Goal: Task Accomplishment & Management: Use online tool/utility

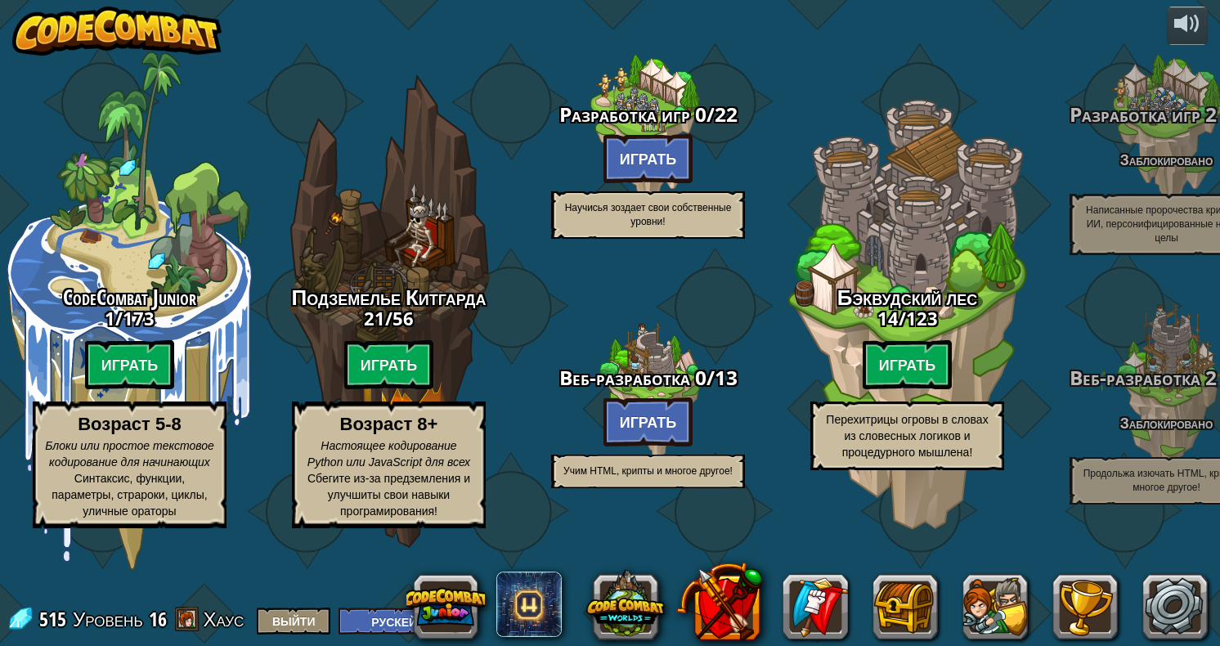
select select "ru"
click at [1177, 607] on link at bounding box center [1174, 606] width 65 height 65
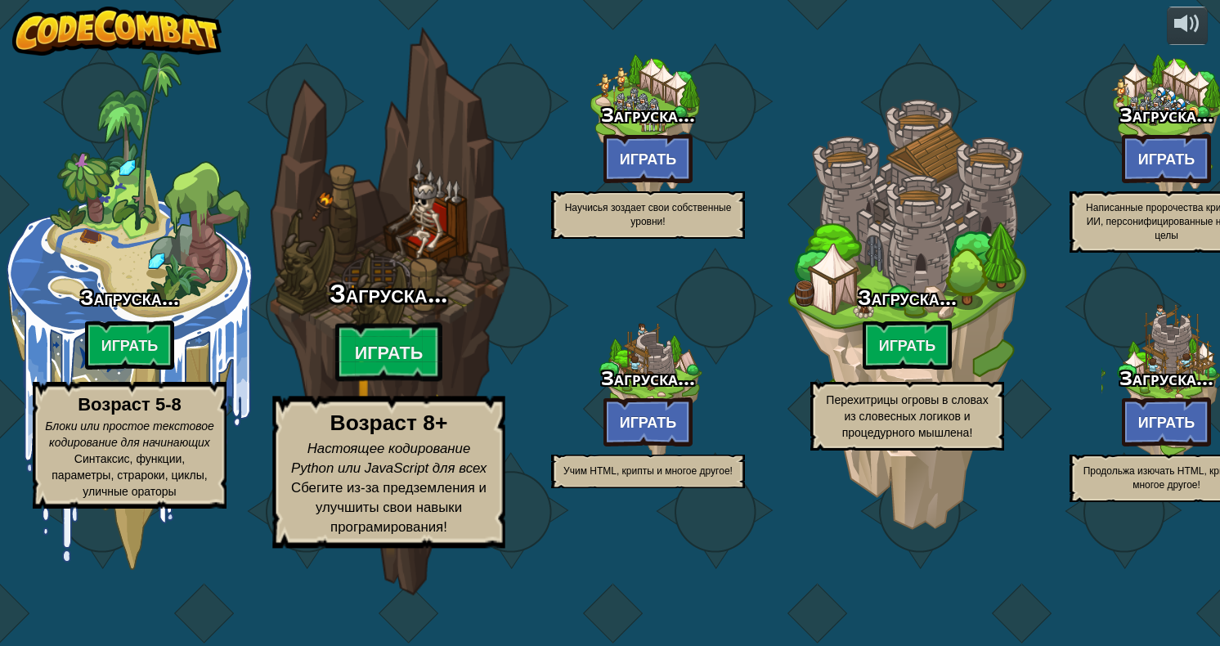
select select "ru"
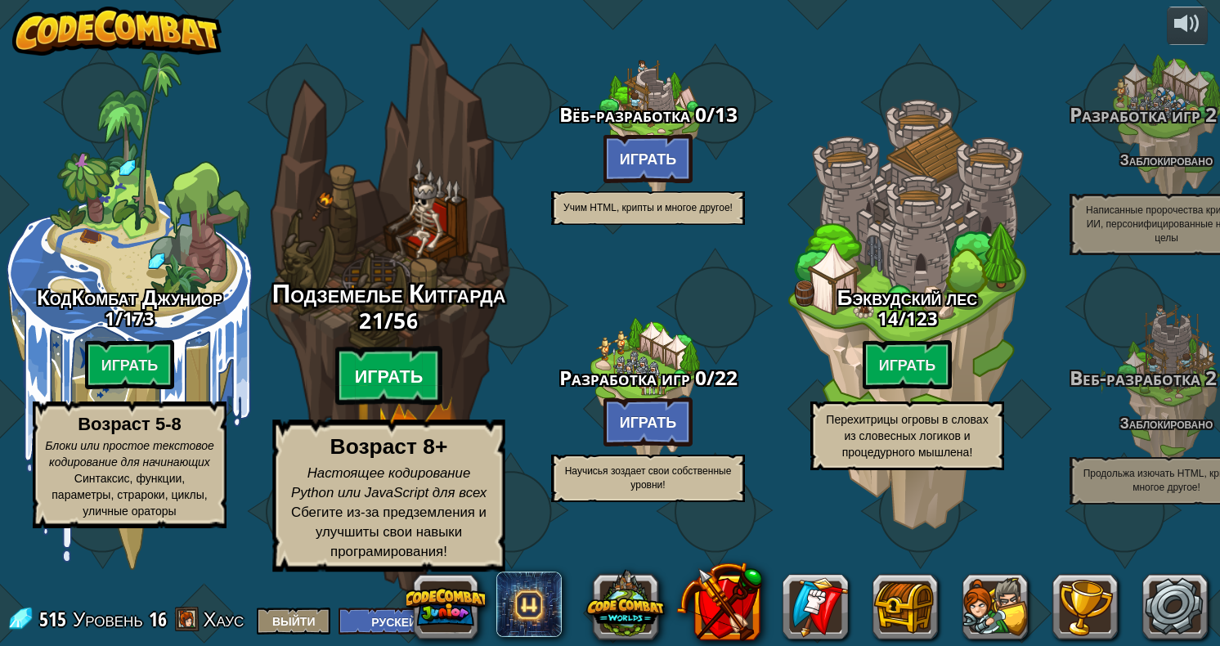
click at [402, 406] on btn "Играть" at bounding box center [389, 376] width 108 height 59
select select "ru"
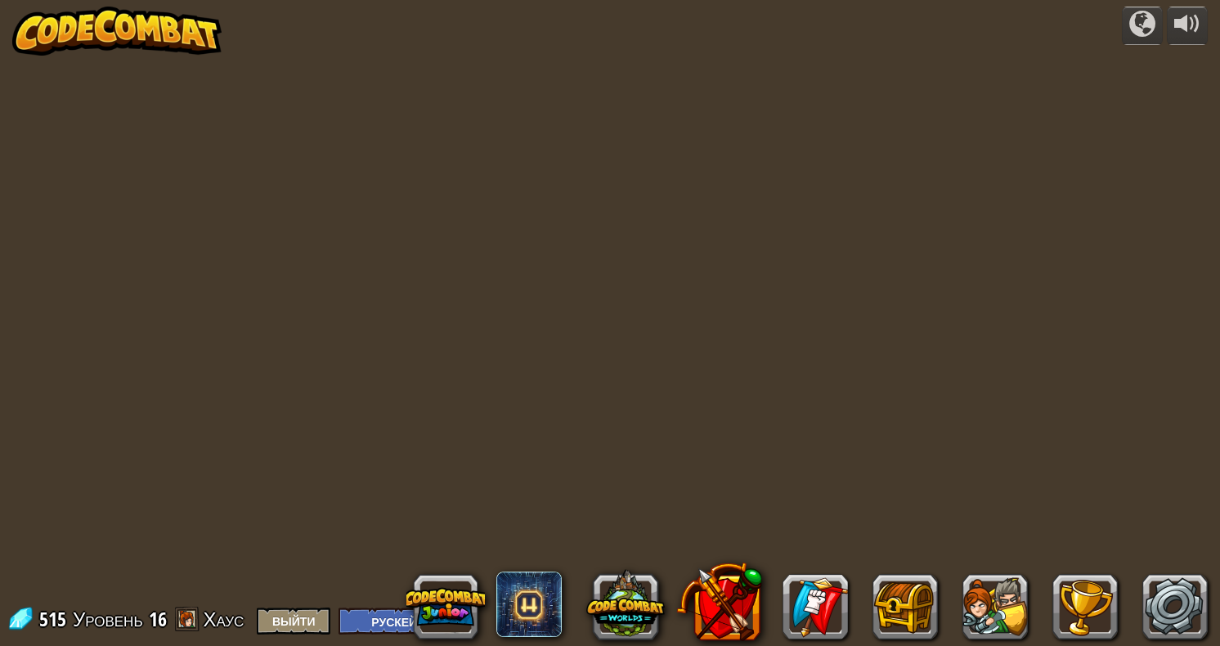
select select "ru"
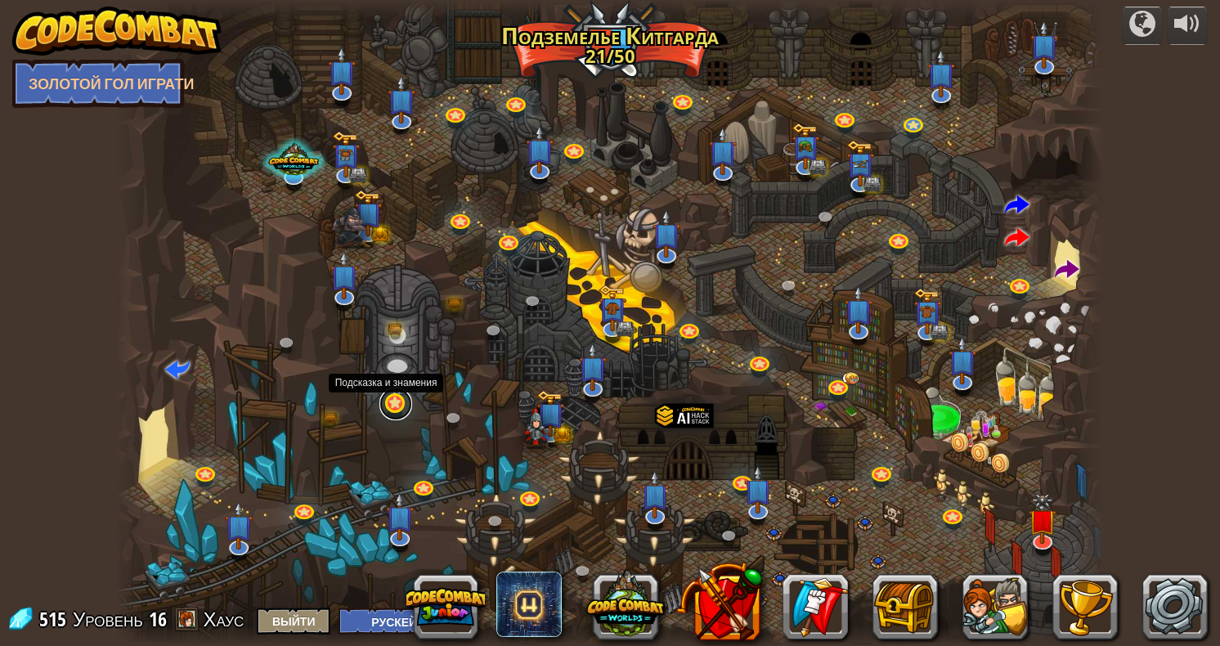
click at [391, 406] on link at bounding box center [395, 404] width 33 height 33
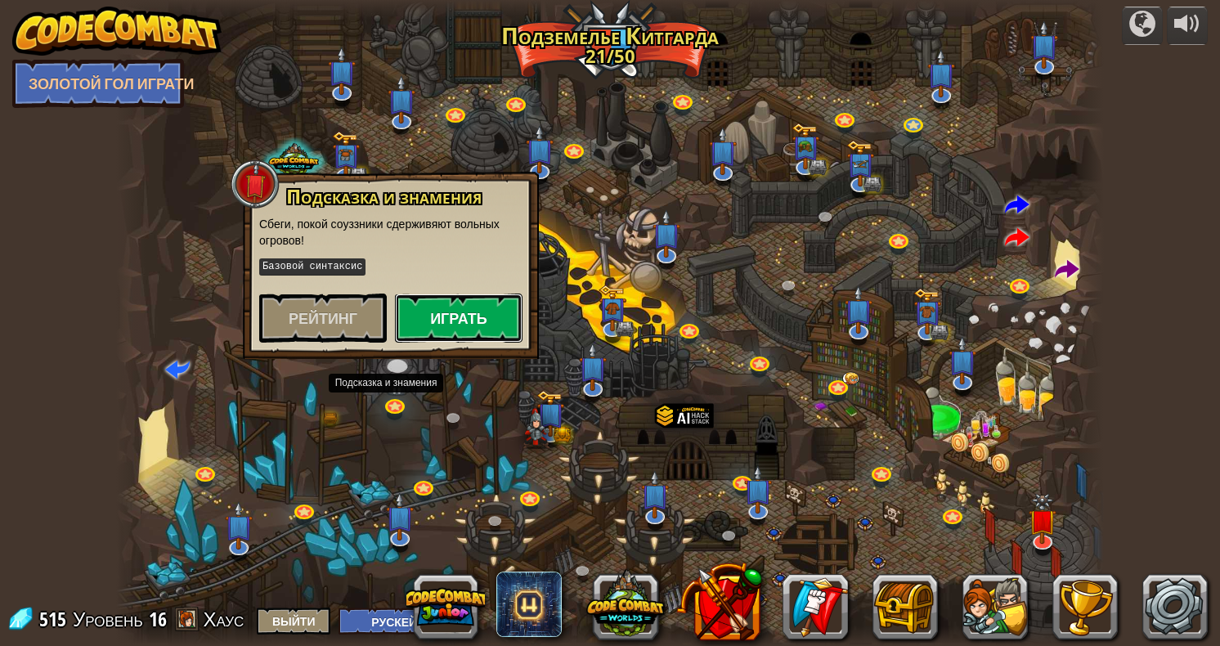
click at [466, 334] on button "Играть" at bounding box center [459, 318] width 128 height 49
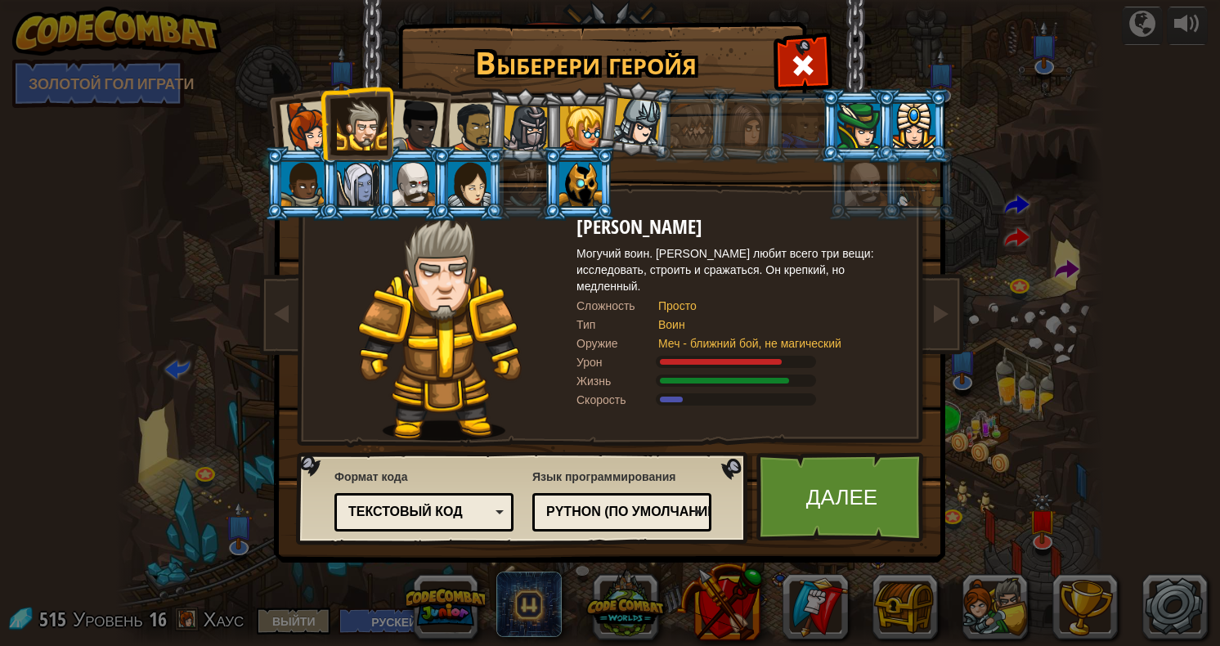
click at [622, 517] on div "Python (По умолчанию)" at bounding box center [616, 512] width 141 height 19
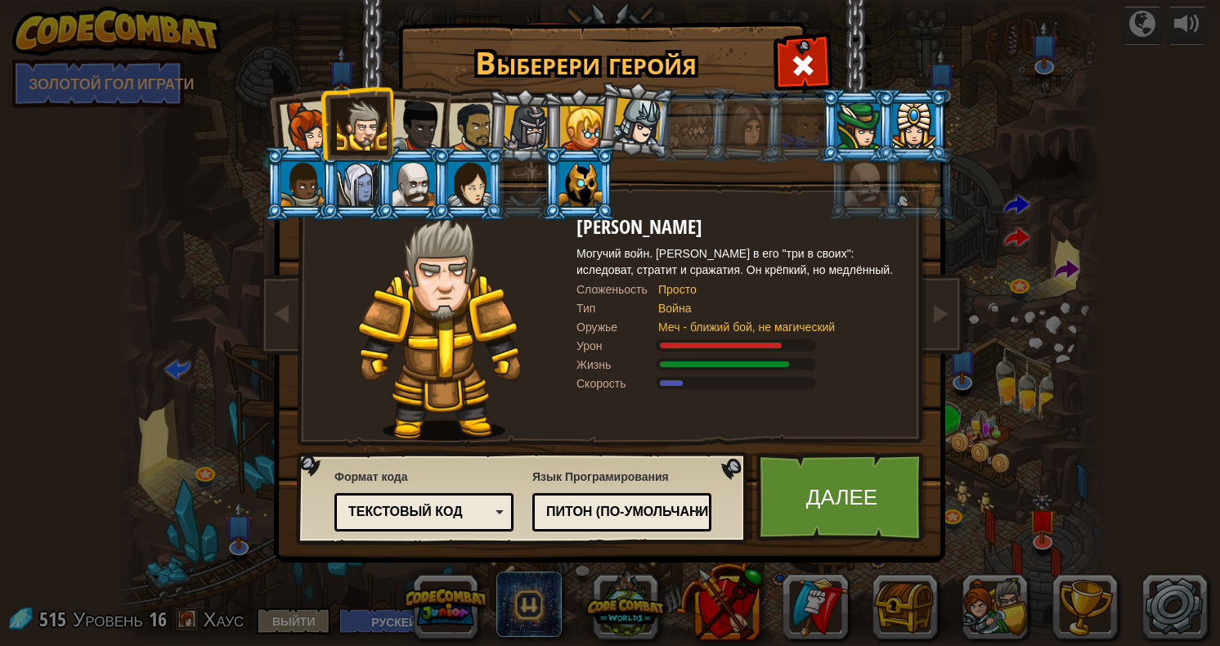
click at [729, 523] on div "Формат кода Текстовый код [GEOGRAPHIC_DATA] и код Блоки Блоки (иконки) Текстовы…" at bounding box center [523, 497] width 442 height 83
click at [675, 521] on div "Питон (По-умольчаниусы)" at bounding box center [622, 512] width 158 height 25
click at [734, 508] on div "Формат кода Текстовый код [GEOGRAPHIC_DATA] и код Блоки Блоки (иконки) Текстовы…" at bounding box center [523, 497] width 442 height 83
click at [498, 506] on div "Текстовый код" at bounding box center [424, 512] width 158 height 25
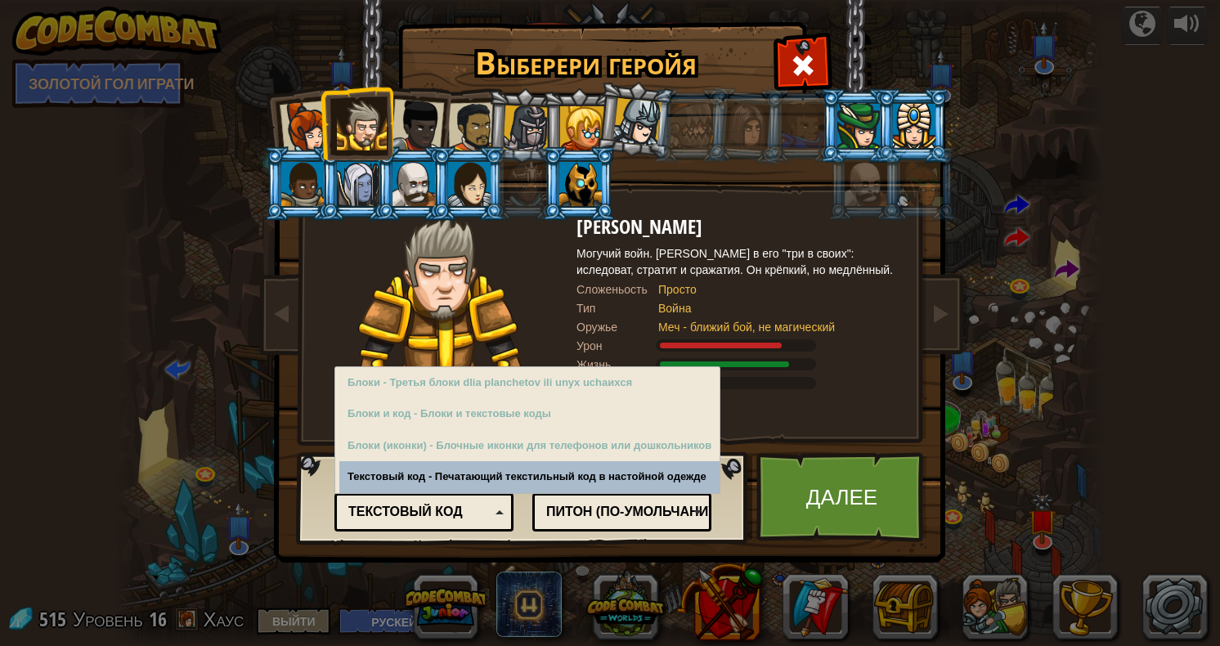
click at [487, 505] on div "Текстовый код" at bounding box center [418, 512] width 141 height 19
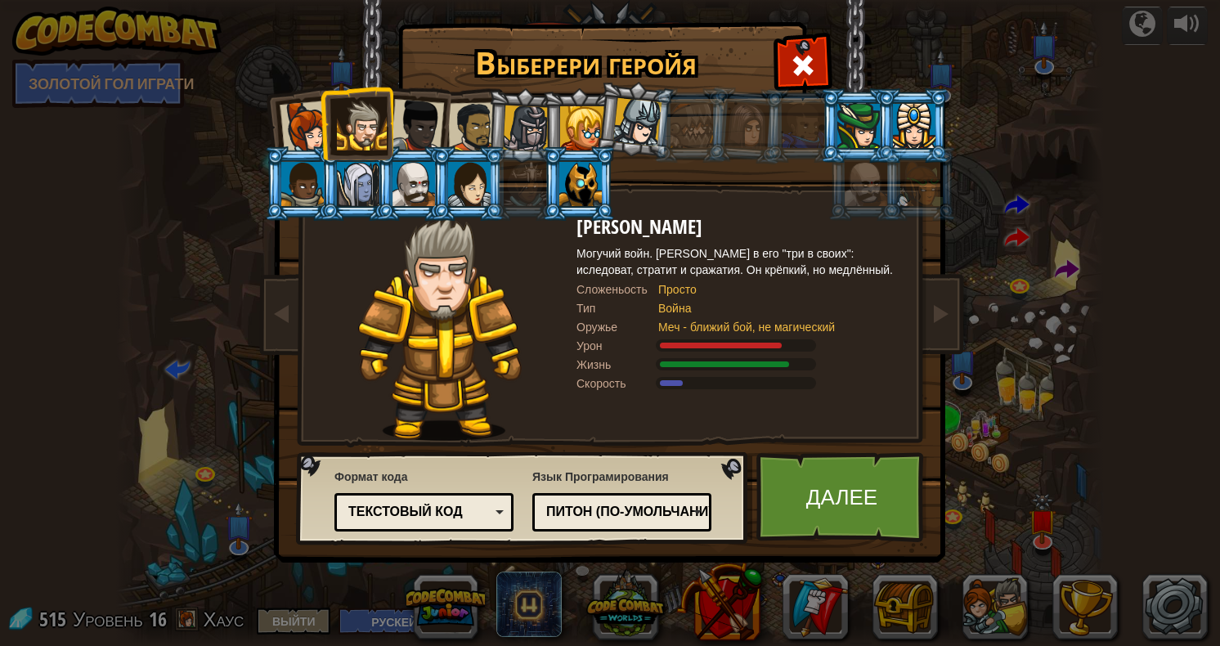
click at [856, 123] on div at bounding box center [858, 126] width 43 height 44
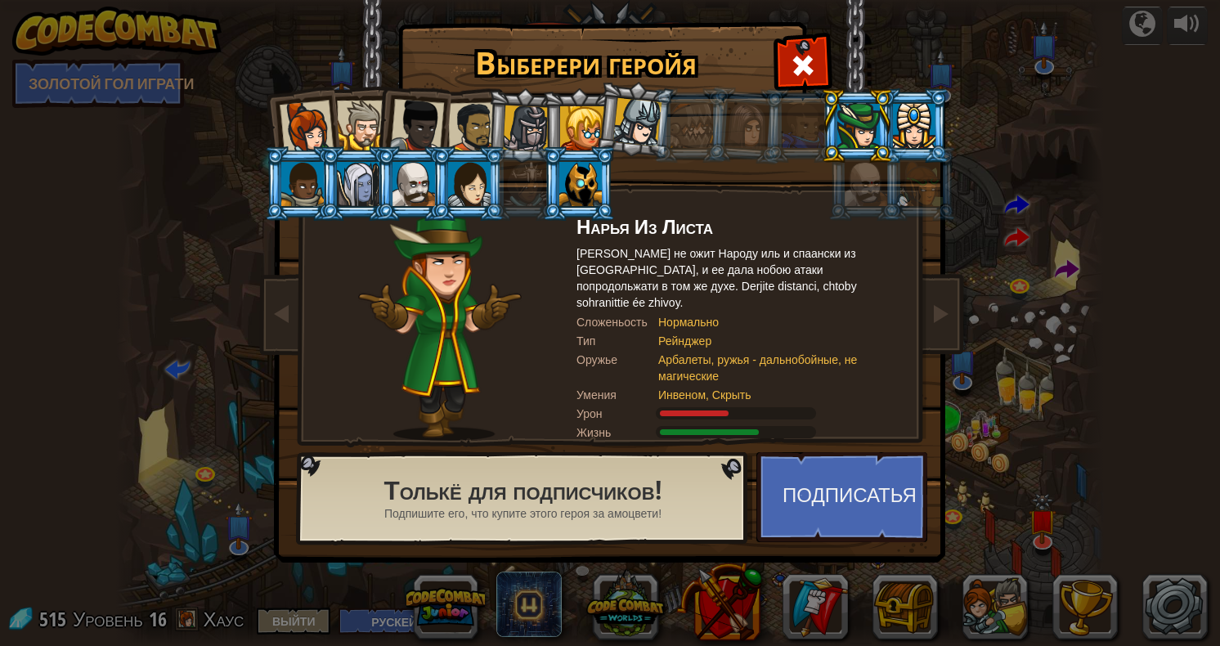
click at [756, 123] on div at bounding box center [748, 125] width 46 height 47
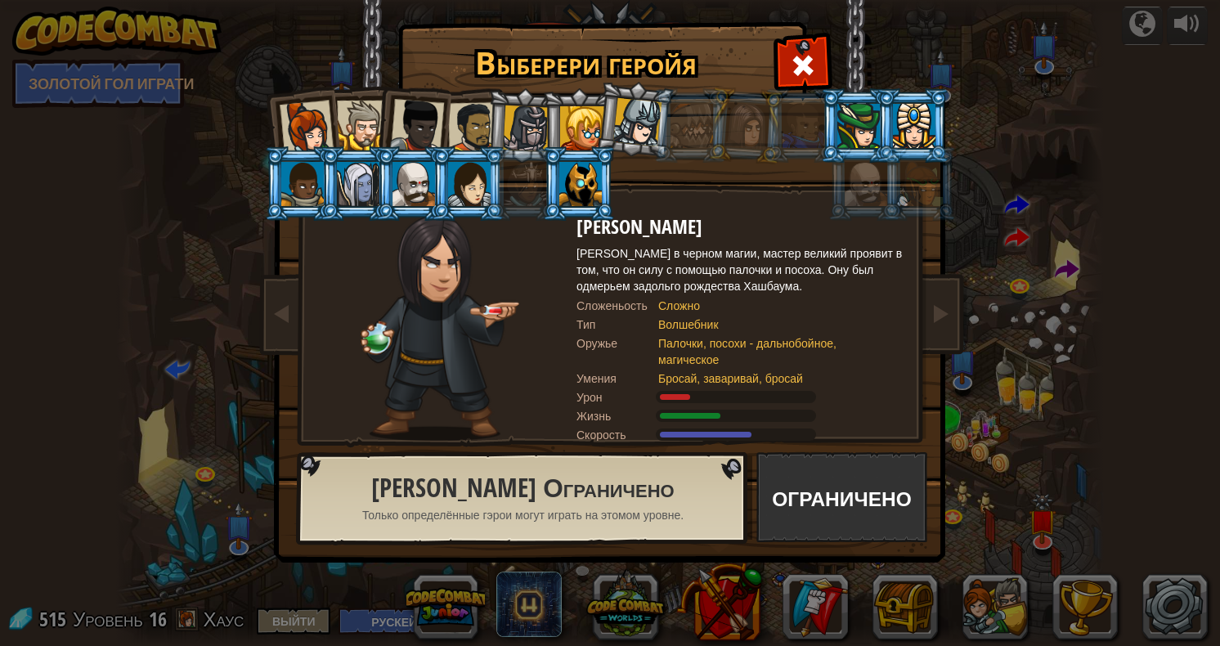
click at [703, 123] on div at bounding box center [692, 126] width 43 height 44
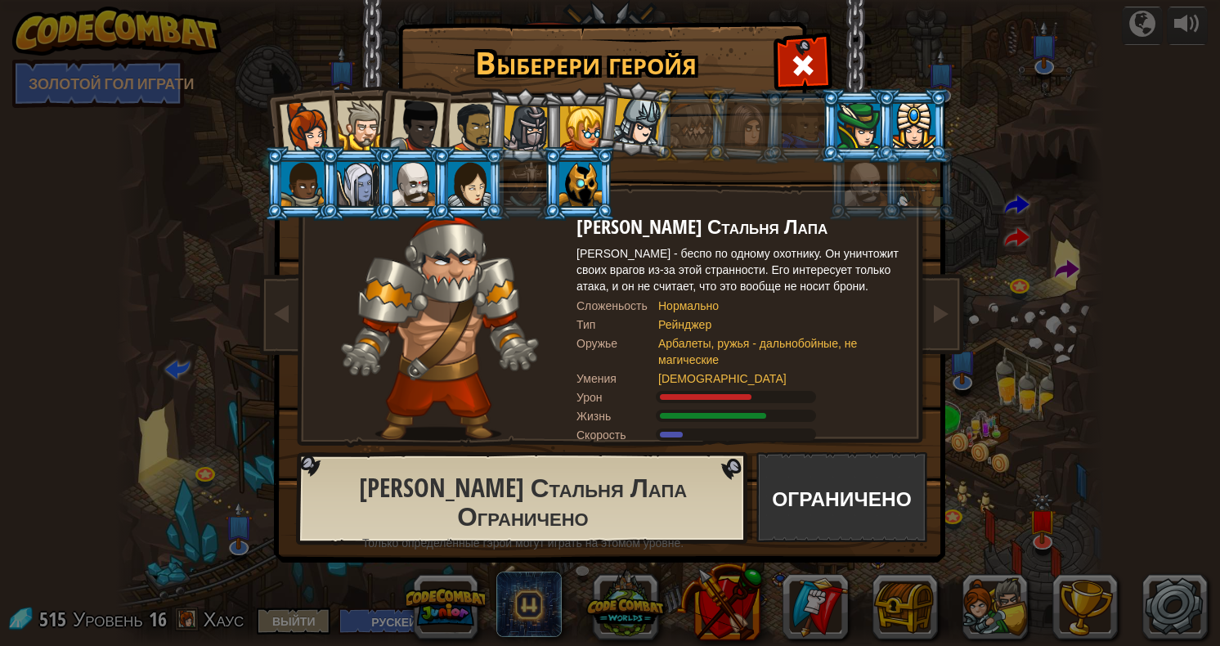
click at [646, 119] on div at bounding box center [637, 122] width 48 height 48
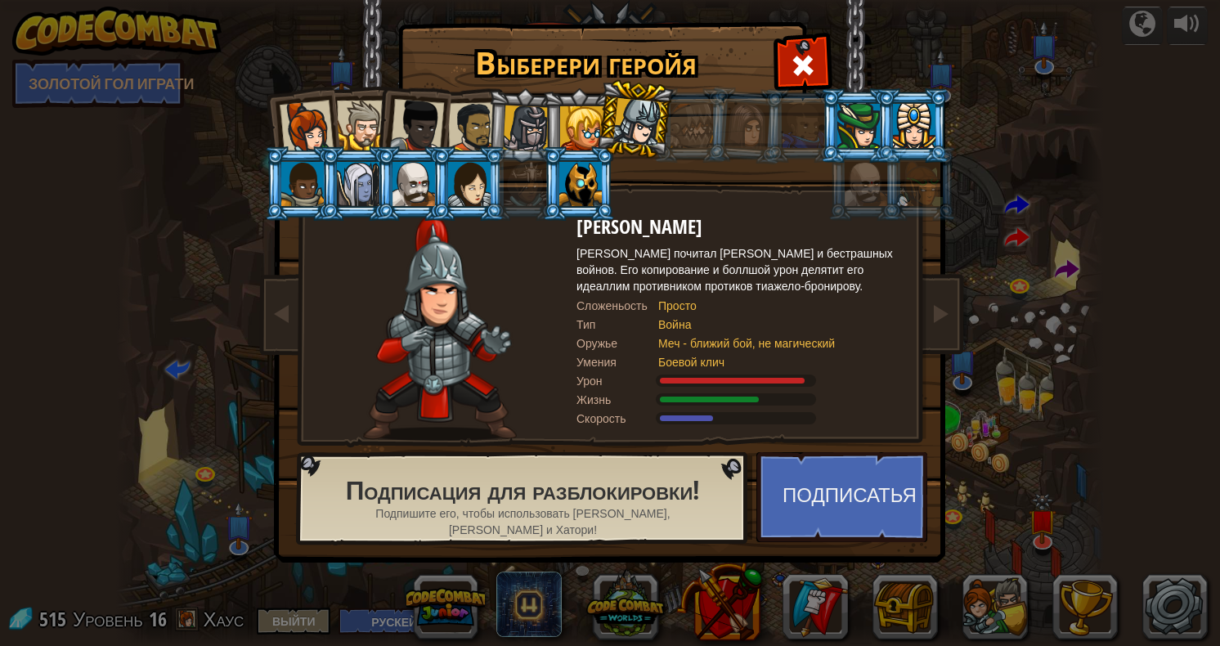
click at [569, 118] on div at bounding box center [582, 128] width 44 height 44
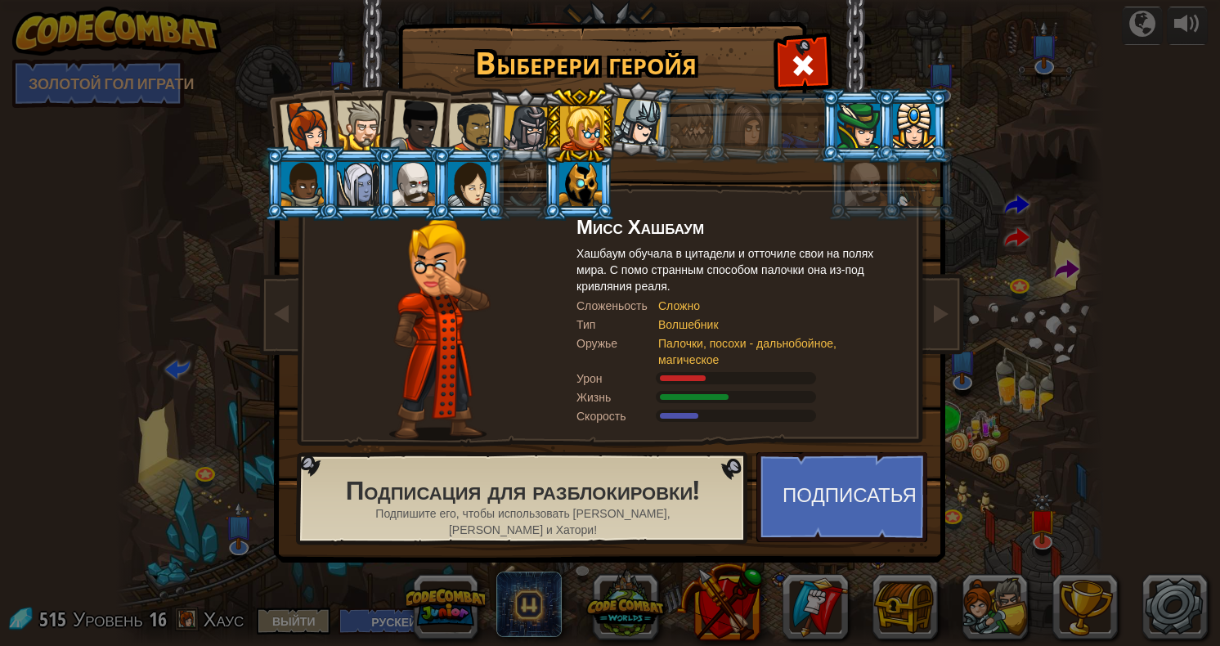
click at [529, 123] on div at bounding box center [526, 128] width 47 height 47
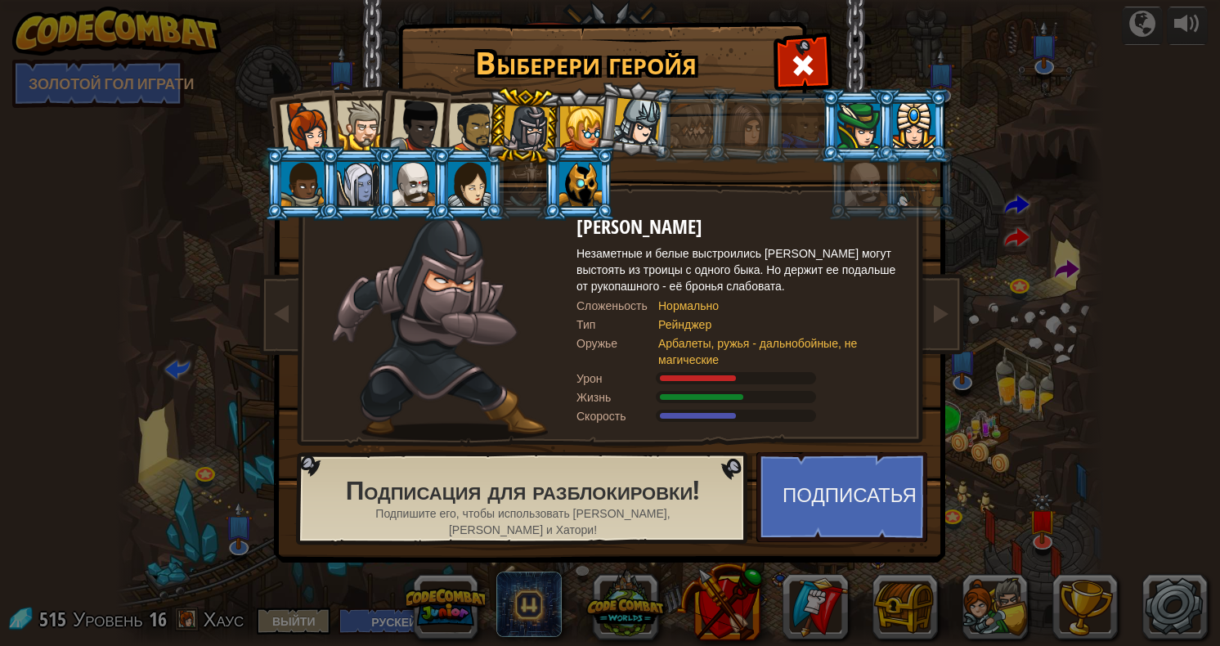
click at [311, 123] on div at bounding box center [307, 128] width 54 height 54
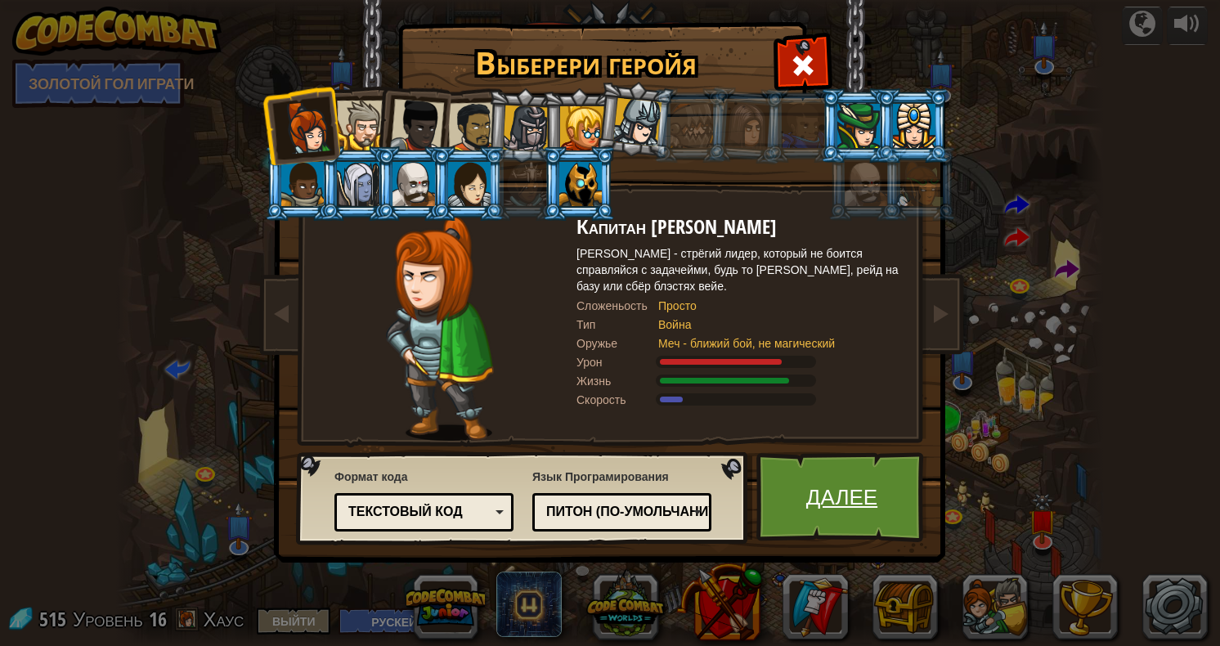
click at [798, 496] on link "Далее" at bounding box center [841, 497] width 171 height 90
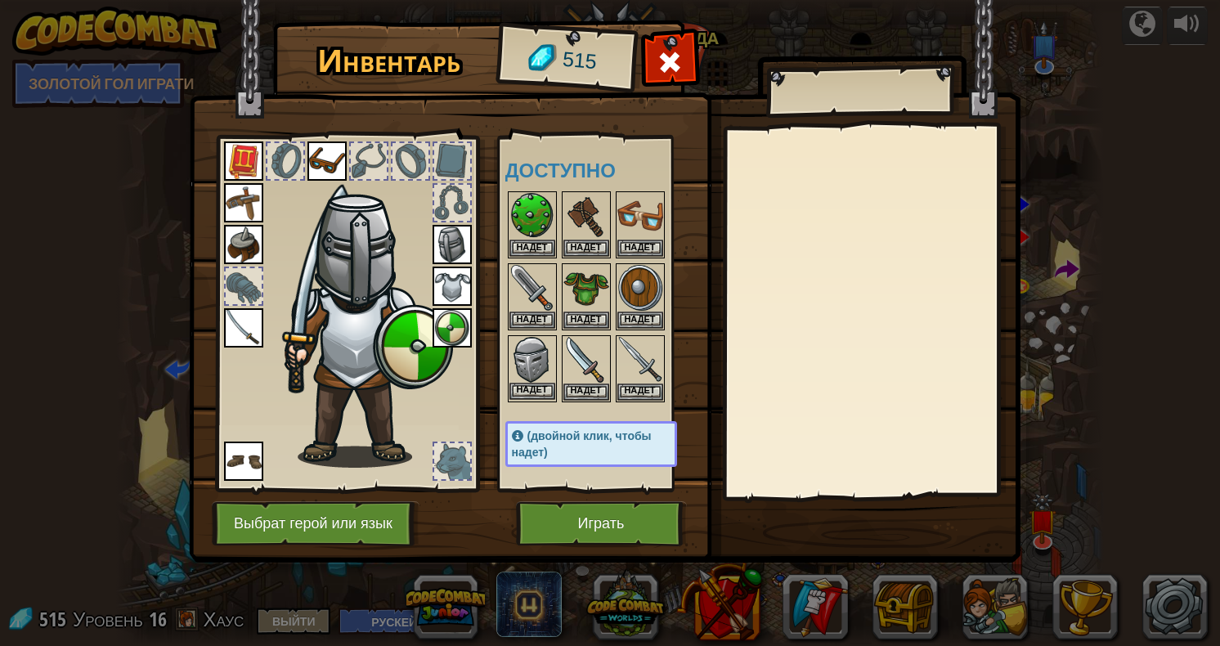
click at [532, 358] on img at bounding box center [532, 360] width 46 height 46
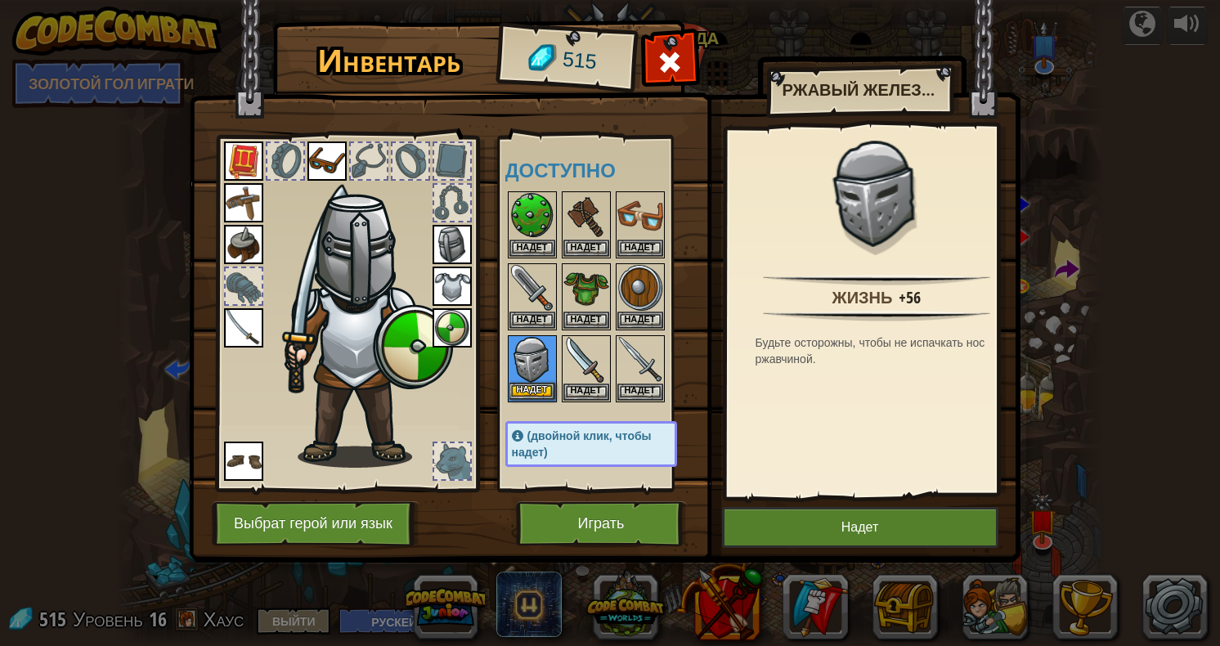
click at [532, 358] on img at bounding box center [532, 360] width 46 height 46
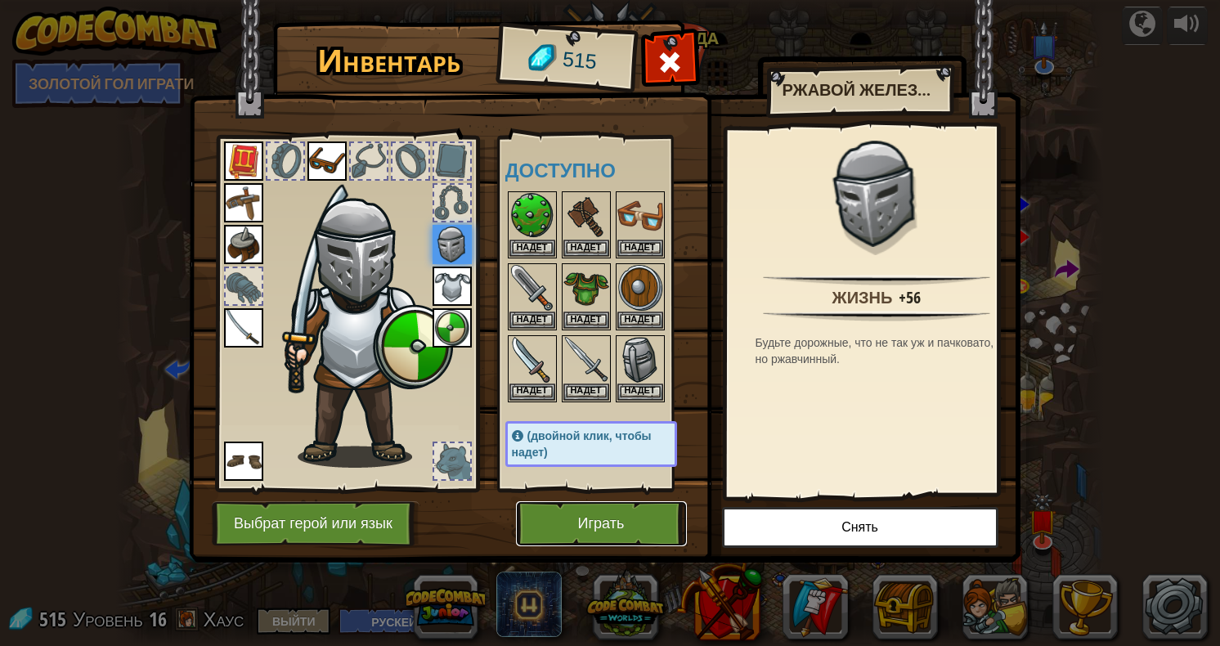
click at [577, 518] on button "Играть" at bounding box center [601, 523] width 171 height 45
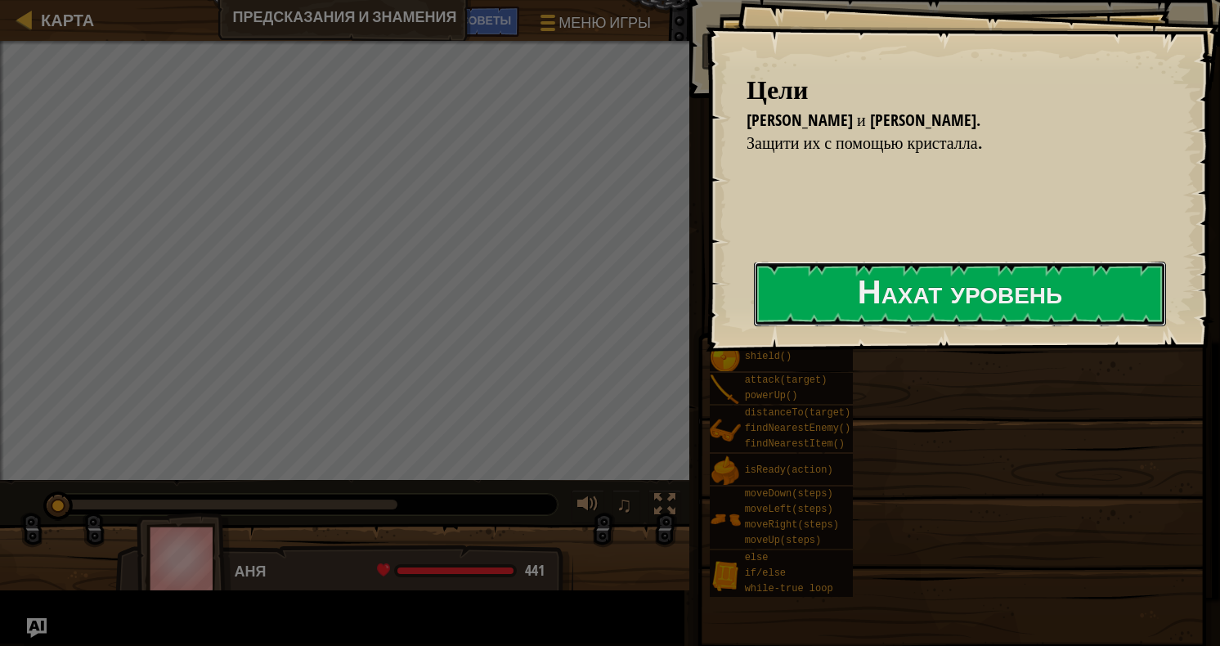
click at [618, 330] on div "Цели [PERSON_NAME] и [PERSON_NAME]. Защити их с помощью кристалла. Нахат уровен…" at bounding box center [610, 323] width 1220 height 646
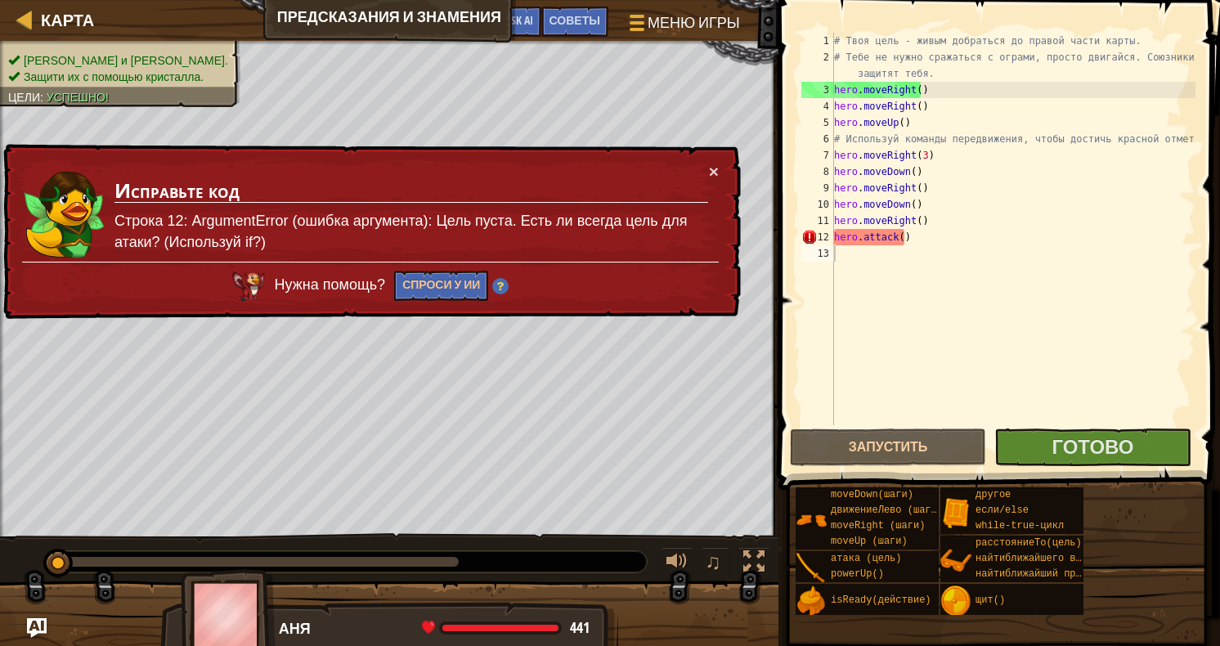
click at [880, 370] on div "# Твоя цель - живым добраться до правой части карты. # Тебе не нужно сражаться …" at bounding box center [1013, 245] width 365 height 425
click at [717, 177] on button "×" at bounding box center [714, 171] width 10 height 17
drag, startPoint x: 915, startPoint y: 237, endPoint x: 779, endPoint y: 236, distance: 135.8
click at [779, 236] on div "1 2 3 4 5 6 7 8 9 10 11 12 13 # Твоя цель - живым добраться до правой части кар…" at bounding box center [997, 277] width 446 height 538
type textarea "hero.attack()"
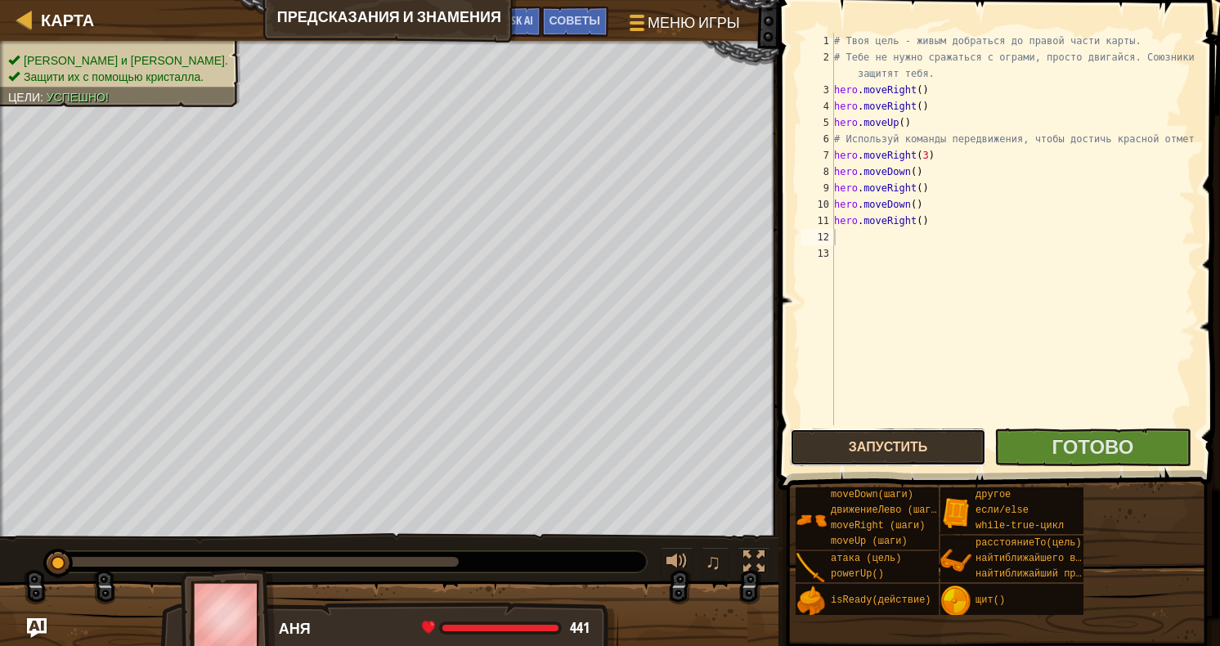
click at [900, 452] on button "Запустить" at bounding box center [888, 448] width 196 height 38
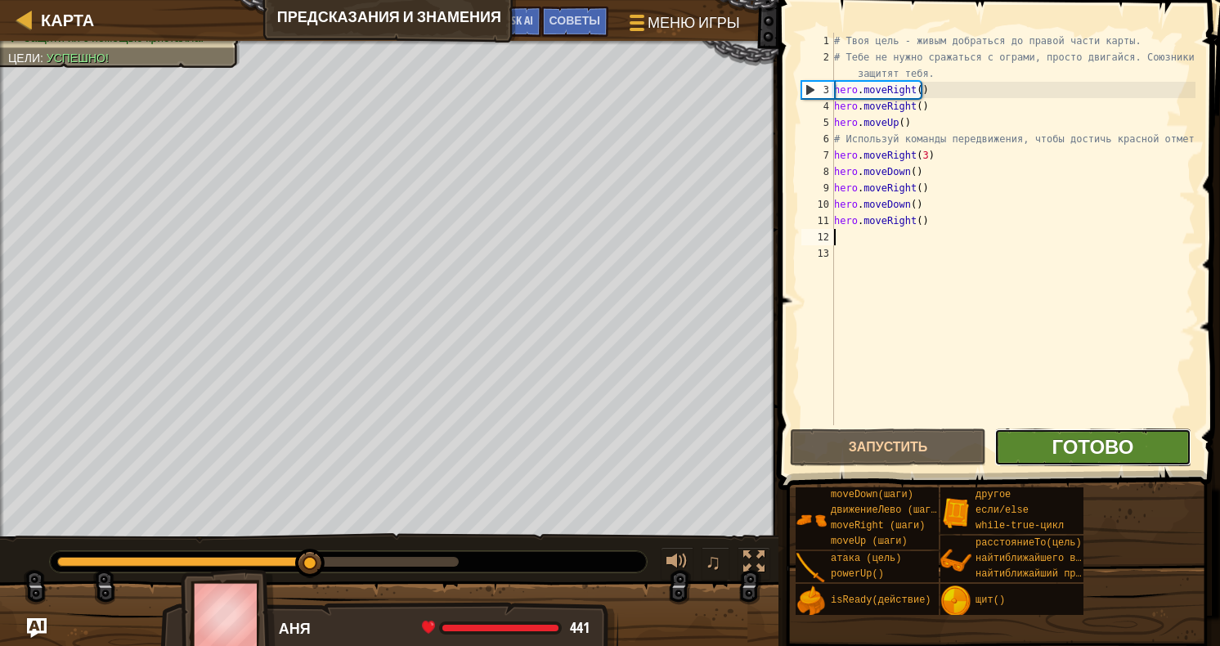
click at [1081, 441] on span "Готово" at bounding box center [1093, 446] width 82 height 26
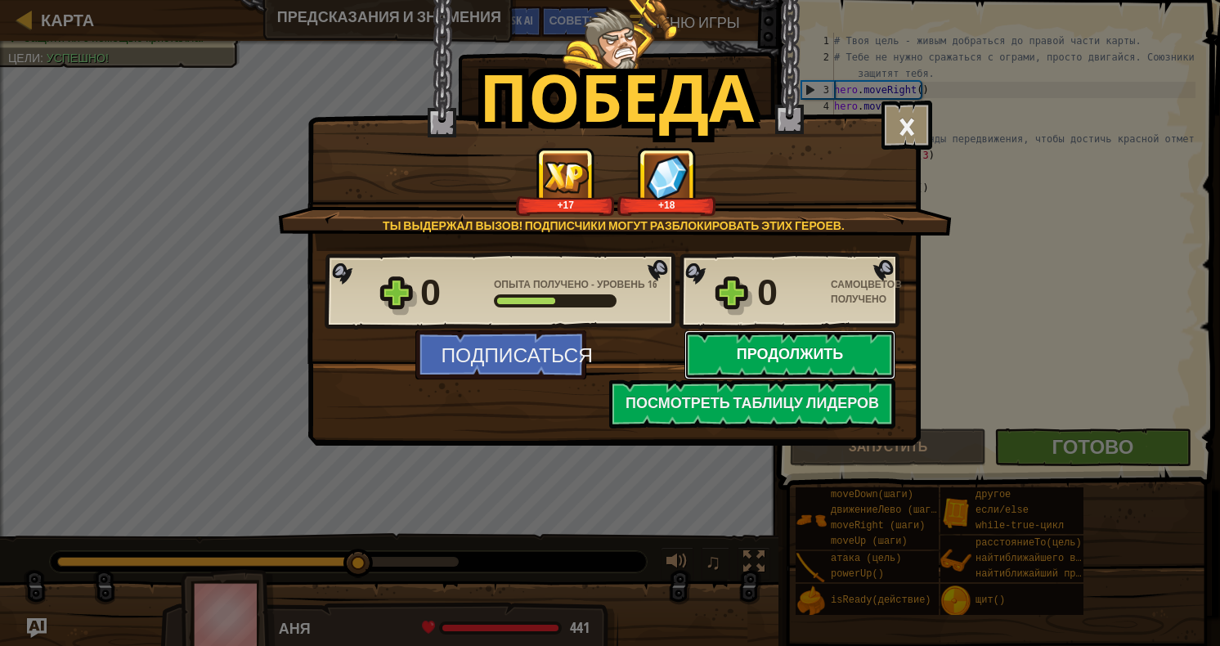
click at [738, 353] on button "Продолжить" at bounding box center [789, 354] width 211 height 49
select select "ru"
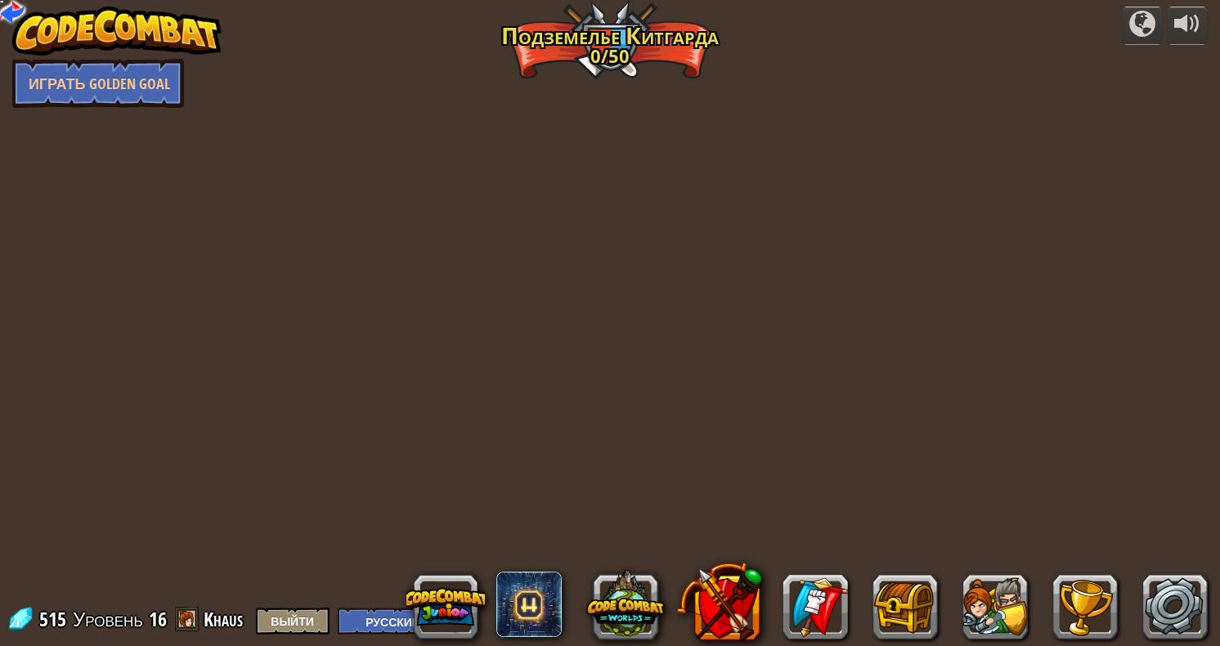
select select "ru"
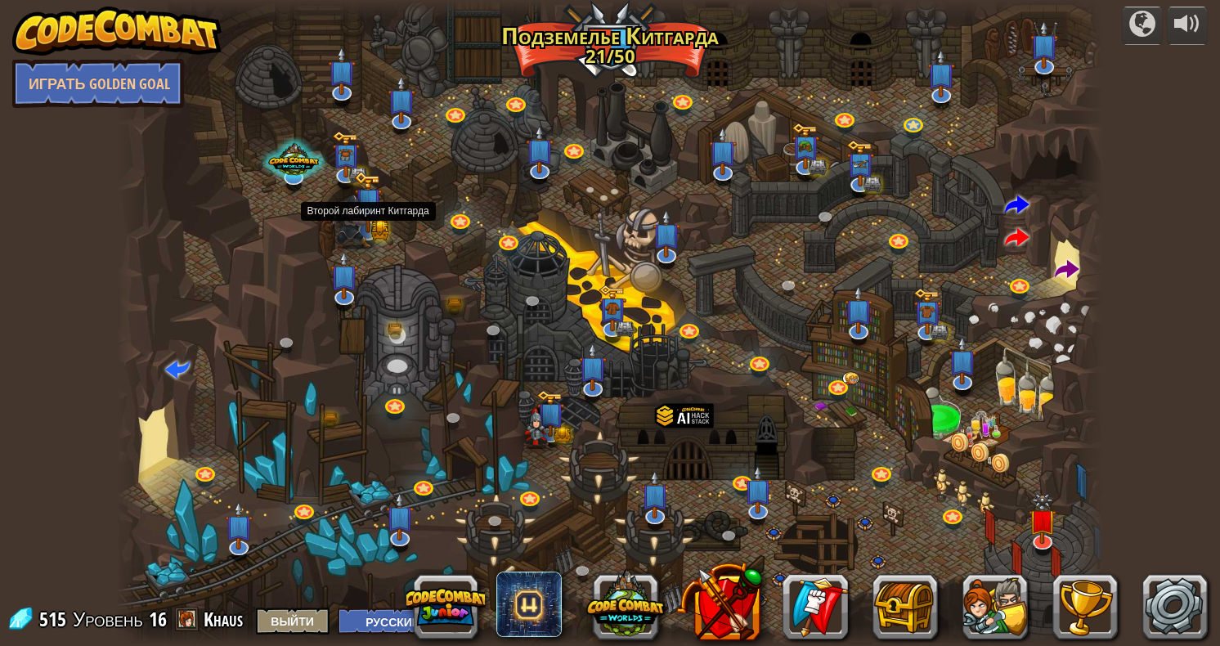
click at [362, 230] on img at bounding box center [351, 222] width 39 height 55
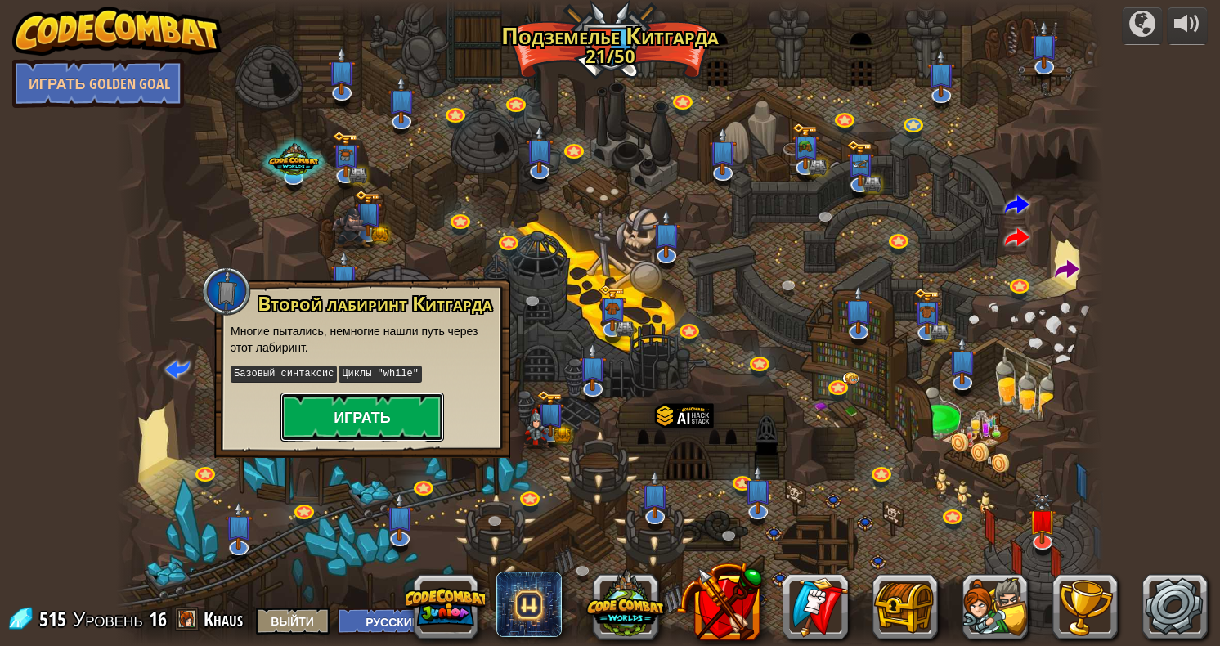
click at [403, 415] on button "Играть" at bounding box center [362, 417] width 164 height 49
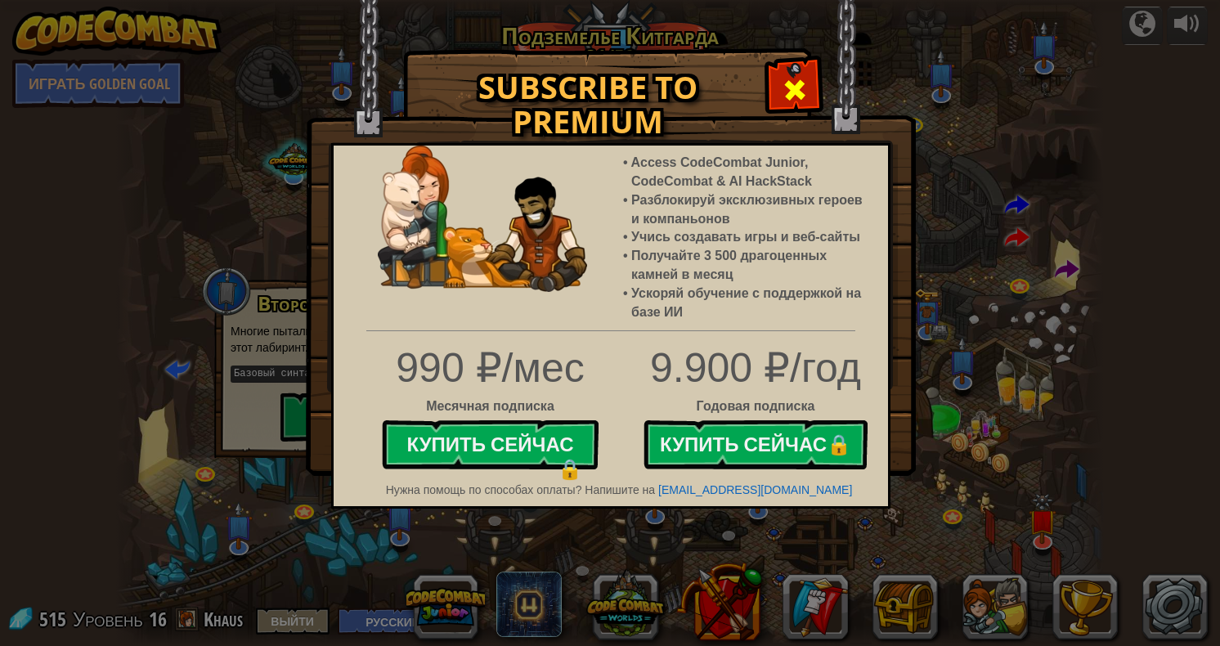
click at [808, 74] on div at bounding box center [795, 88] width 52 height 52
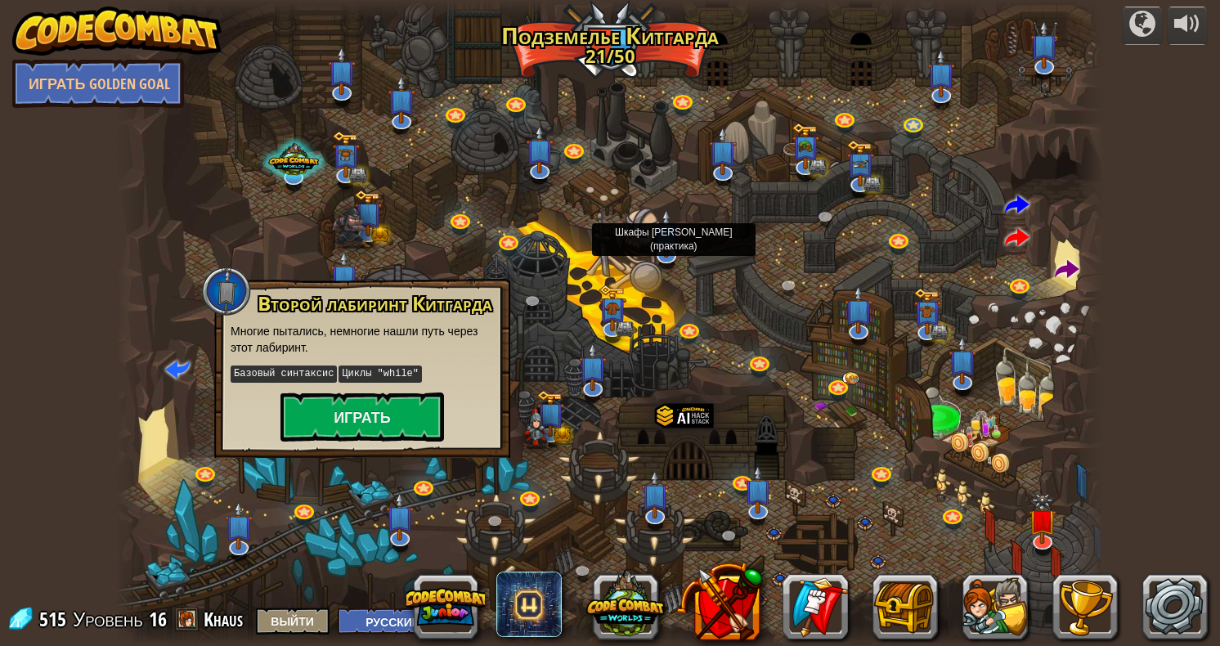
drag, startPoint x: 718, startPoint y: 234, endPoint x: 644, endPoint y: 231, distance: 73.6
click at [644, 231] on div at bounding box center [610, 323] width 989 height 646
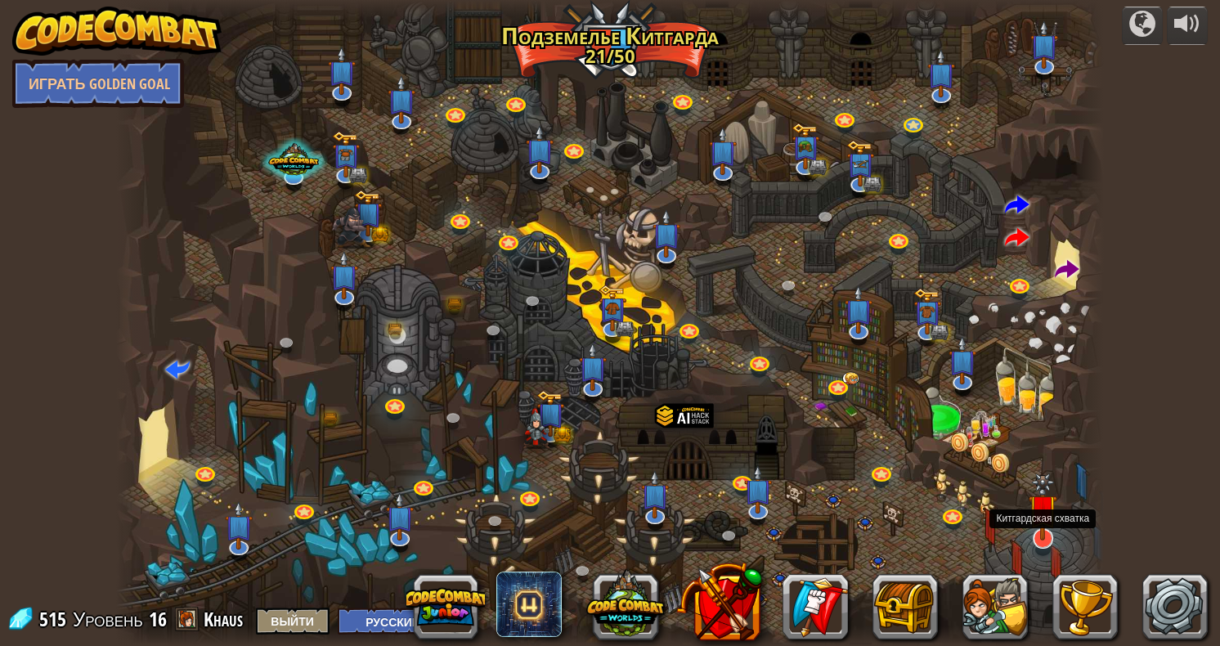
click at [1046, 523] on img at bounding box center [1043, 506] width 28 height 66
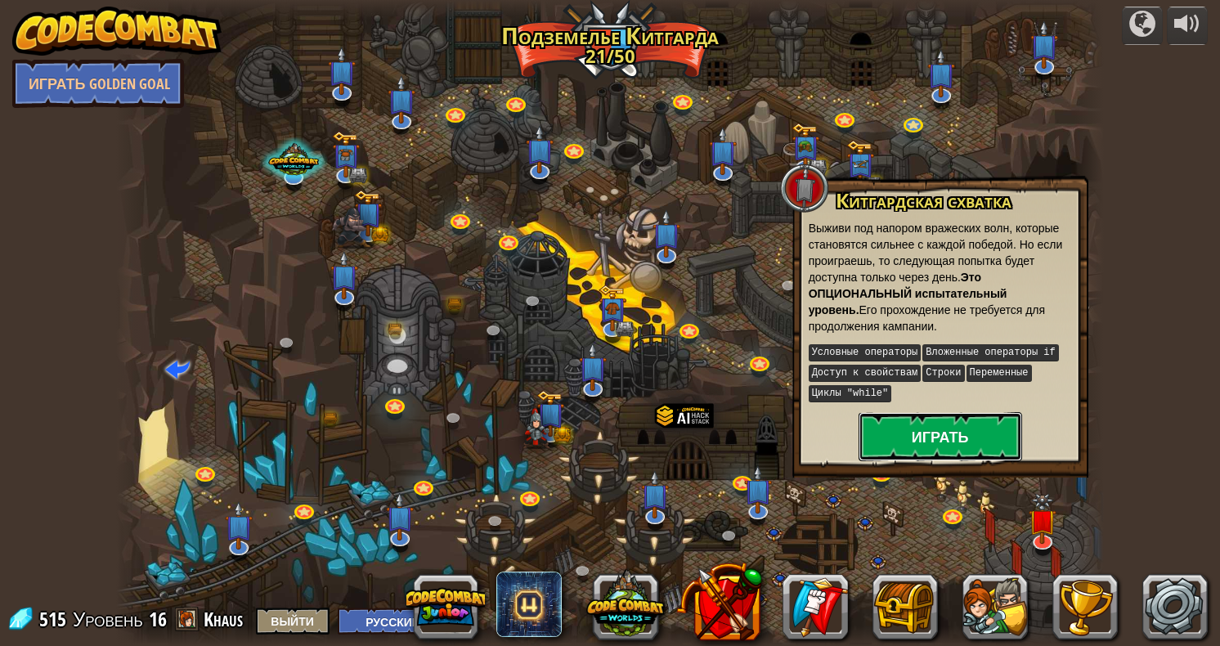
click at [900, 436] on button "Играть" at bounding box center [941, 436] width 164 height 49
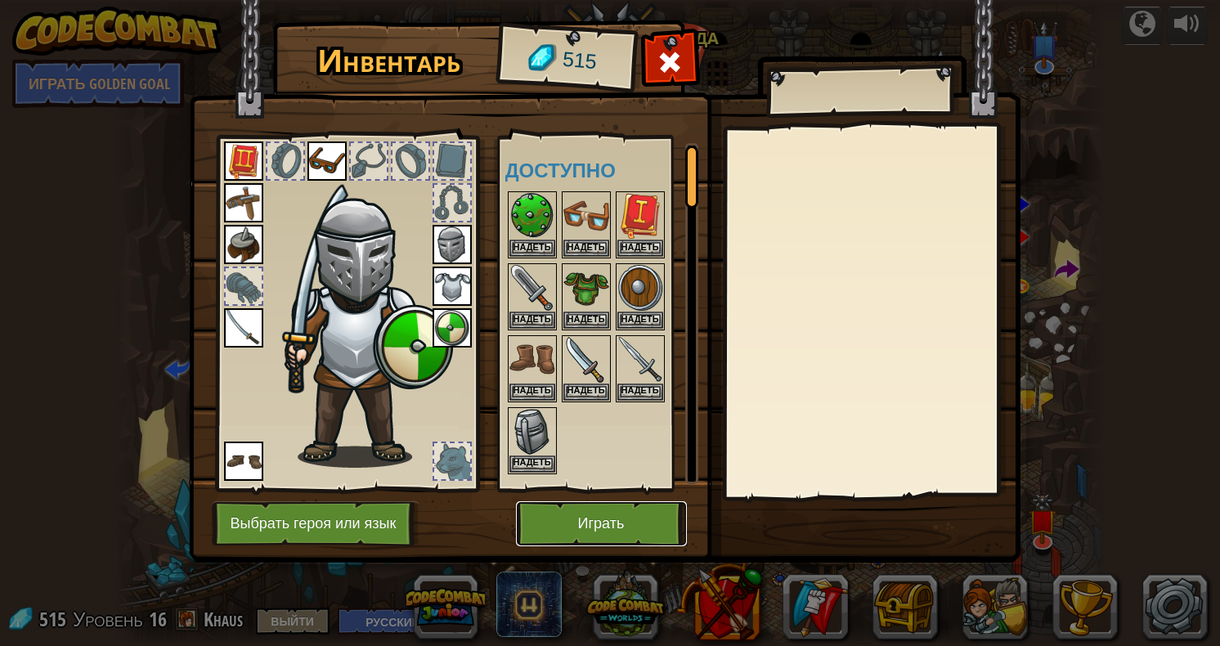
click at [628, 531] on button "Играть" at bounding box center [601, 523] width 171 height 45
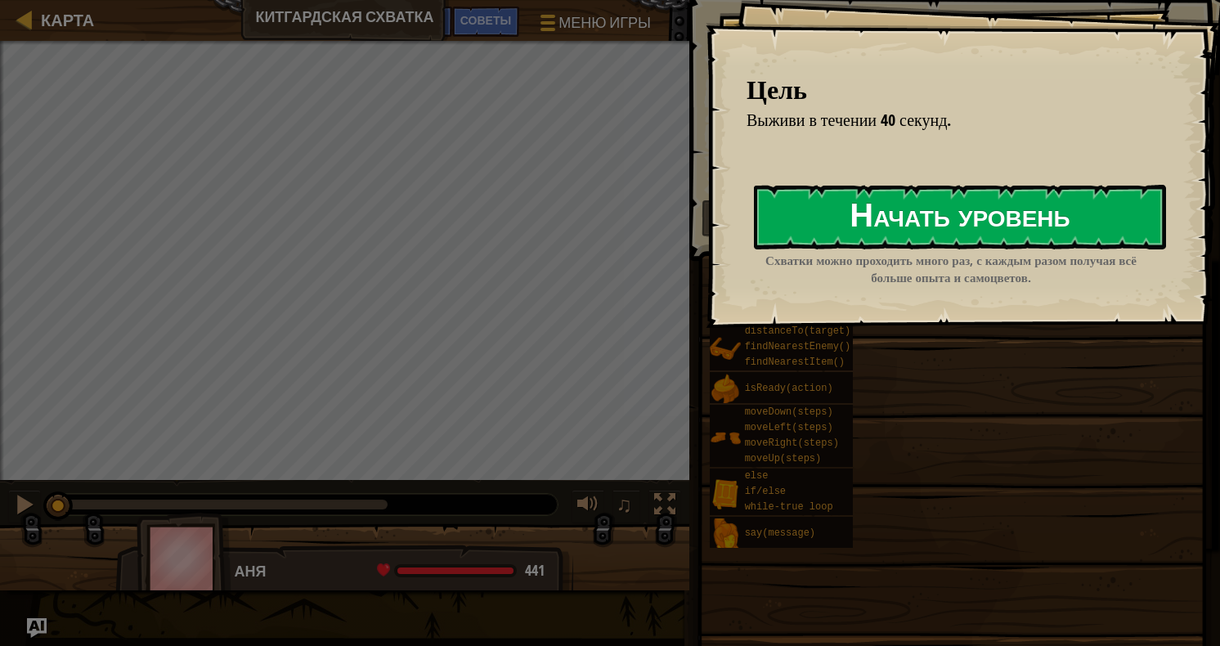
click at [805, 210] on button "Начать уровень" at bounding box center [960, 217] width 412 height 65
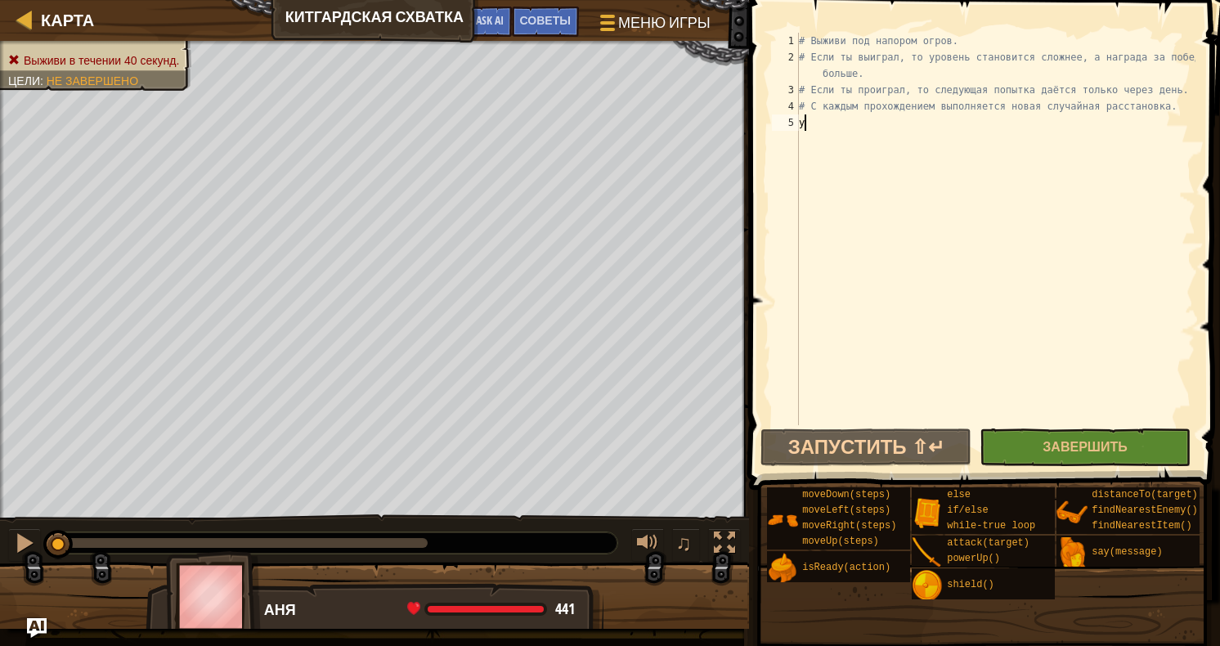
scroll to position [7, 0]
type textarea "у"
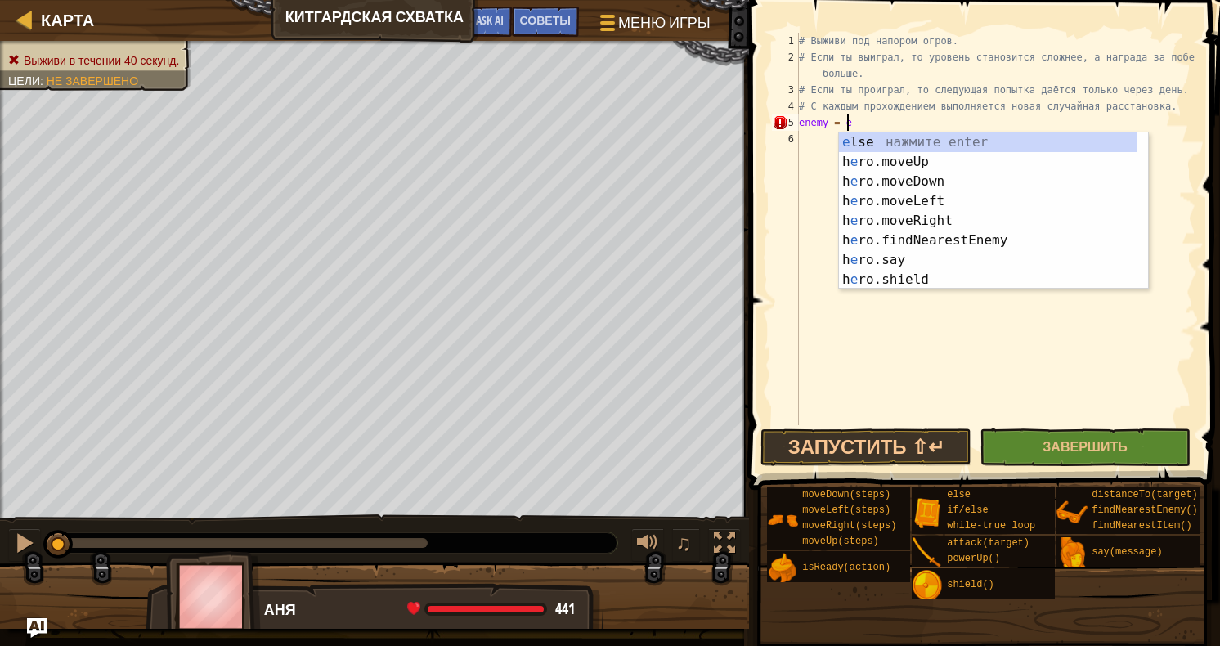
scroll to position [7, 3]
type textarea "enemy = ene"
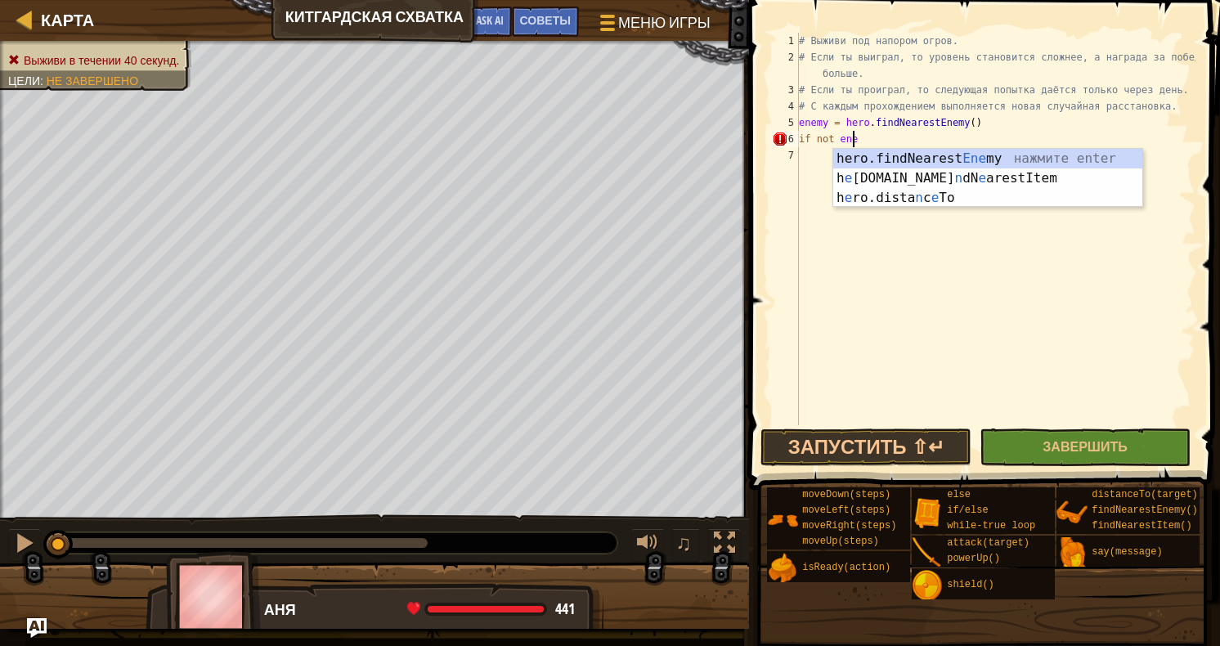
scroll to position [7, 4]
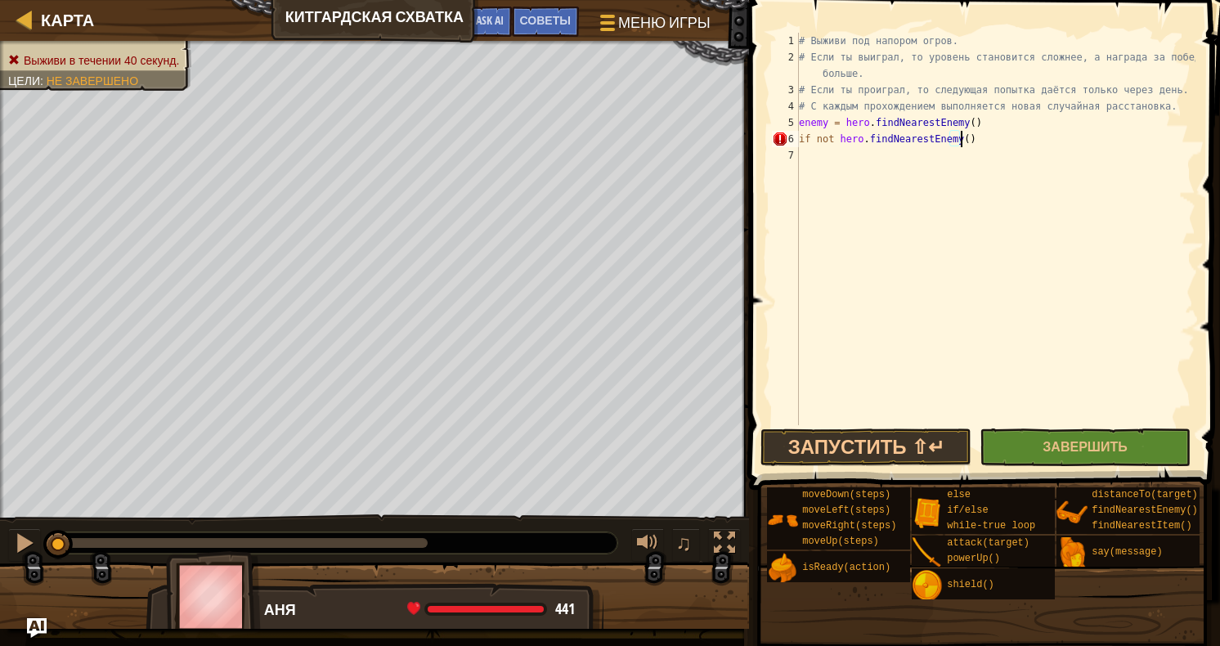
type textarea "if not enemy"
click at [922, 165] on div "# Выживи под напором огров. # Если ты выиграл, то уровень становится сложнее, а…" at bounding box center [996, 245] width 400 height 425
click at [877, 140] on div "# Выживи под напором огров. # Если ты выиграл, то уровень становится сложнее, а…" at bounding box center [996, 245] width 400 height 425
type textarea "if not enemy"
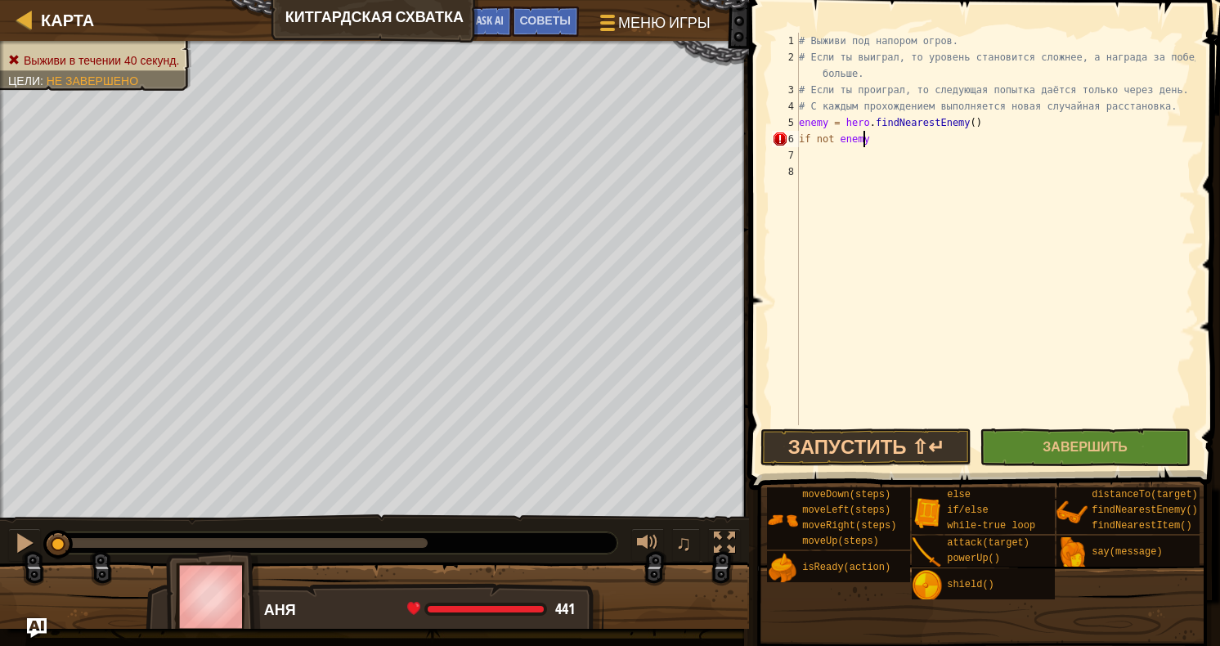
click at [864, 141] on div "# Выживи под напором огров. # Если ты выиграл, то уровень становится сложнее, а…" at bounding box center [996, 245] width 400 height 425
type textarea "if not enemy:"
click at [865, 155] on div "# Выживи под напором огров. # Если ты выиграл, то уровень становится сложнее, а…" at bounding box center [996, 245] width 400 height 425
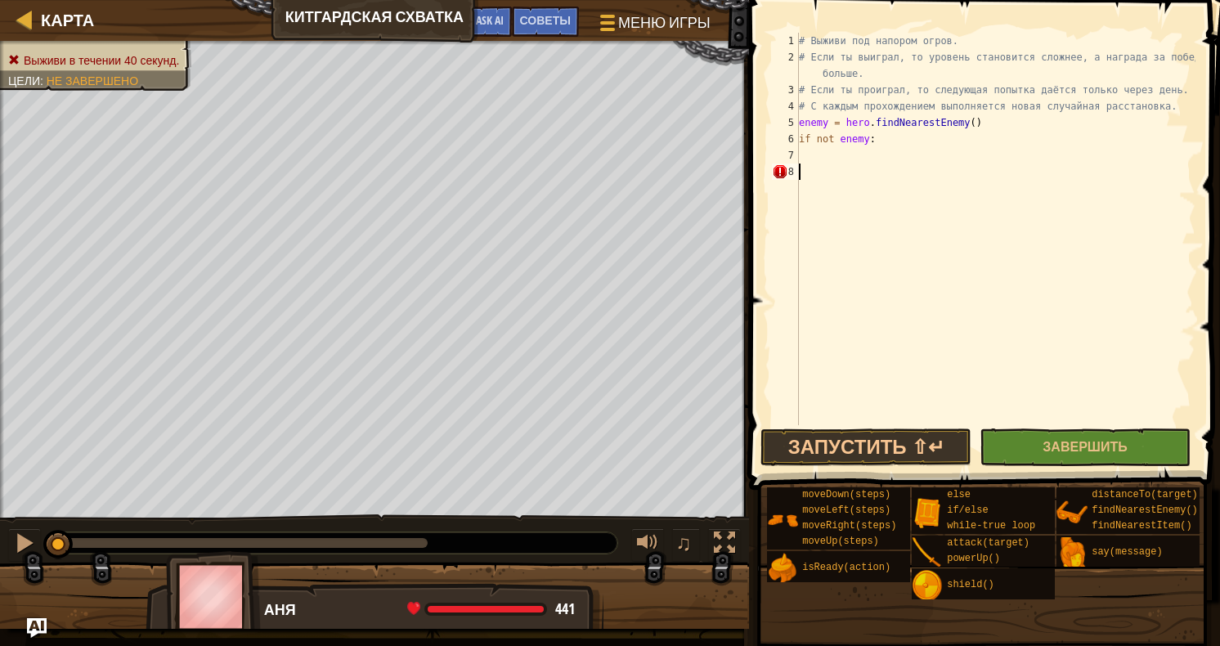
click at [821, 174] on div "# Выживи под напором огров. # Если ты выиграл, то уровень становится сложнее, а…" at bounding box center [996, 245] width 400 height 425
click at [906, 159] on div "# Выживи под напором огров. # Если ты выиграл, то уровень становится сложнее, а…" at bounding box center [996, 245] width 400 height 425
type textarea "hero.moveXY(40,50)"
click at [893, 165] on div "# Выживи под напором огров. # Если ты выиграл, то уровень становится сложнее, а…" at bounding box center [996, 245] width 400 height 425
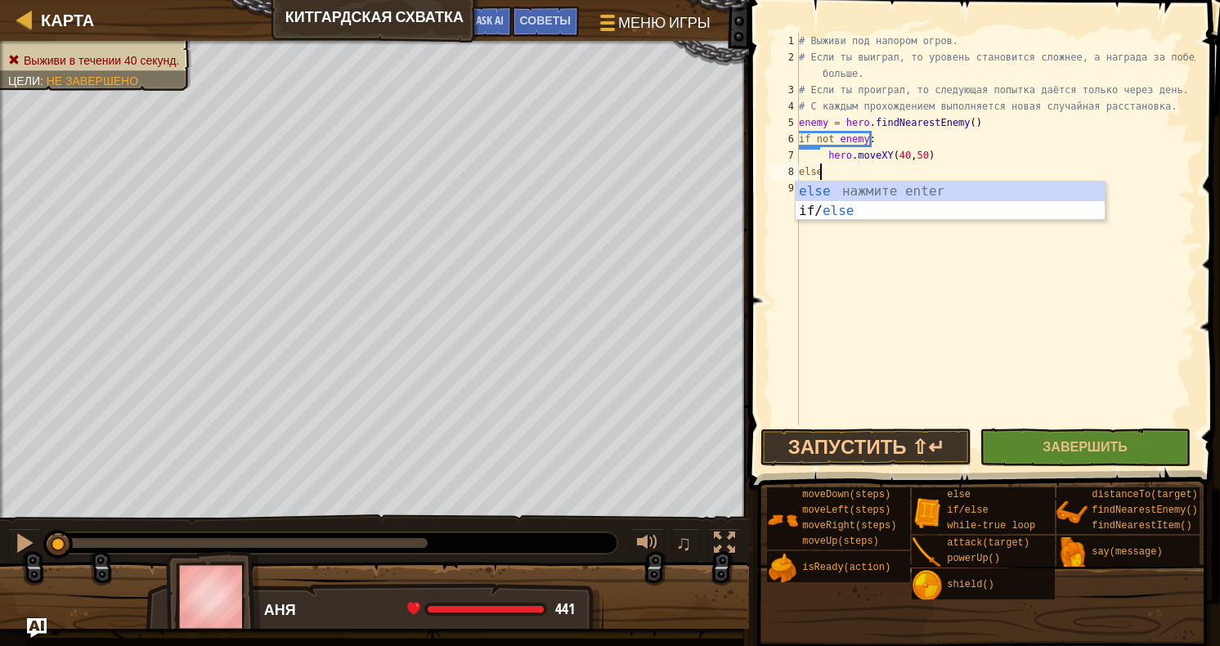
scroll to position [7, 0]
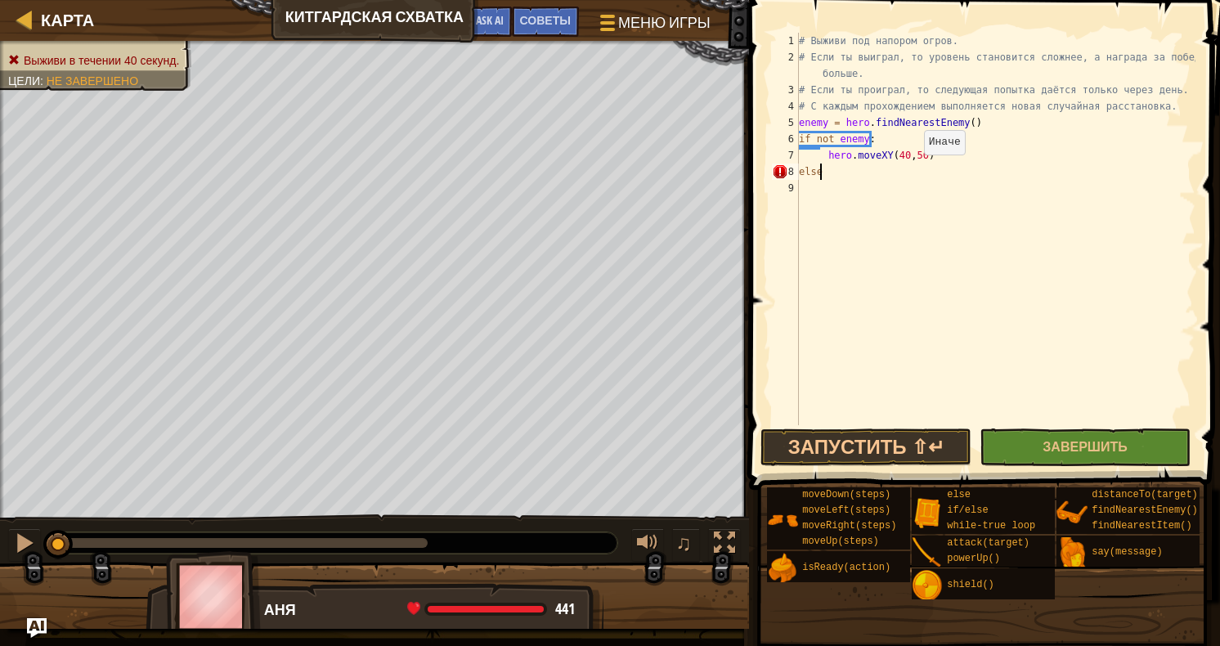
click at [909, 171] on div "# Выживи под напором огров. # Если ты выиграл, то уровень становится сложнее, а…" at bounding box center [996, 245] width 400 height 425
type textarea "else:"
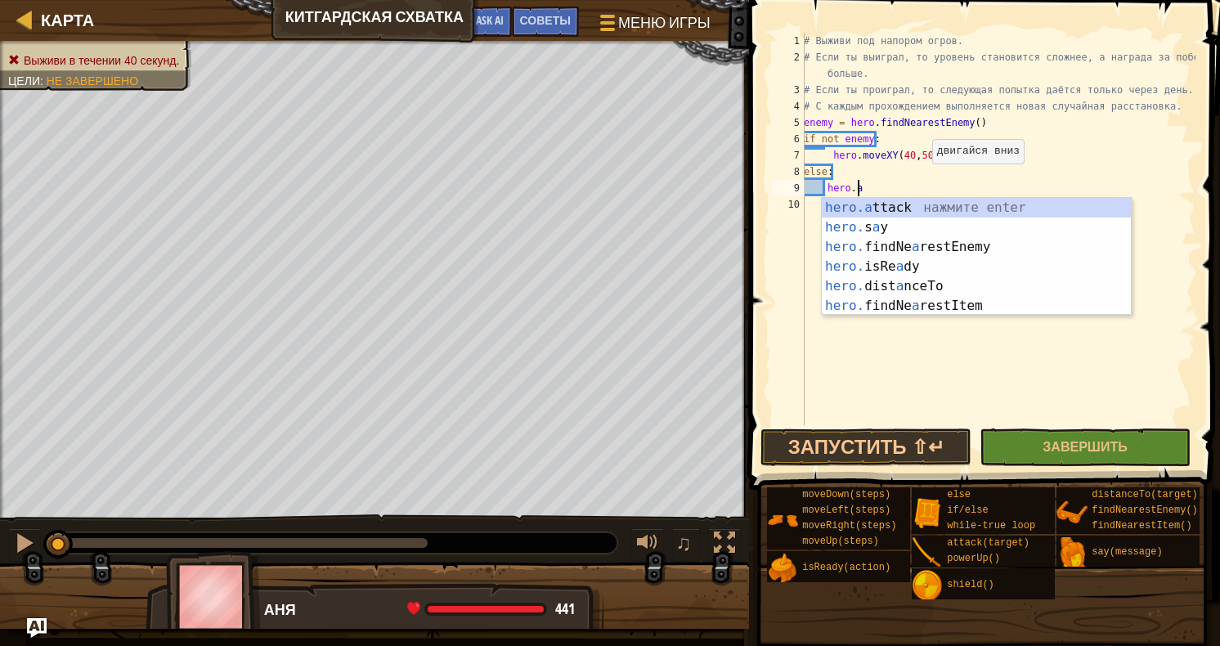
scroll to position [7, 3]
click at [919, 211] on div "hero.a ttack нажмите enter hero. s a y нажмите enter hero. findNe a restEnemy н…" at bounding box center [976, 276] width 309 height 157
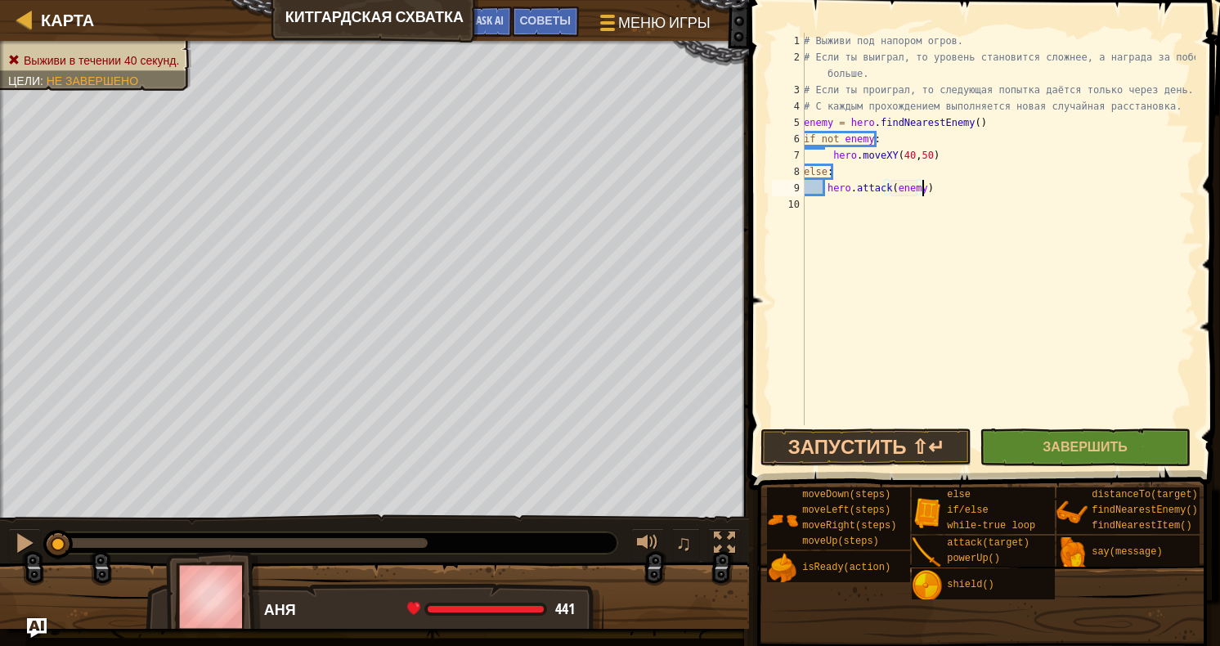
click at [971, 182] on div "# Выживи под напором огров. # Если ты выиграл, то уровень становится сложнее, а…" at bounding box center [998, 245] width 395 height 425
click at [914, 444] on button "Запустить ⇧↵" at bounding box center [866, 448] width 211 height 38
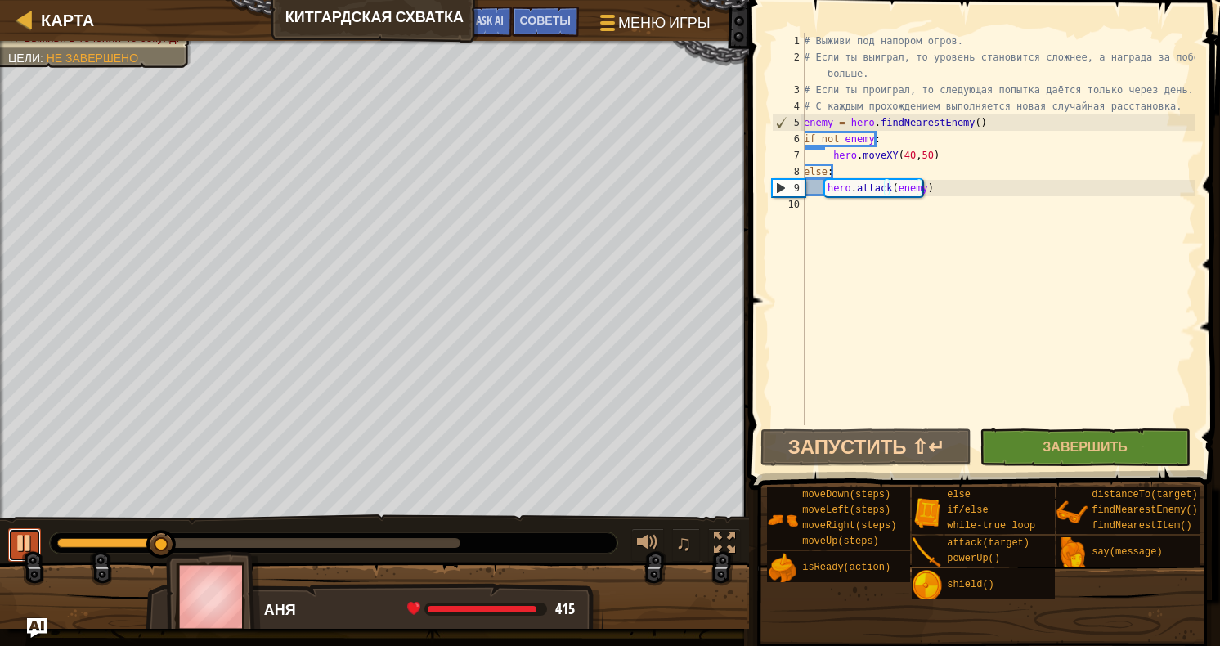
click at [30, 545] on div at bounding box center [24, 542] width 21 height 21
click at [989, 120] on div "# Выживи под напором огров. # Если ты выиграл, то уровень становится сложнее, а…" at bounding box center [998, 245] width 395 height 425
type textarea "enemy = hero.findNearestEnemy()"
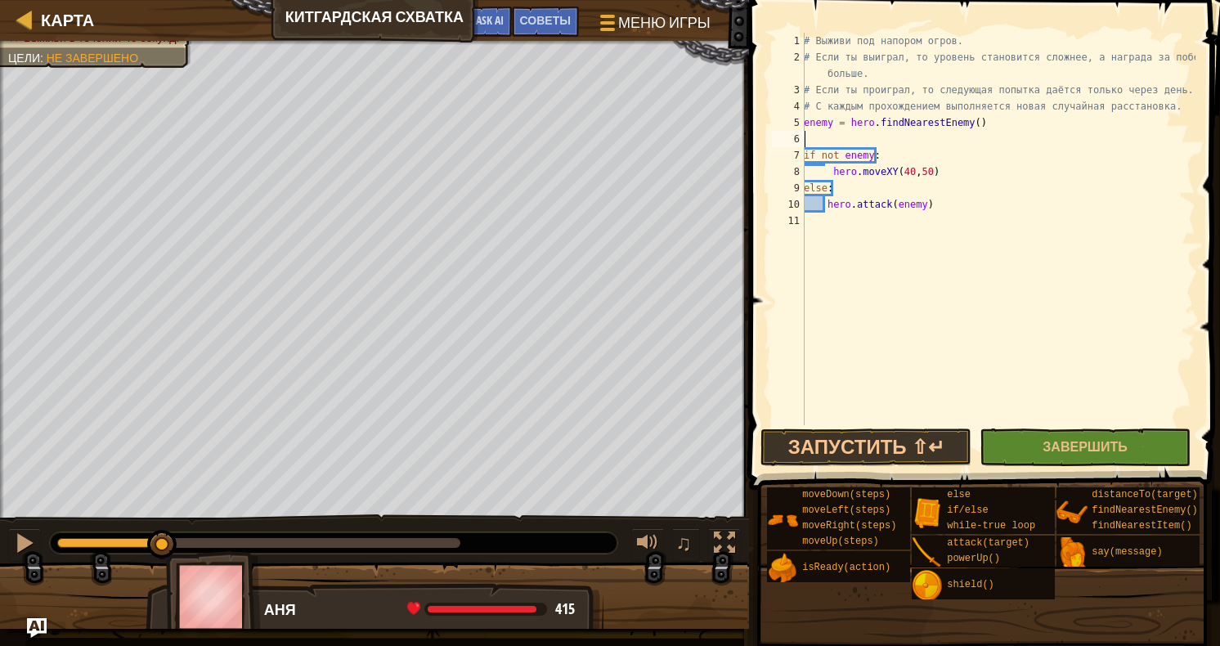
type textarea "wh"
click at [805, 174] on div "# Выживи под напором огров. # Если ты выиграл, то уровень становится сложнее, а…" at bounding box center [998, 245] width 395 height 425
type textarea "if not enemy:"
click at [938, 233] on div "# Выживи под напором огров. # Если ты выиграл, то уровень становится сложнее, а…" at bounding box center [998, 245] width 395 height 425
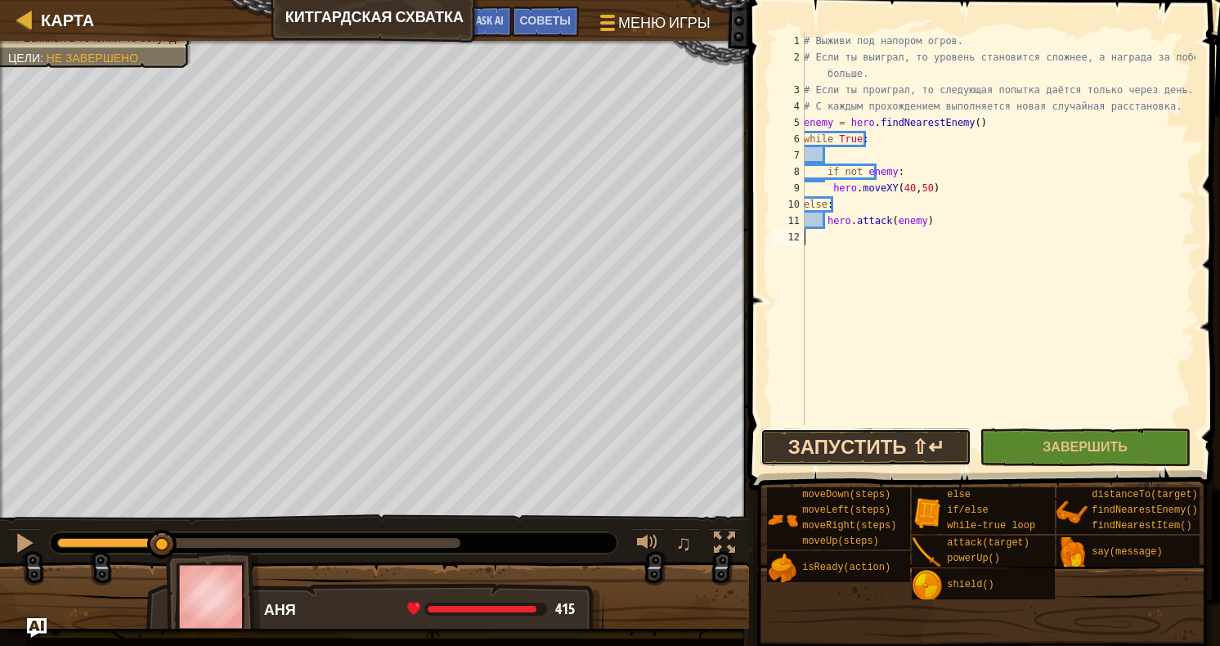
click at [871, 437] on button "Запустить ⇧↵" at bounding box center [866, 448] width 211 height 38
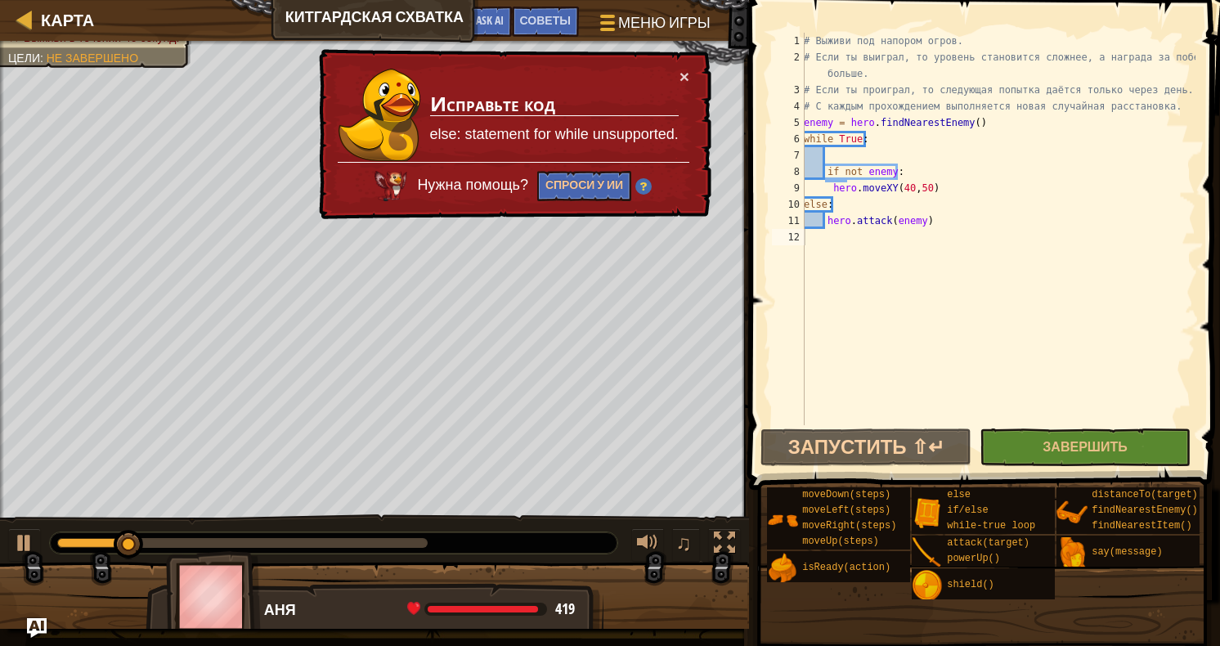
click at [689, 70] on div "× Исправьте код else: statement for while unsupported. Нужна помощь? Спроси у ИИ" at bounding box center [514, 134] width 396 height 171
click at [670, 74] on td "Исправьте код else: statement for while unsupported." at bounding box center [554, 115] width 250 height 94
click at [680, 74] on button "×" at bounding box center [685, 76] width 10 height 17
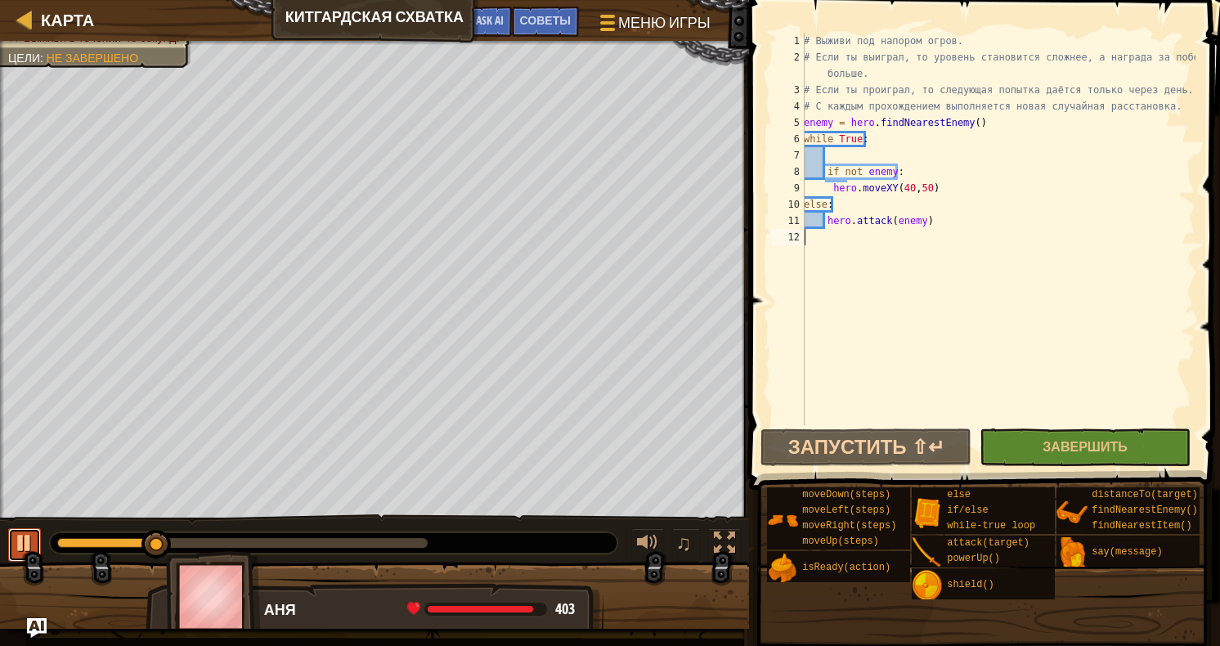
click at [38, 536] on button at bounding box center [24, 545] width 33 height 34
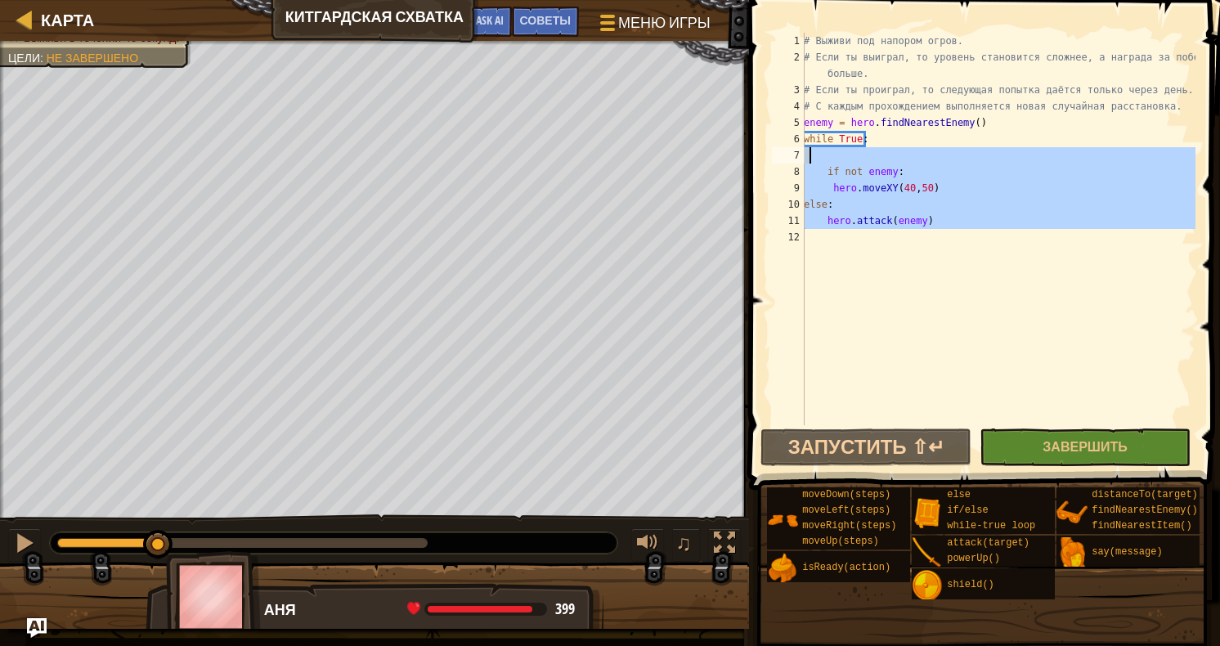
drag, startPoint x: 816, startPoint y: 235, endPoint x: 810, endPoint y: 160, distance: 74.6
click at [810, 160] on div "# Выживи под напором огров. # Если ты выиграл, то уровень становится сложнее, а…" at bounding box center [998, 245] width 395 height 425
type textarea "if not enemy:"
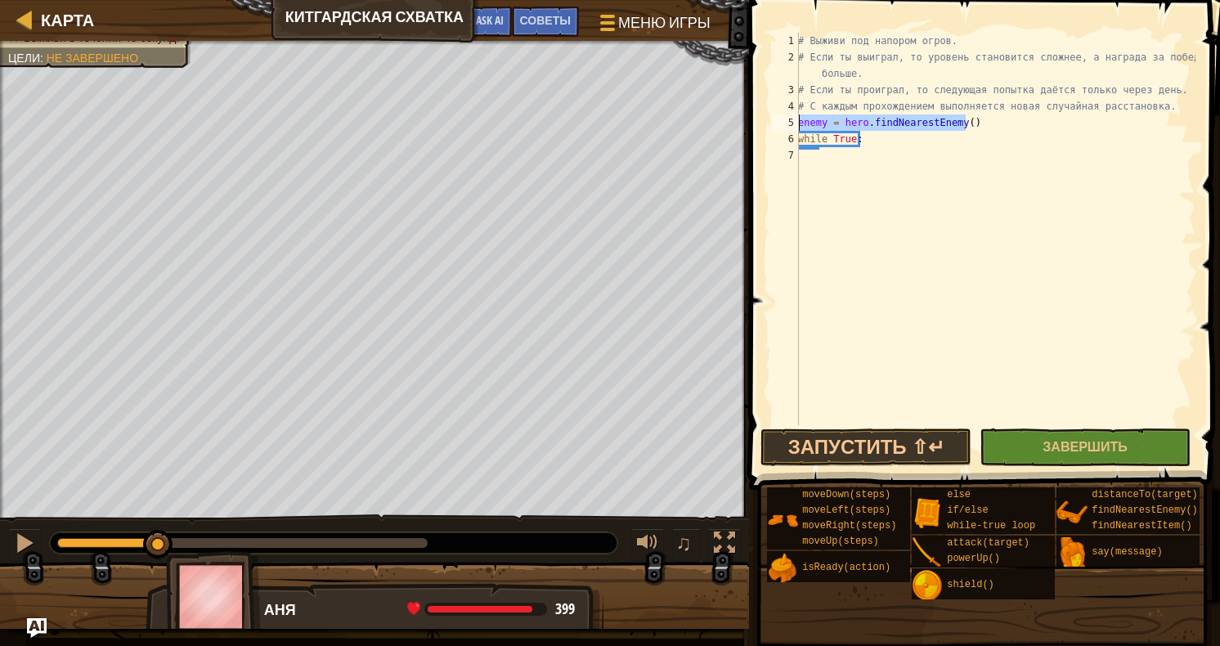
drag, startPoint x: 900, startPoint y: 118, endPoint x: 801, endPoint y: 119, distance: 99.8
click at [801, 119] on div "# Выживи под напором огров. # Если ты выиграл, то уровень становится сложнее, а…" at bounding box center [995, 245] width 401 height 425
type textarea "while True:"
type textarea "enemy = hero.findNearestEnemy()"
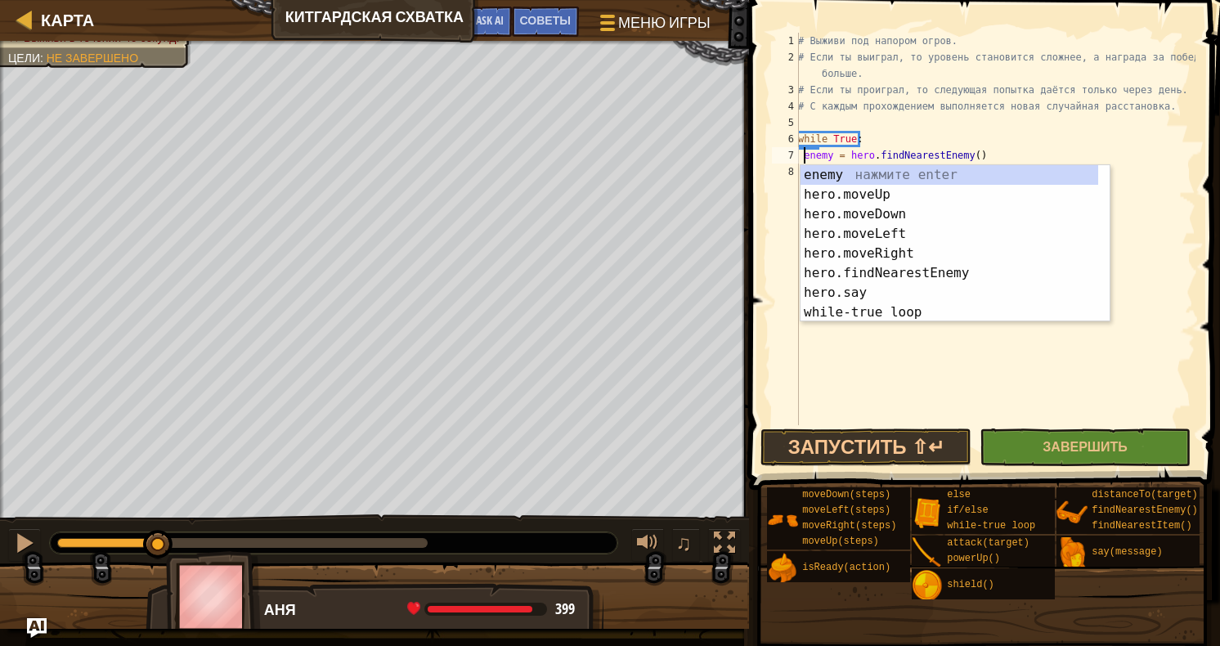
click at [1043, 155] on div "# Выживи под напором огров. # Если ты выиграл, то уровень становится сложнее, а…" at bounding box center [995, 245] width 401 height 425
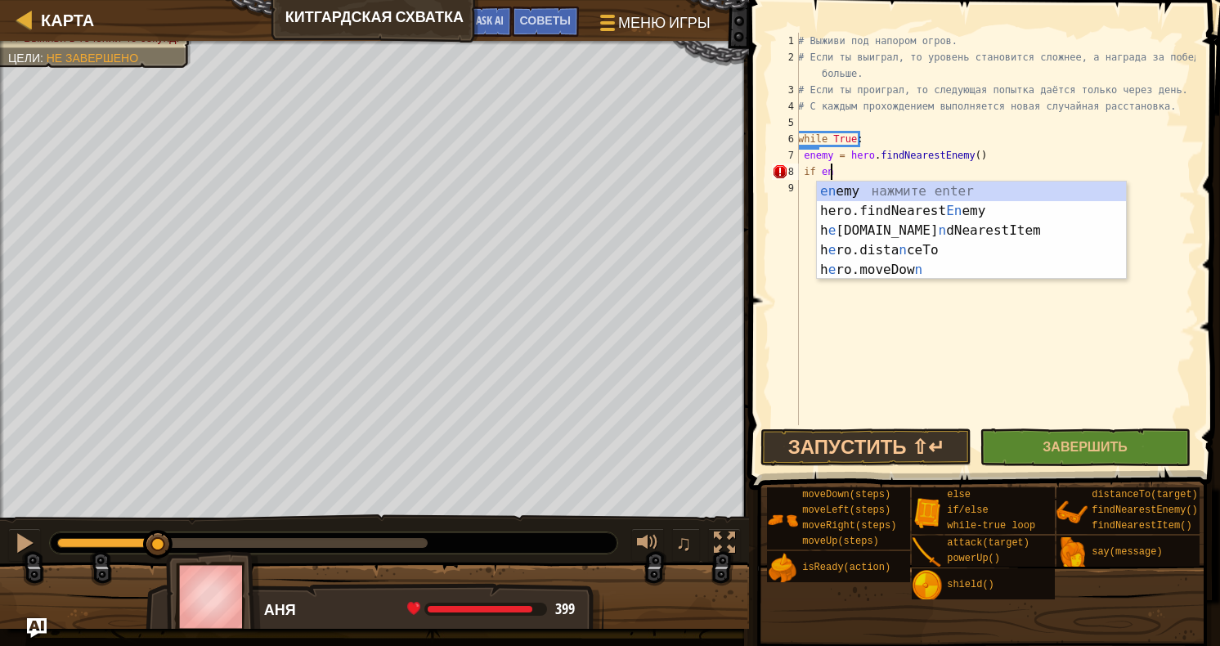
scroll to position [7, 2]
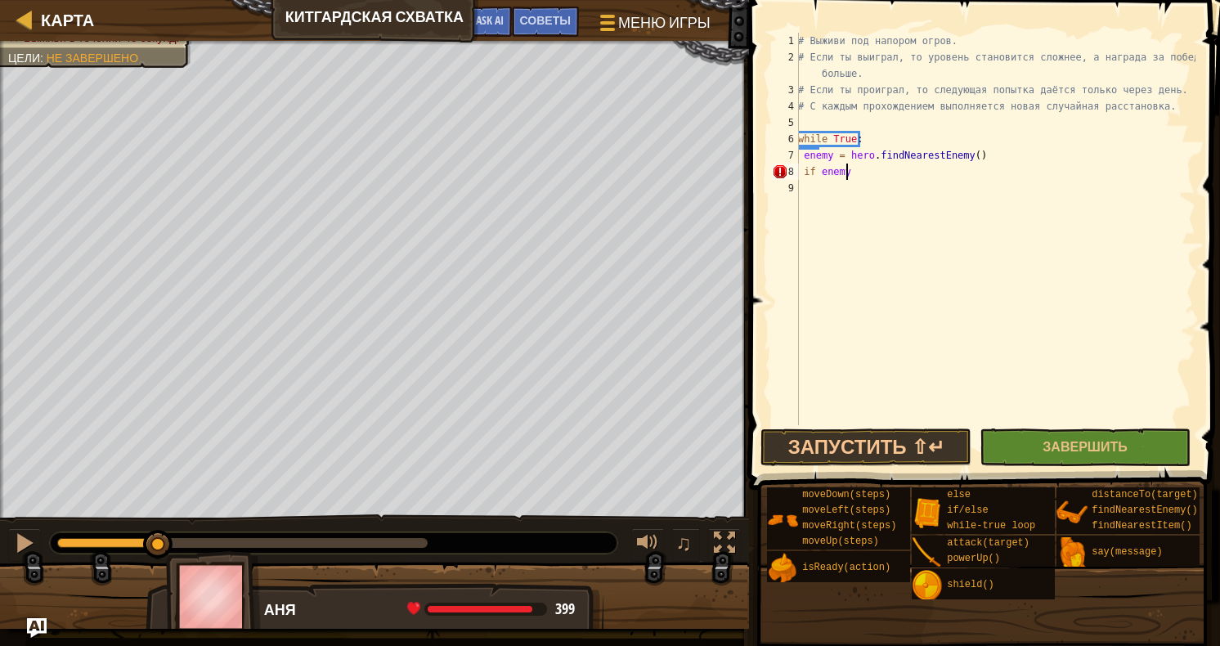
type textarea "if enemy:"
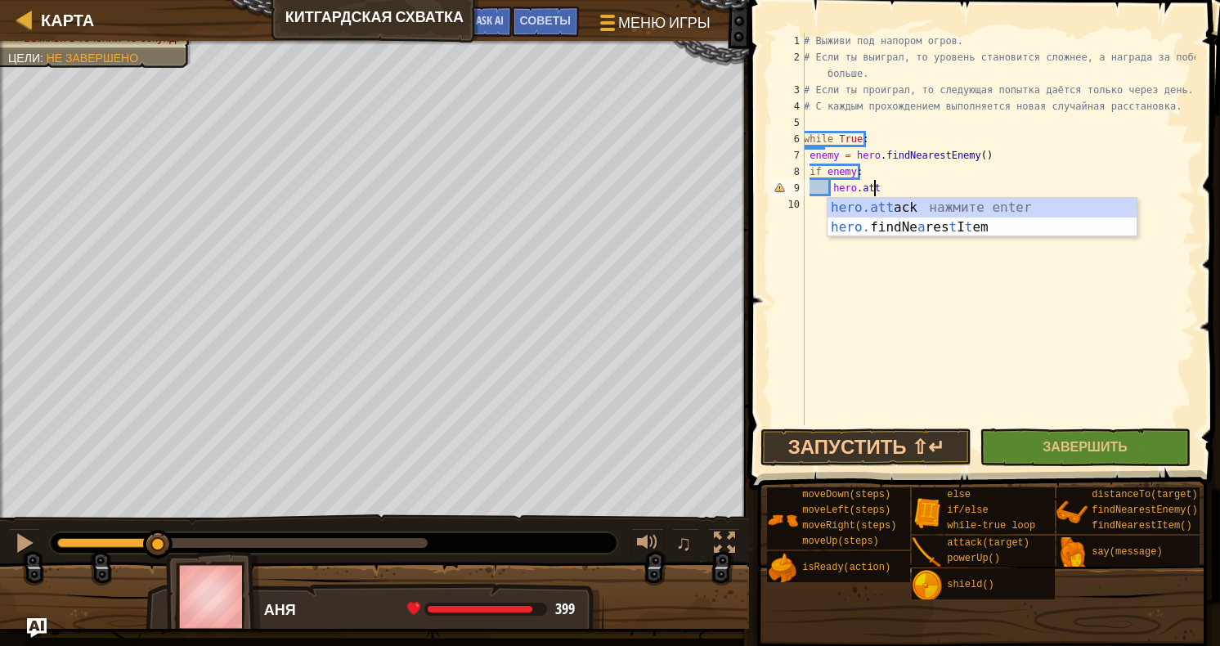
scroll to position [7, 4]
click at [990, 206] on div "hero.att ack нажмите enter hero. findNe a res t I t em нажмите enter" at bounding box center [982, 237] width 309 height 79
type textarea "hero.attack(enemy)"
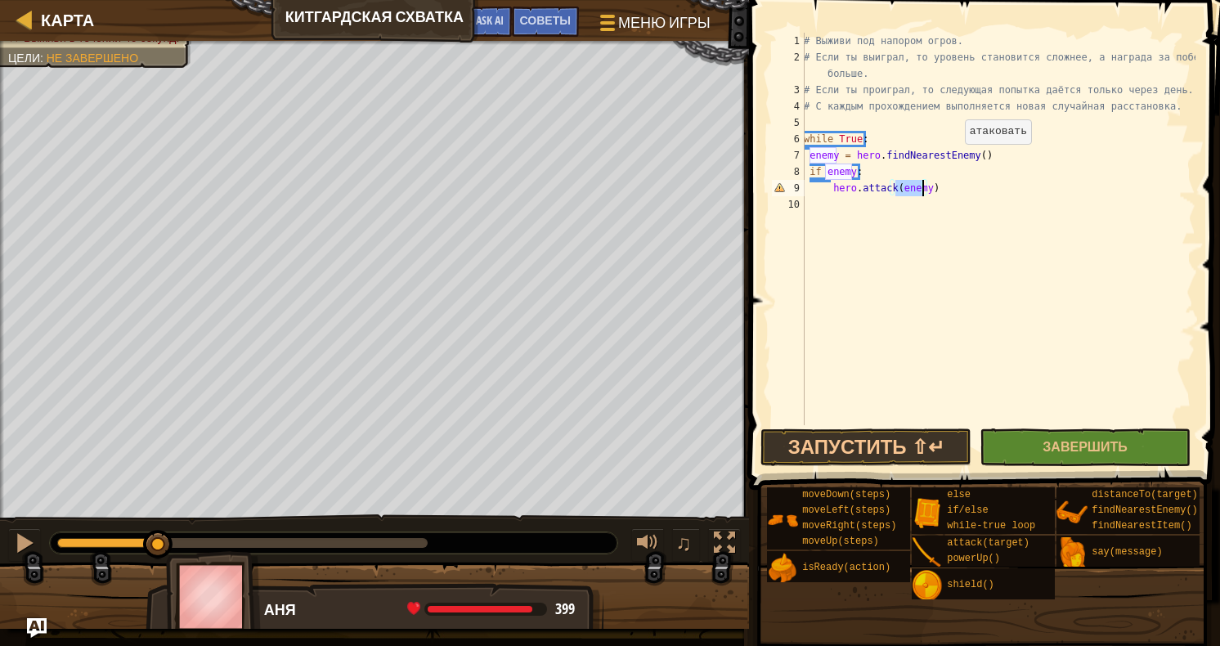
click at [987, 213] on div "# Выживи под напором огров. # Если ты выиграл, то уровень становится сложнее, а…" at bounding box center [998, 245] width 395 height 425
click at [906, 450] on button "Запустить ⇧↵" at bounding box center [866, 448] width 211 height 38
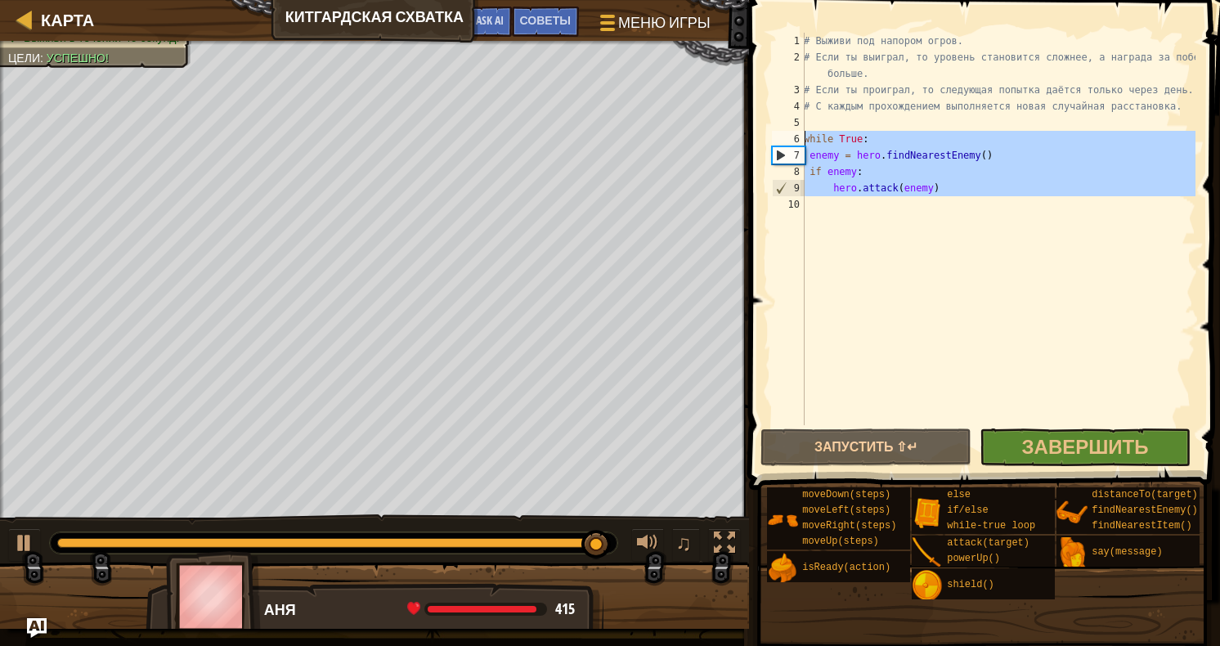
drag, startPoint x: 822, startPoint y: 206, endPoint x: 782, endPoint y: 134, distance: 82.4
click at [782, 134] on div "1 2 3 4 5 6 7 8 9 10 # Выживи под напором огров. # Если ты выиграл, то уровень …" at bounding box center [982, 229] width 427 height 393
type textarea "while True: enemy = hero.findNearestEnemy()"
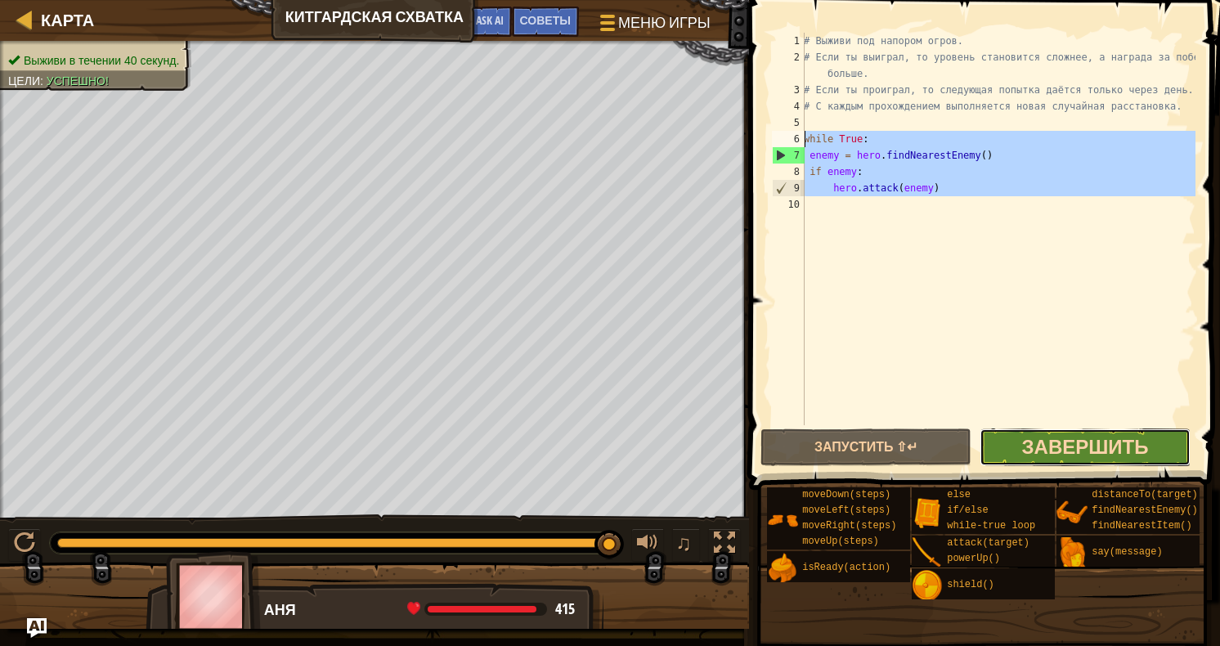
click at [1064, 433] on span "Завершить" at bounding box center [1085, 446] width 127 height 26
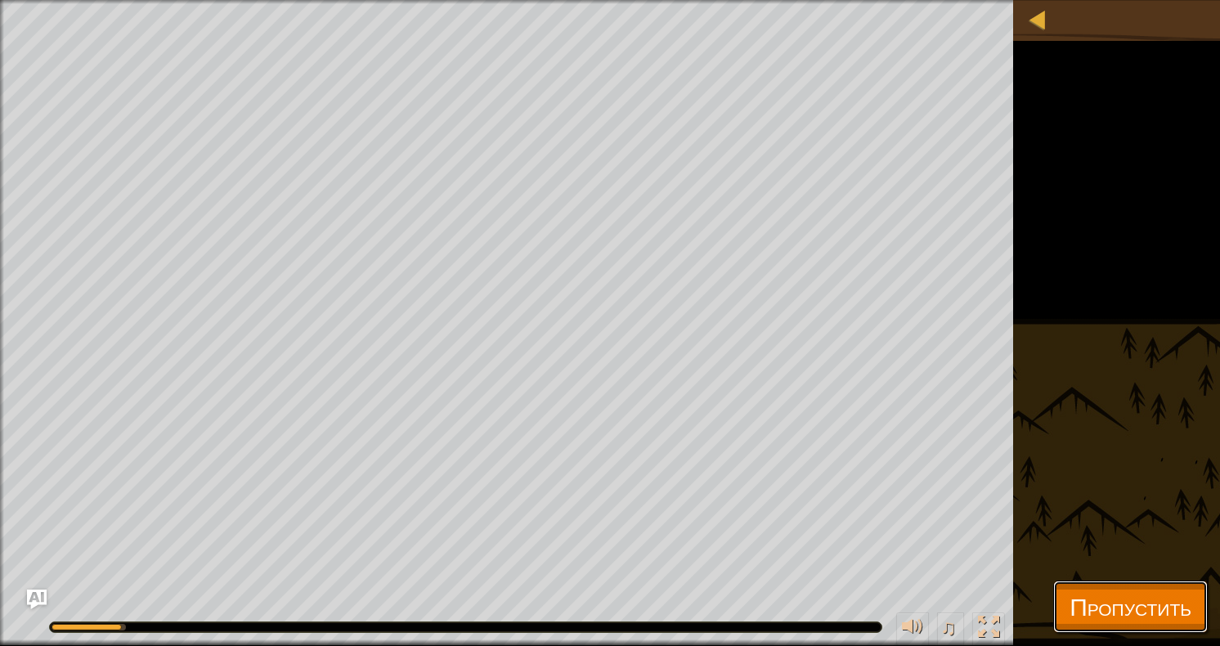
click at [1124, 619] on span "Пропустить" at bounding box center [1131, 607] width 122 height 34
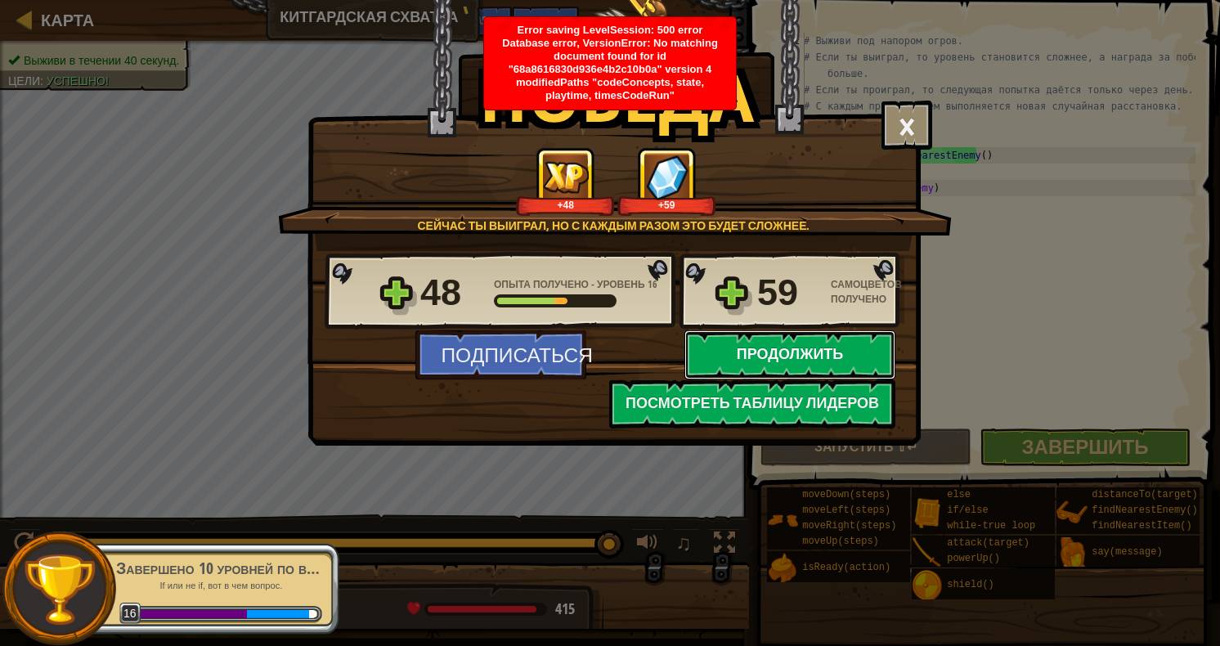
click at [819, 350] on button "Продолжить" at bounding box center [789, 354] width 211 height 49
select select "ru"
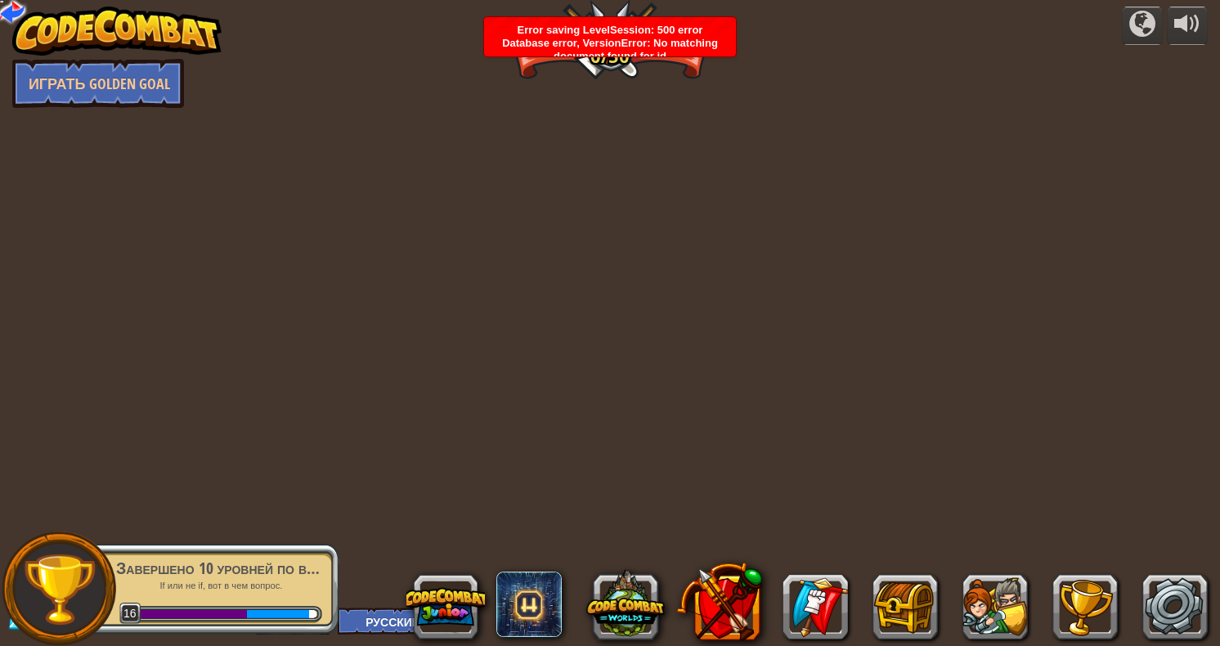
select select "ru"
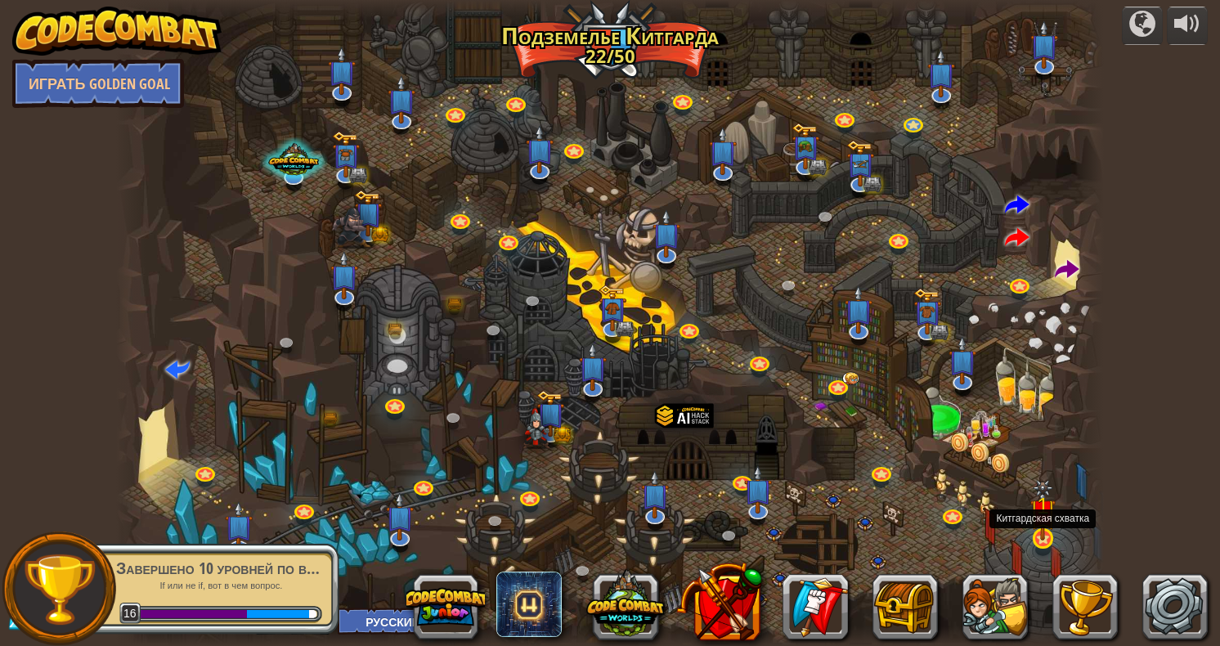
click at [1049, 530] on img at bounding box center [1042, 510] width 25 height 60
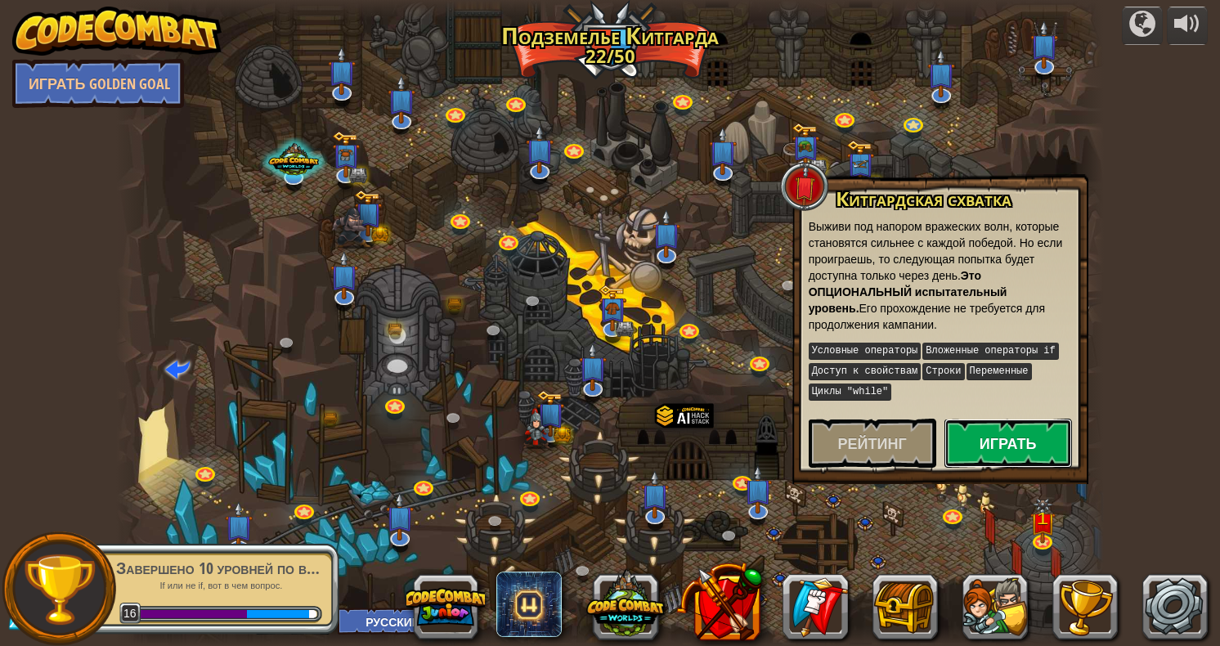
click at [961, 440] on button "Играть" at bounding box center [1009, 443] width 128 height 49
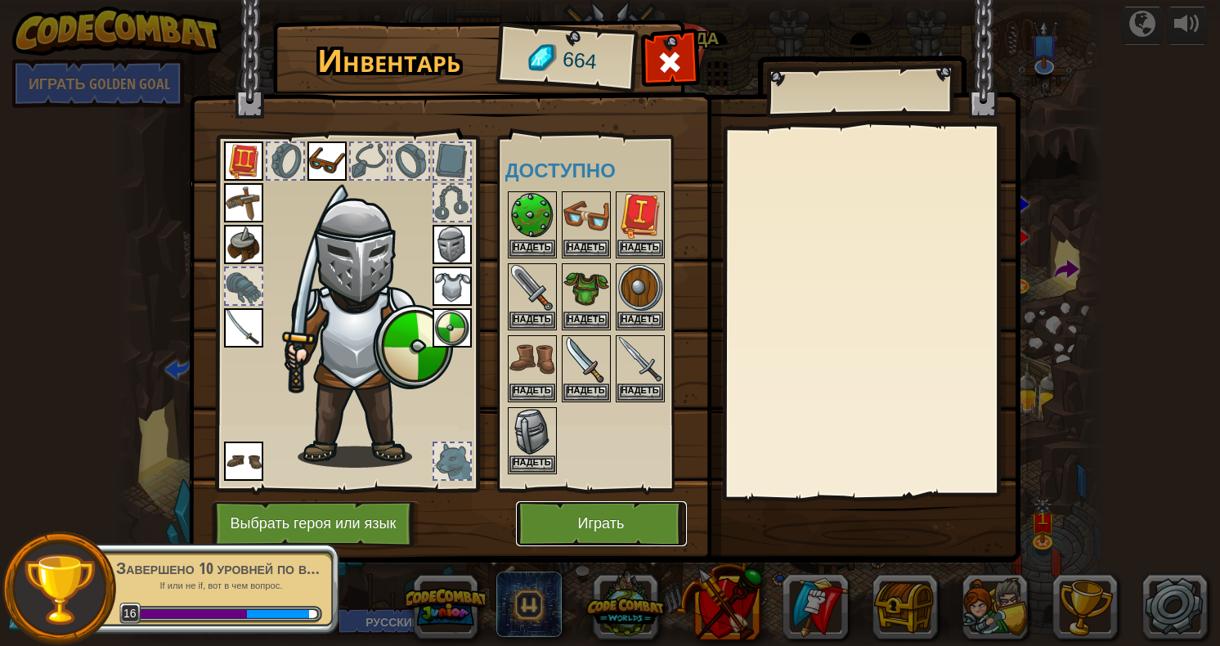
click at [582, 512] on button "Играть" at bounding box center [601, 523] width 171 height 45
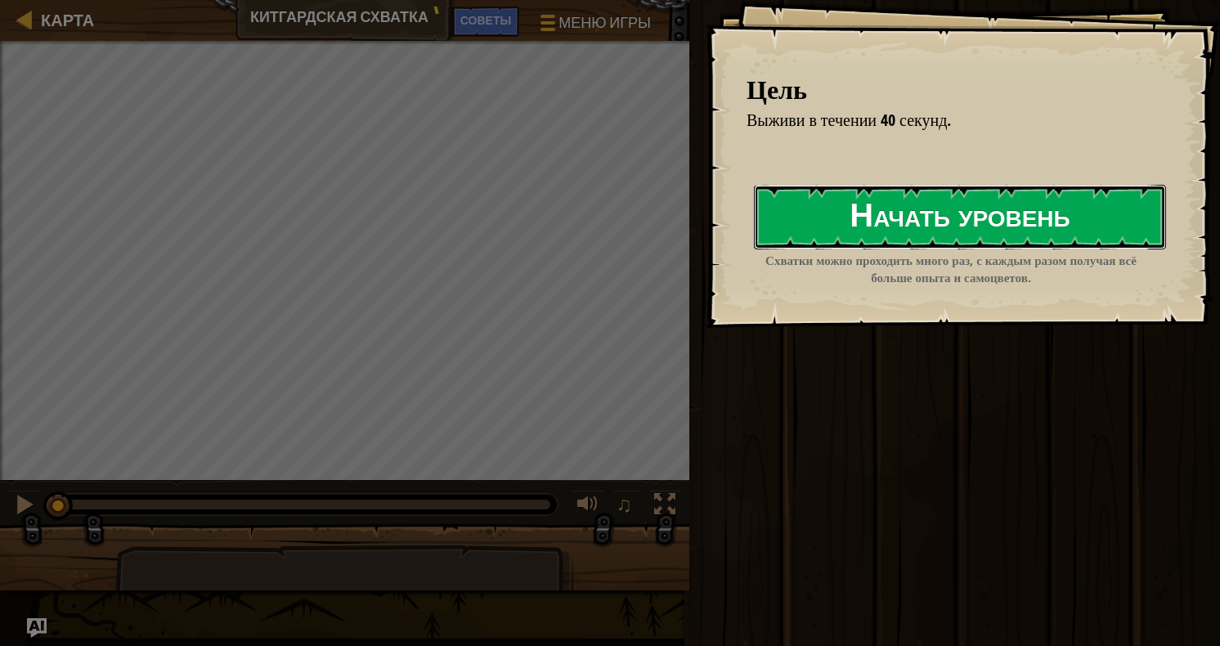
click at [832, 230] on button "Начать уровень" at bounding box center [960, 217] width 412 height 65
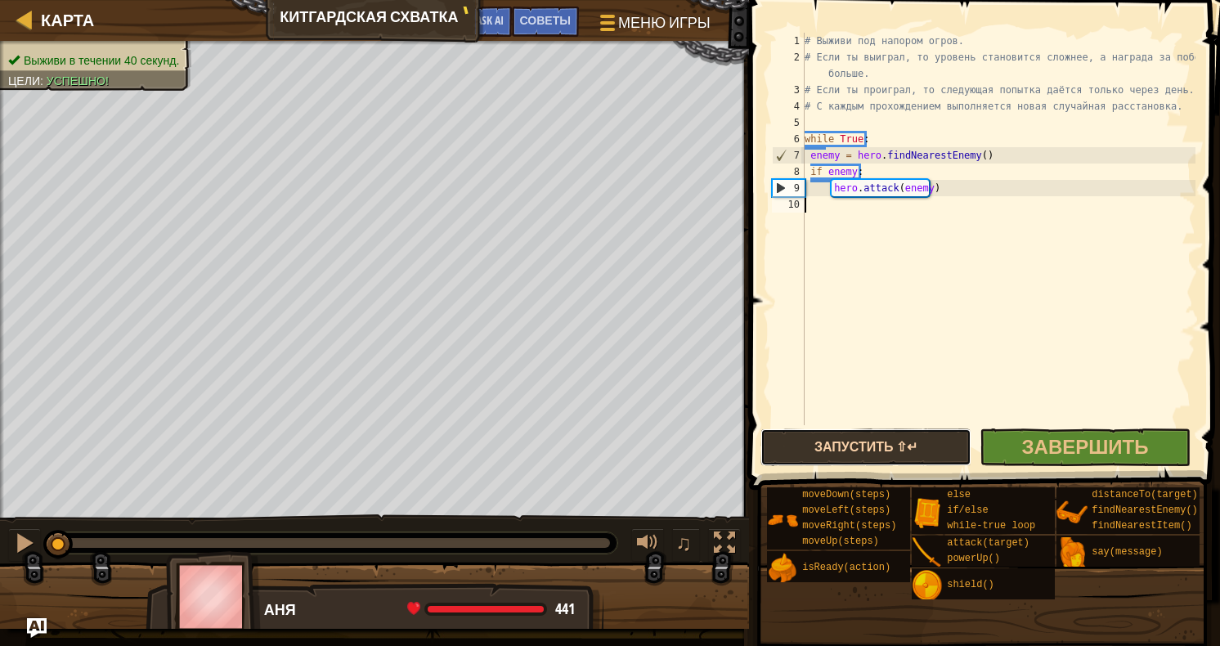
click at [897, 450] on button "Запустить ⇧↵" at bounding box center [866, 448] width 211 height 38
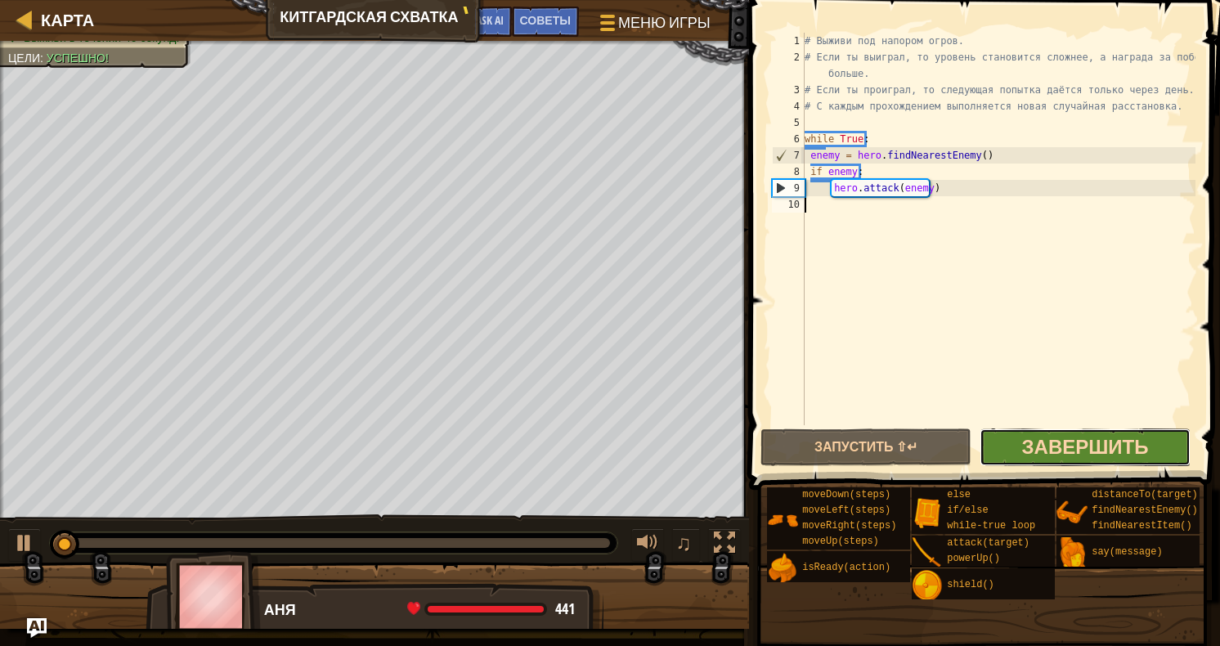
click at [1046, 443] on span "Завершить" at bounding box center [1085, 446] width 127 height 26
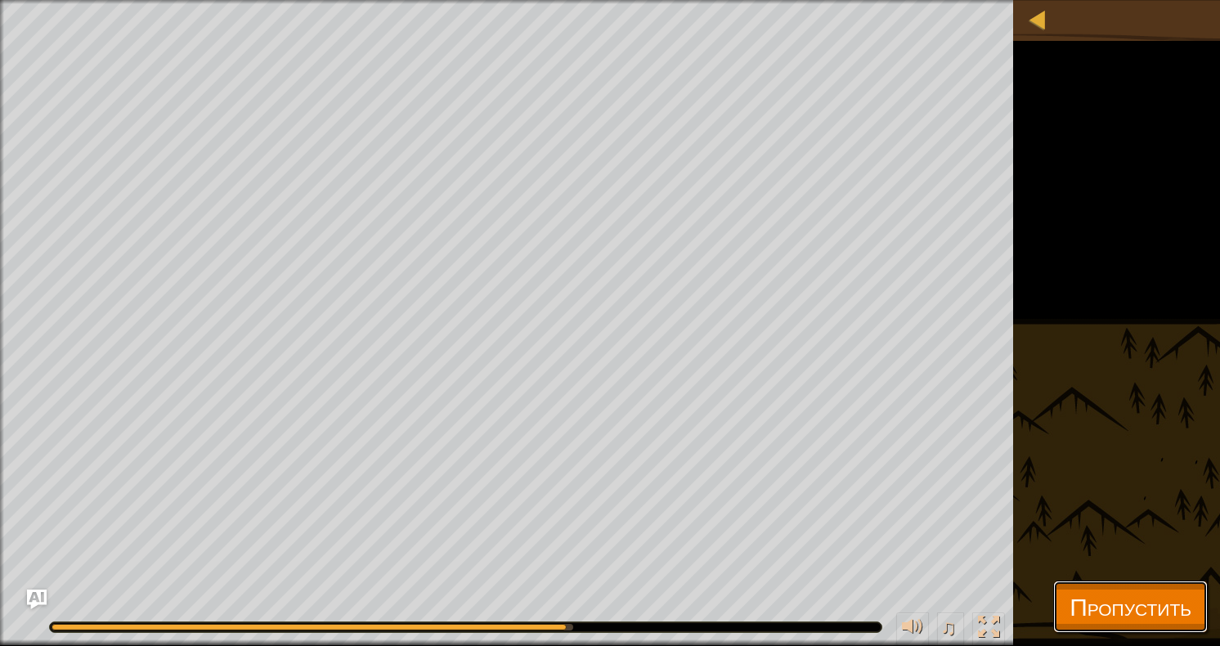
click at [1124, 604] on span "Пропустить" at bounding box center [1131, 607] width 122 height 34
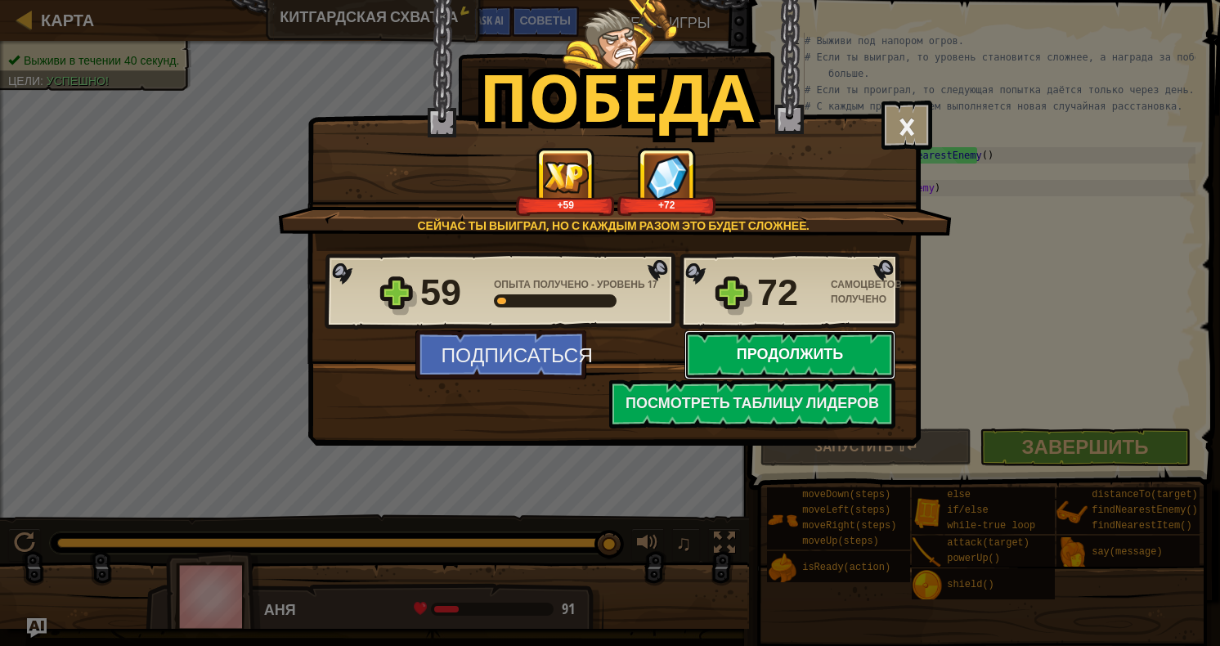
click at [844, 357] on button "Продолжить" at bounding box center [789, 354] width 211 height 49
select select "ru"
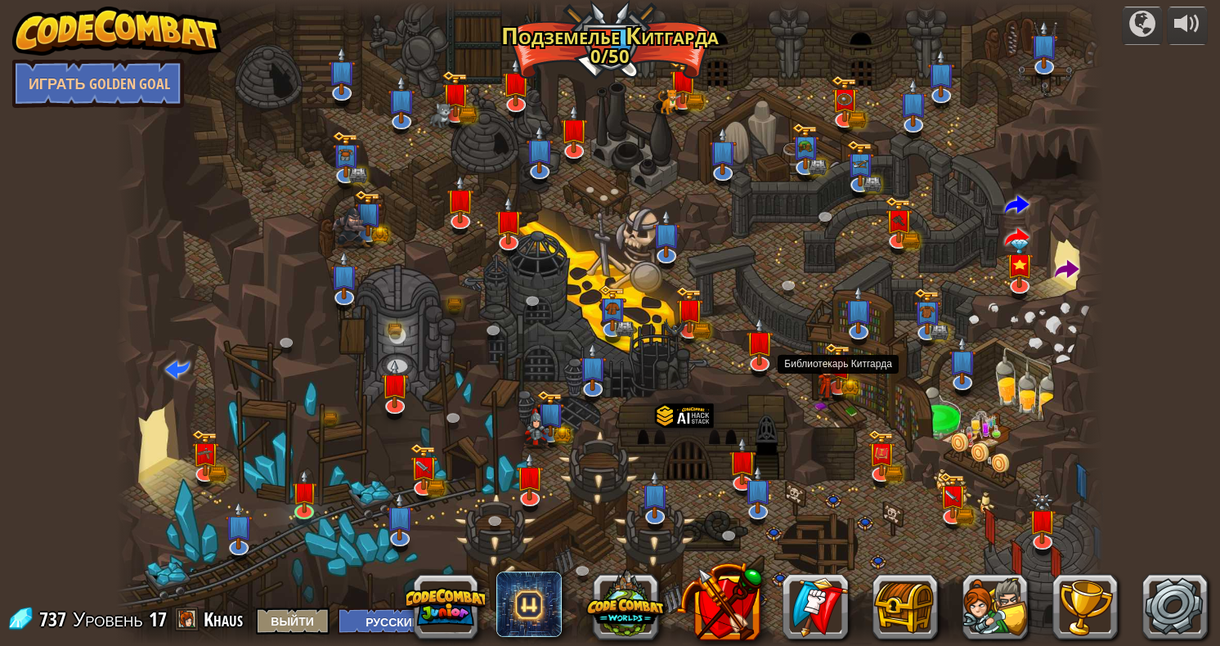
select select "ru"
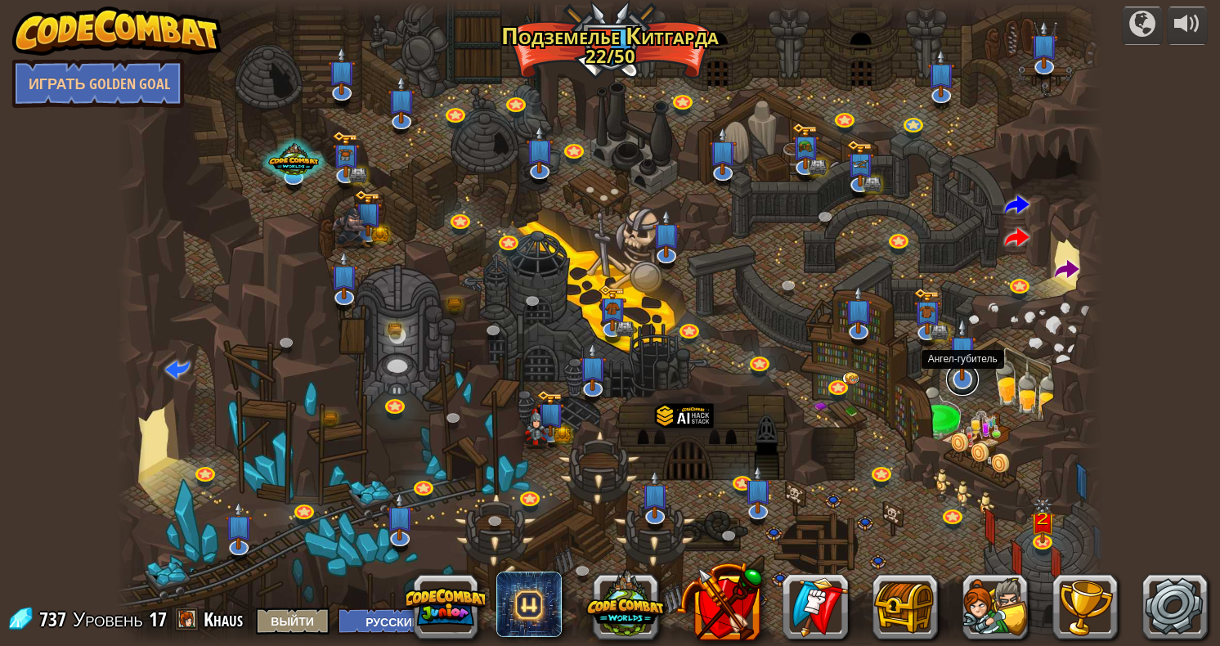
click at [963, 384] on link at bounding box center [962, 379] width 33 height 33
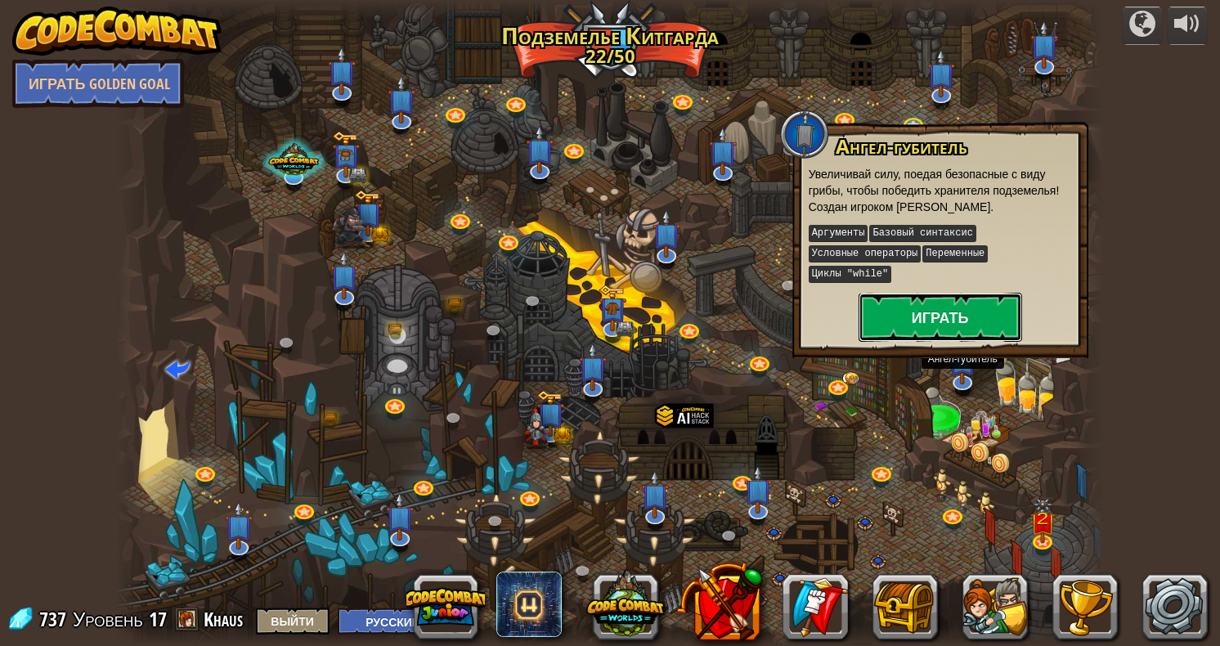
click at [934, 298] on button "Играть" at bounding box center [941, 317] width 164 height 49
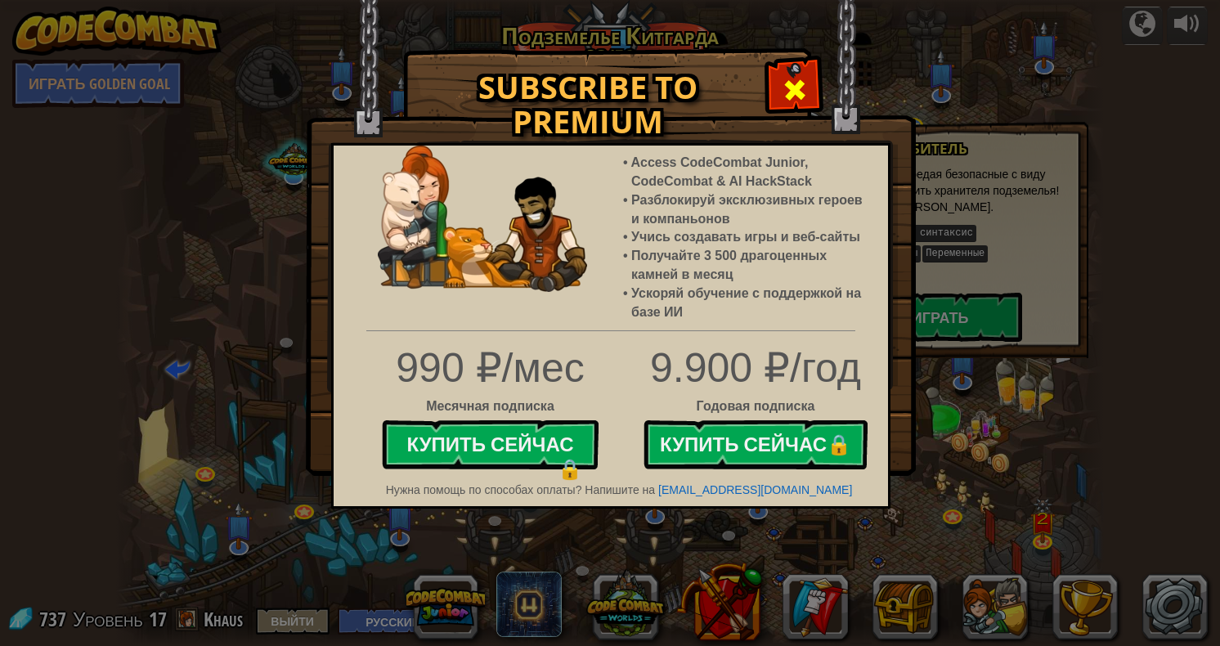
click at [796, 94] on span at bounding box center [795, 90] width 26 height 26
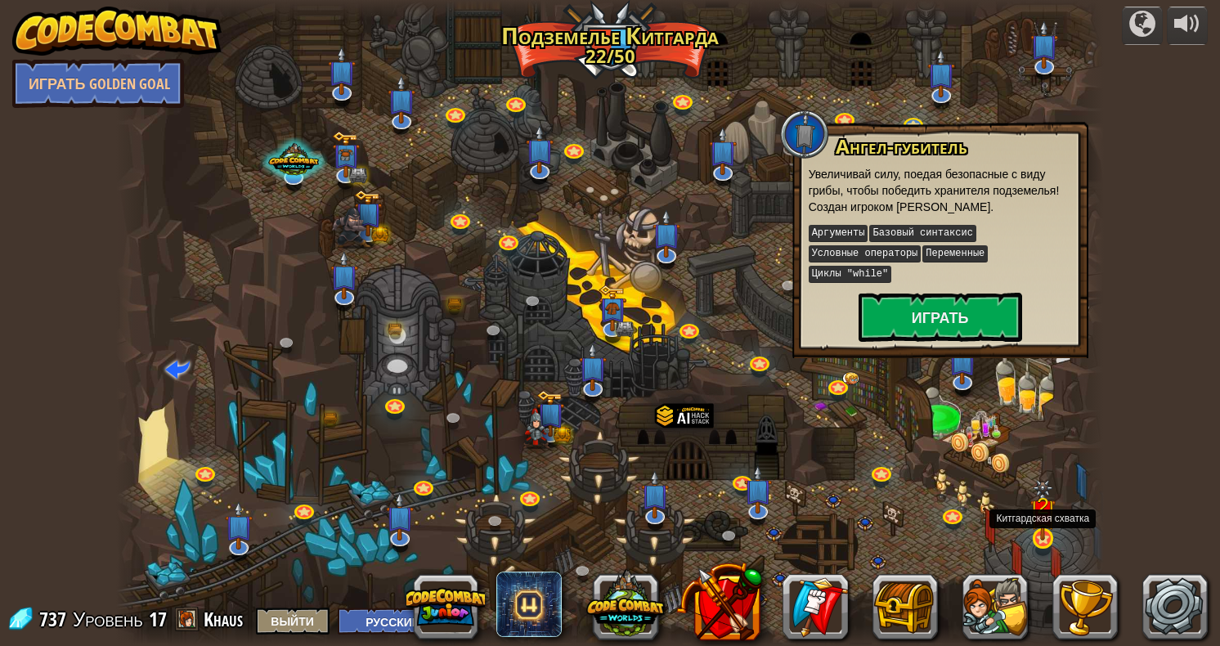
click at [1035, 525] on img at bounding box center [1042, 510] width 25 height 60
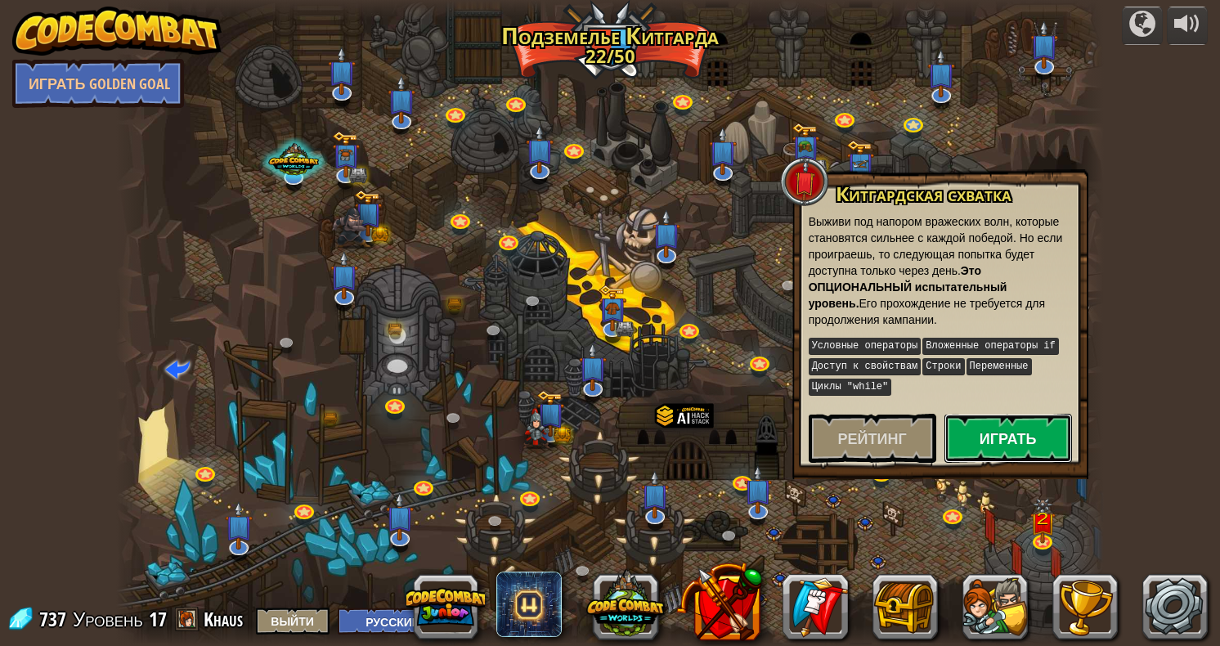
click at [1000, 440] on button "Играть" at bounding box center [1009, 438] width 128 height 49
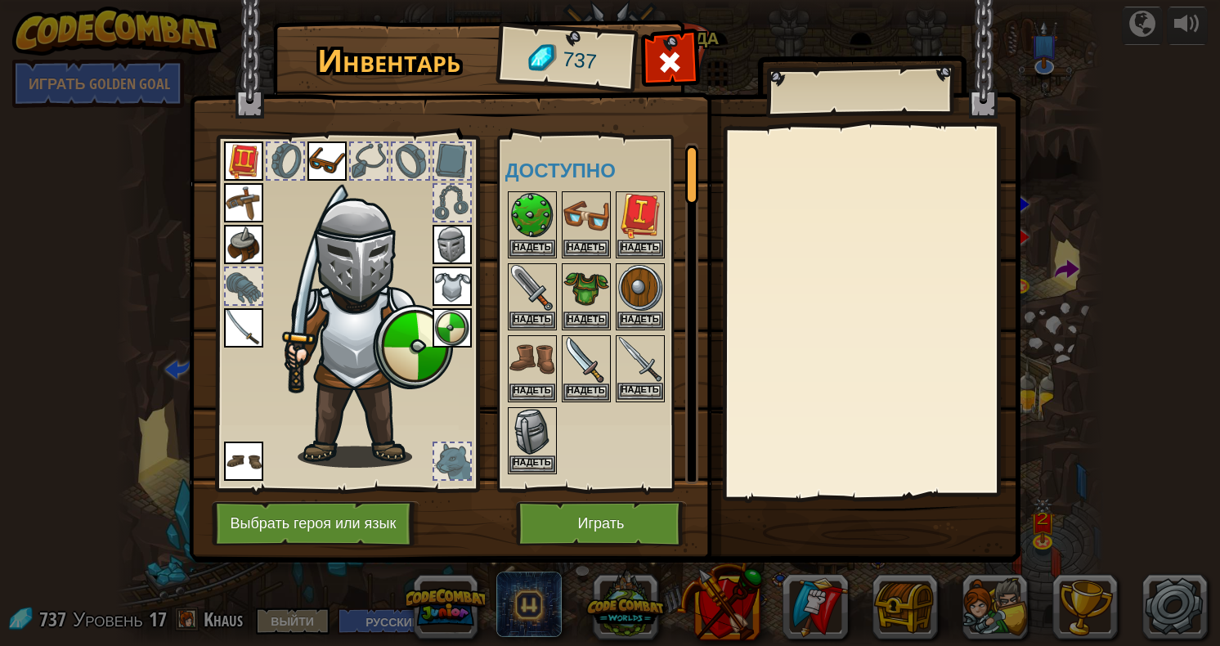
click at [645, 358] on img at bounding box center [640, 360] width 46 height 46
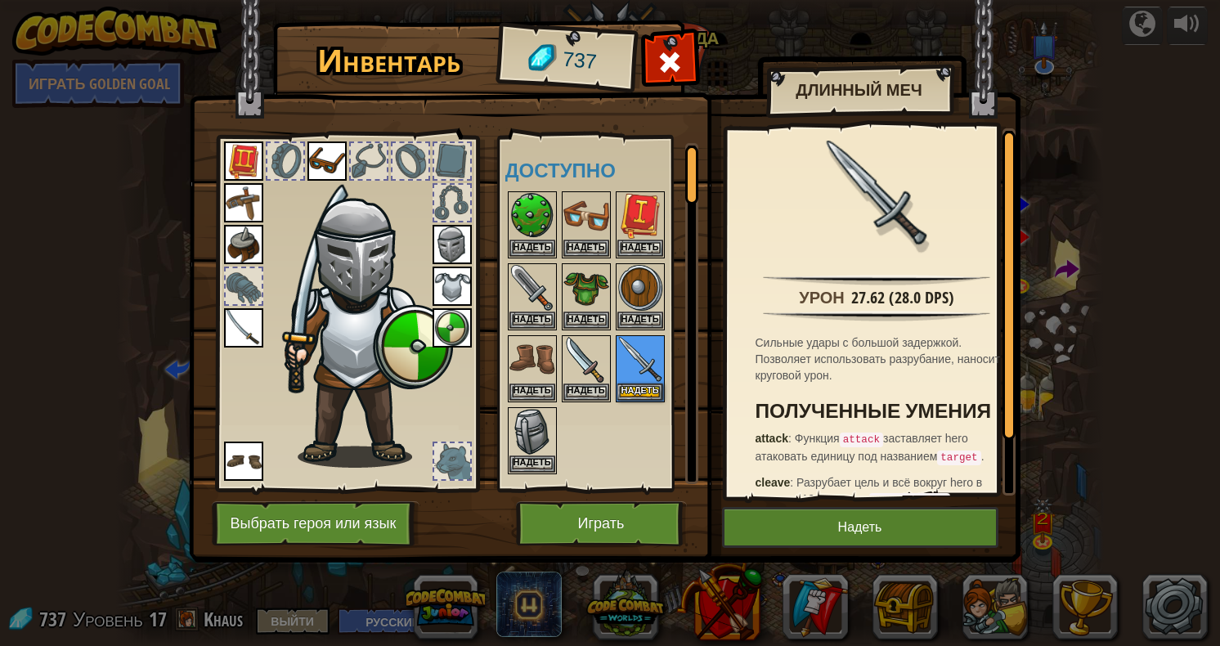
click at [237, 316] on img at bounding box center [243, 327] width 39 height 39
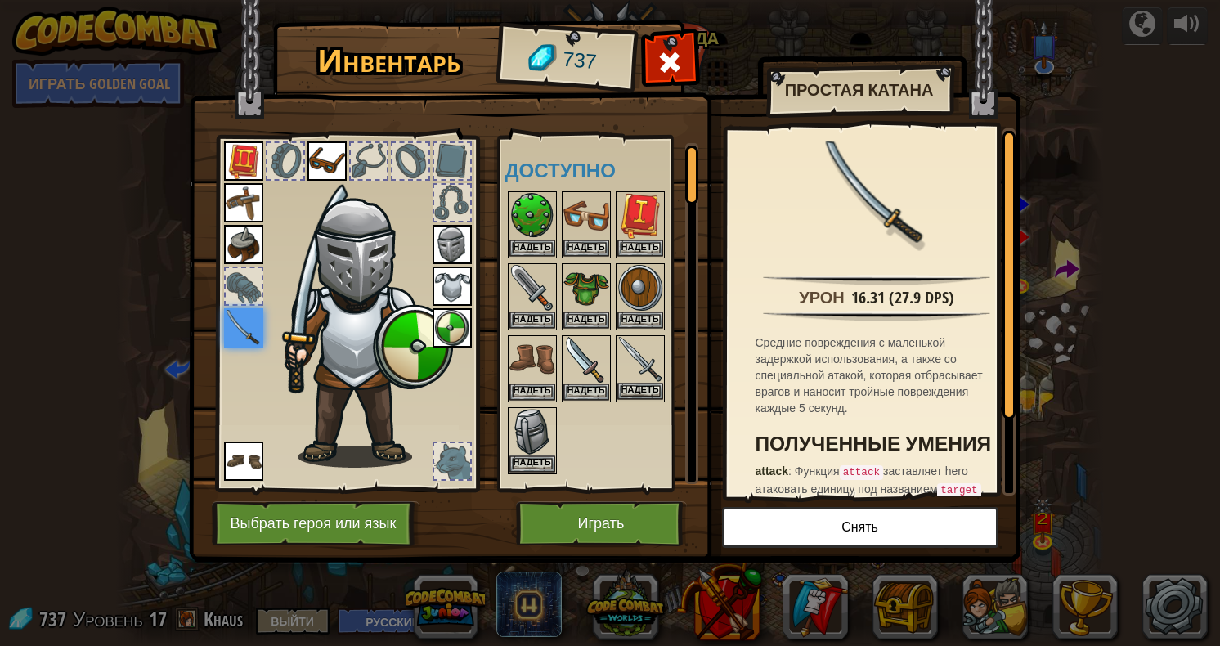
click at [635, 367] on img at bounding box center [640, 360] width 46 height 46
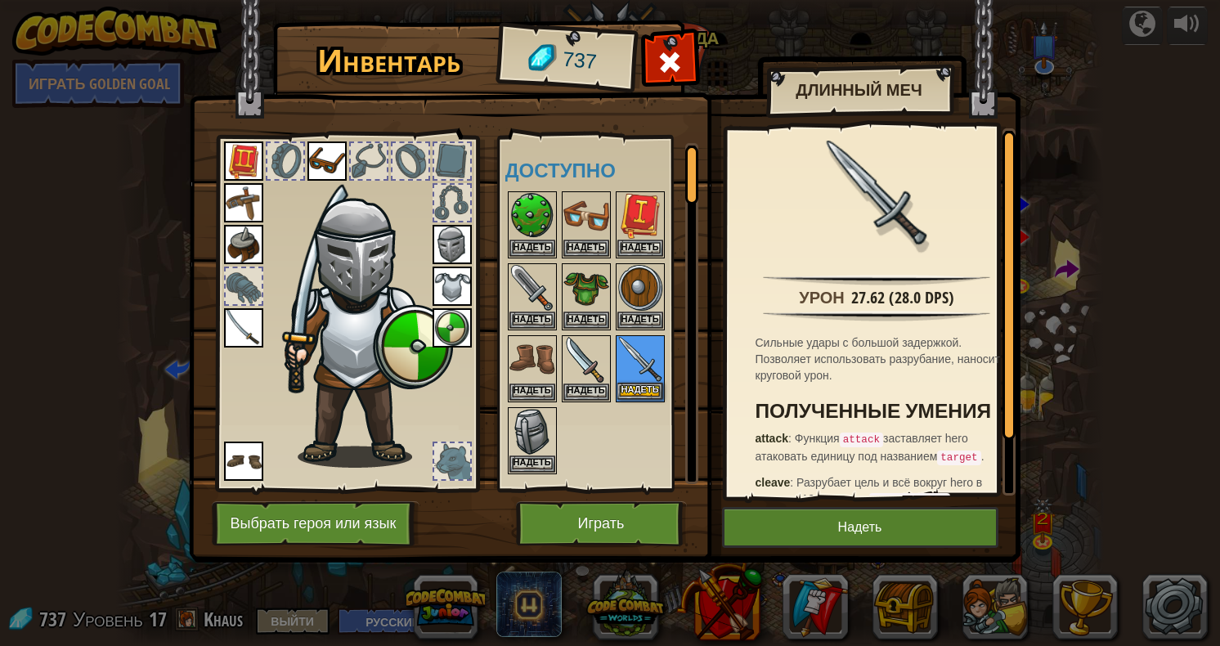
click at [635, 367] on img at bounding box center [640, 360] width 46 height 46
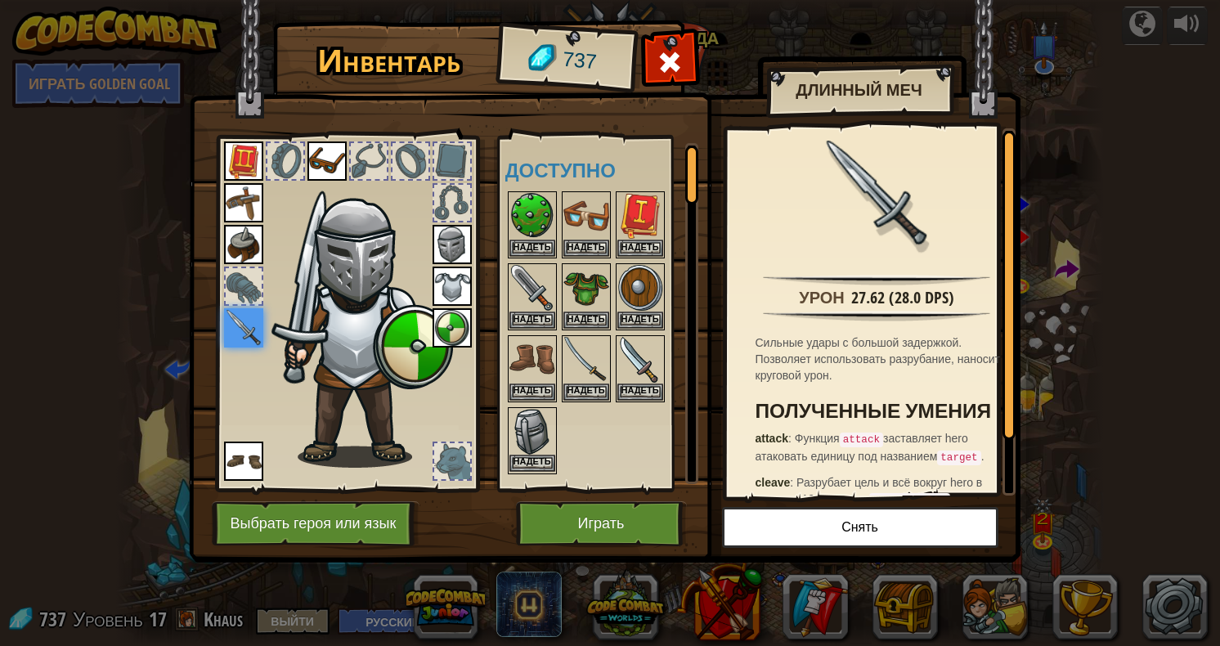
click at [532, 437] on img at bounding box center [532, 432] width 46 height 46
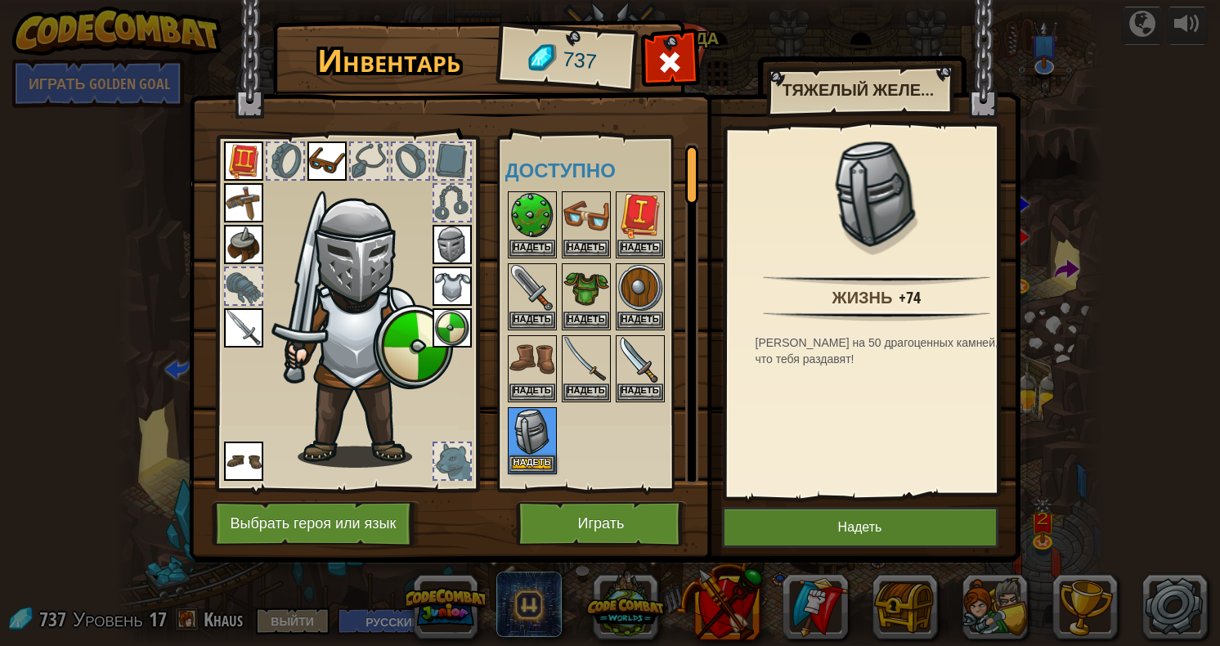
click at [448, 241] on img at bounding box center [452, 244] width 39 height 39
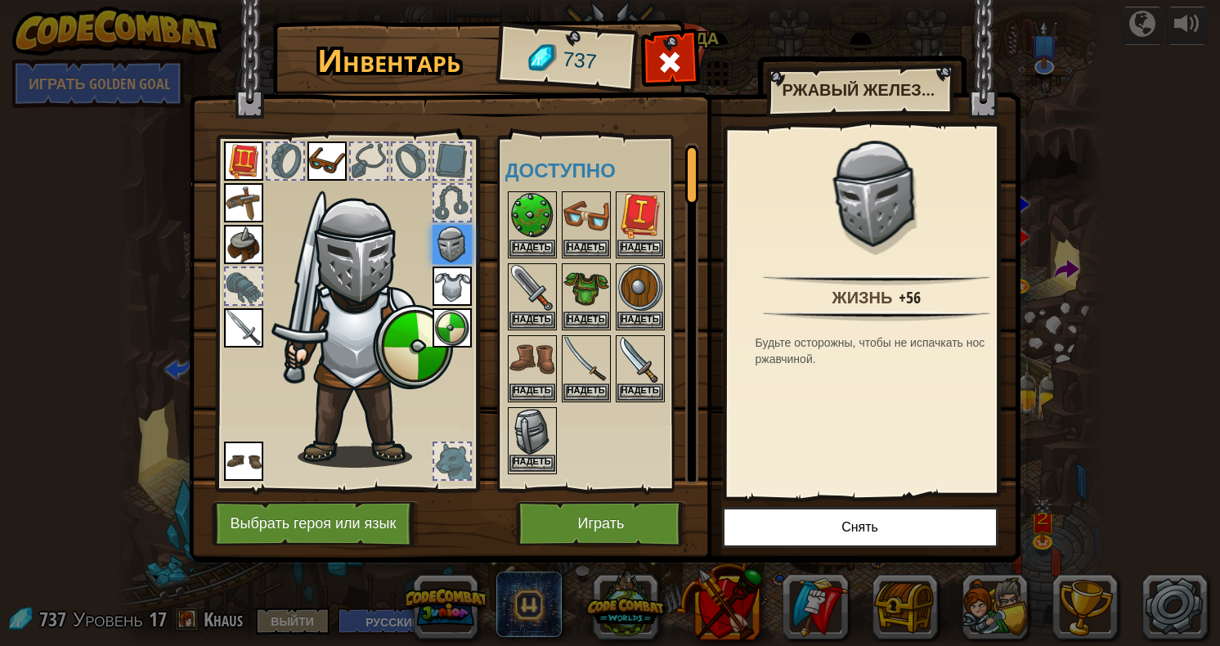
click at [527, 420] on img at bounding box center [532, 432] width 46 height 46
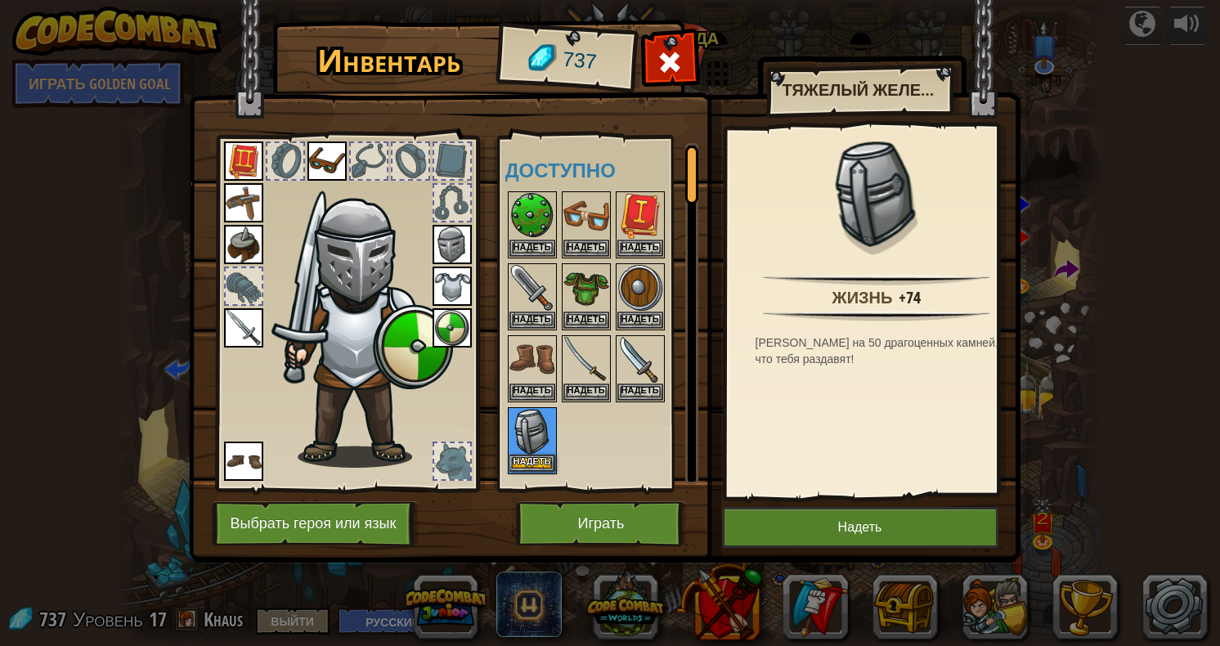
click at [527, 420] on img at bounding box center [532, 432] width 46 height 46
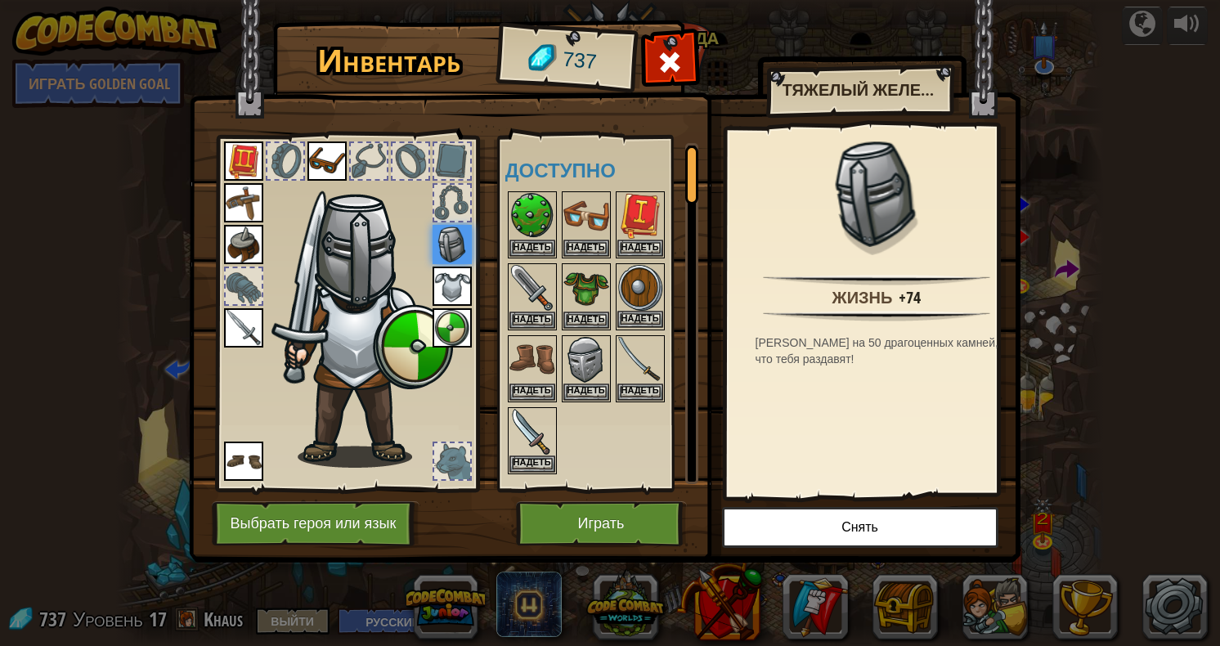
click at [626, 278] on img at bounding box center [640, 288] width 46 height 46
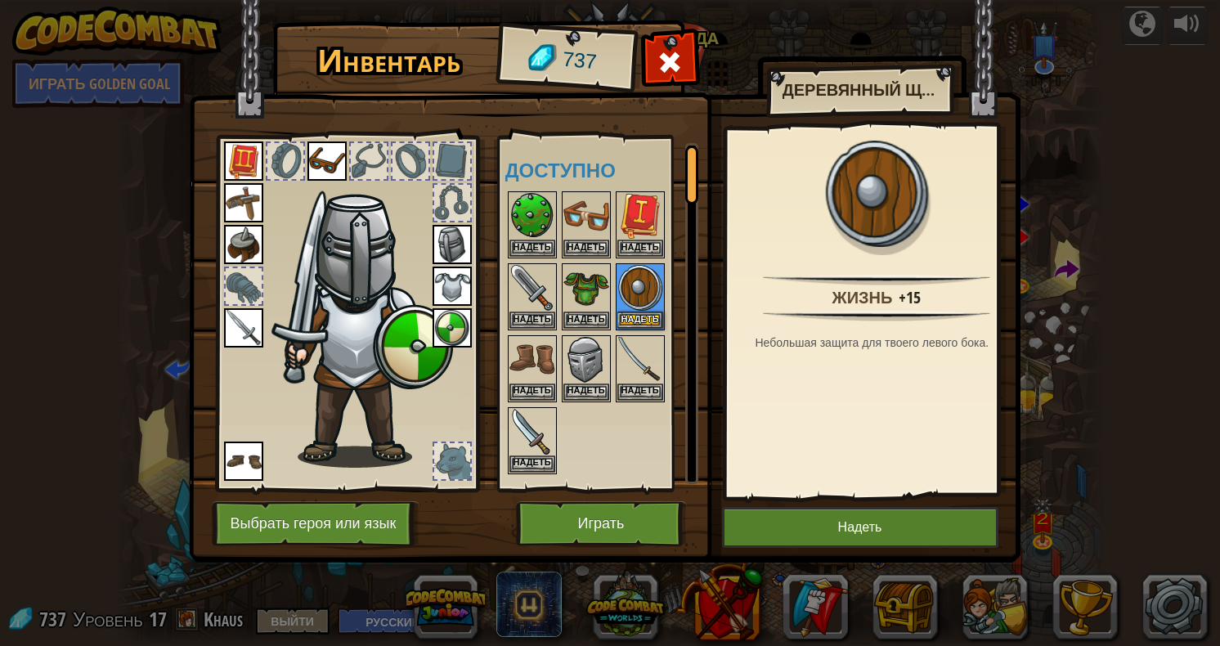
click at [453, 330] on img at bounding box center [452, 327] width 39 height 39
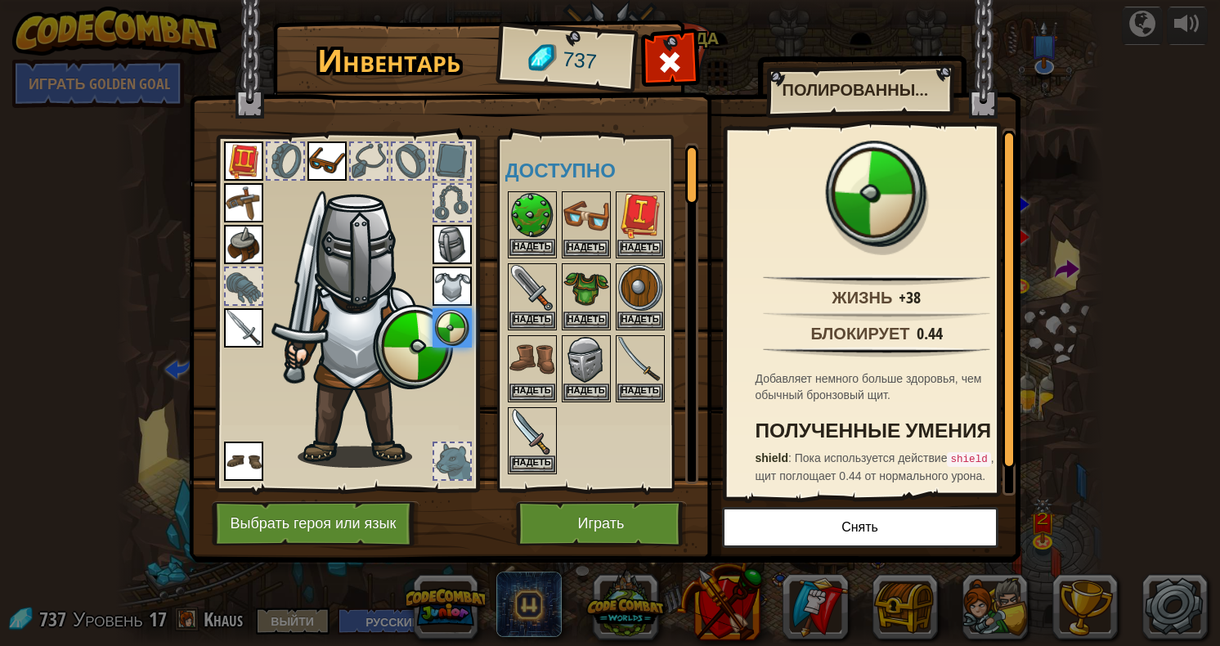
click at [527, 209] on img at bounding box center [532, 216] width 46 height 46
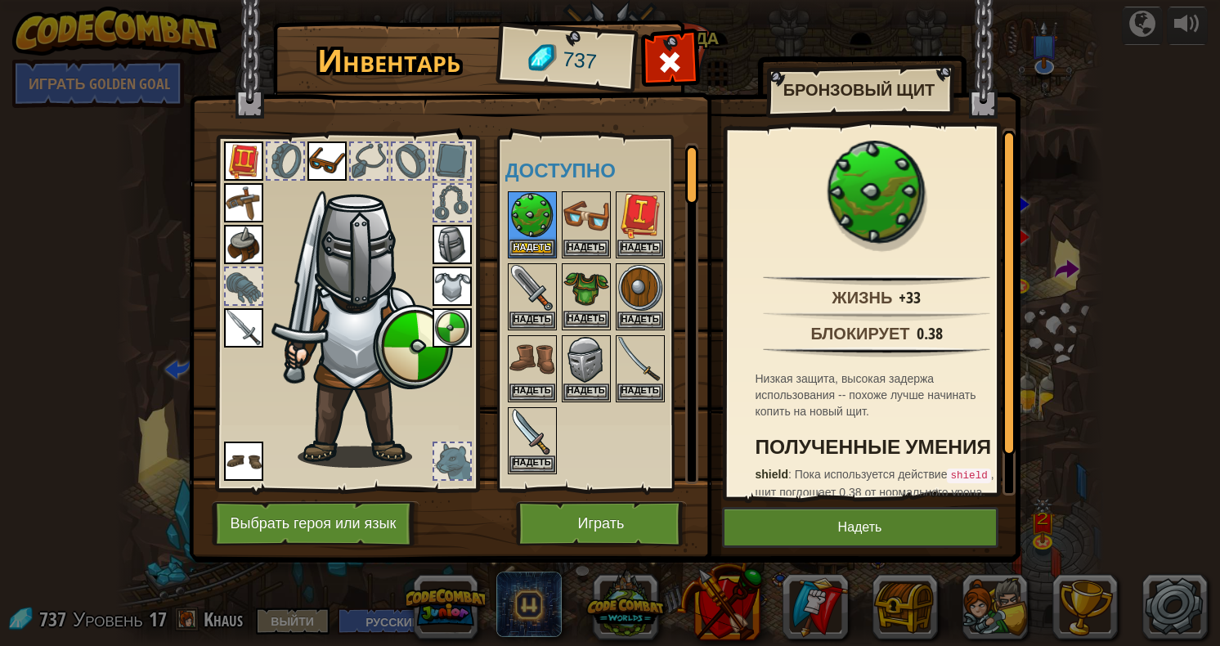
click at [589, 292] on img at bounding box center [586, 288] width 46 height 46
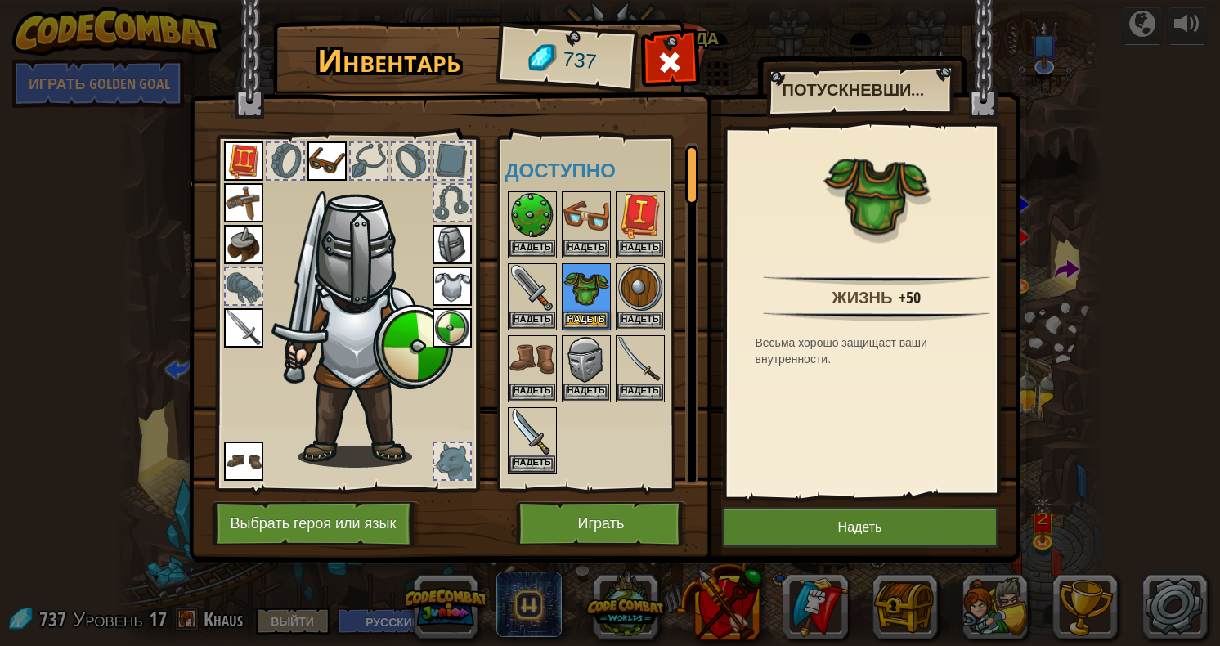
click at [455, 282] on img at bounding box center [452, 286] width 39 height 39
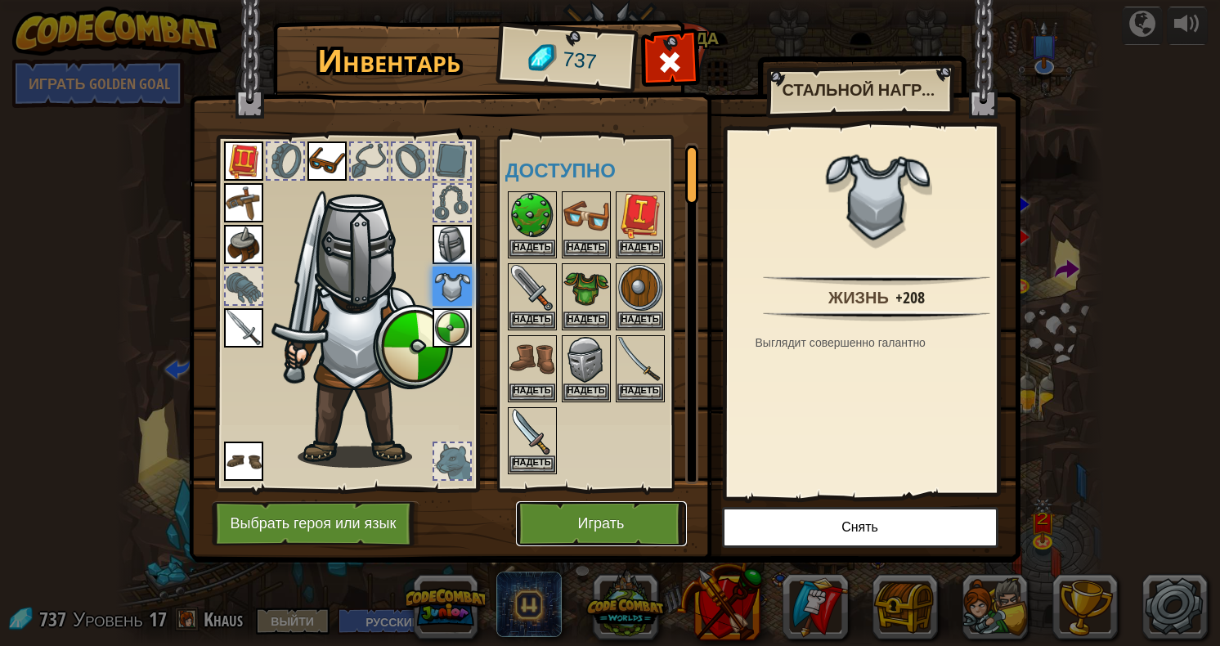
click at [567, 528] on button "Играть" at bounding box center [601, 523] width 171 height 45
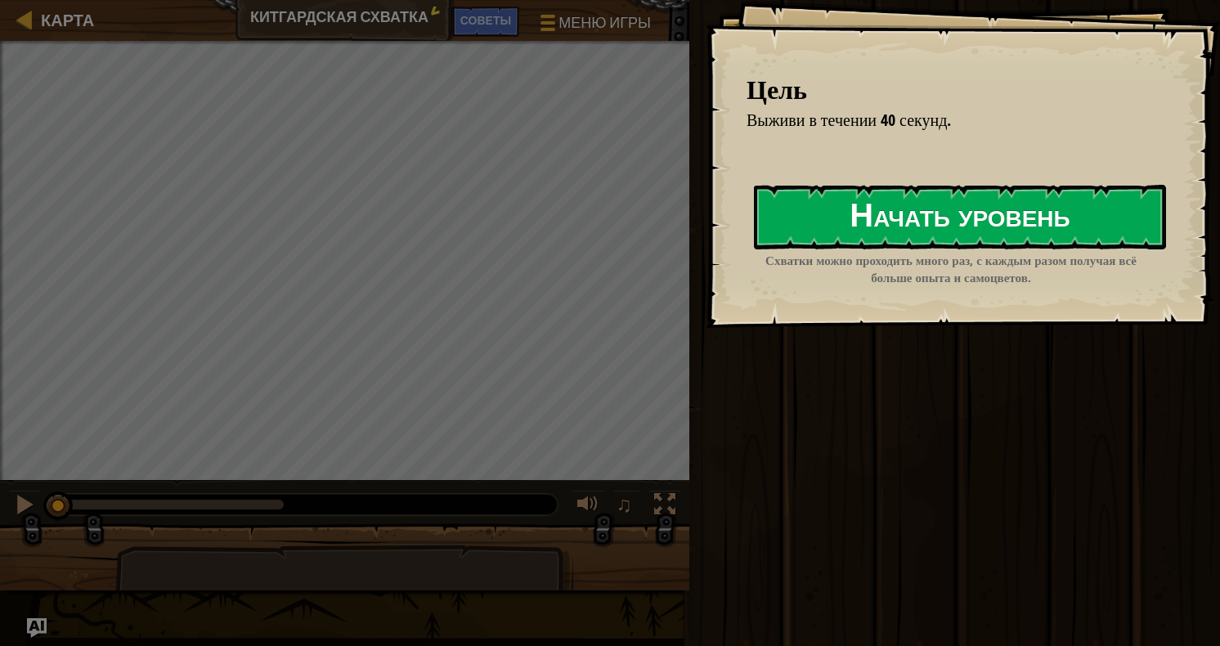
click at [818, 221] on button "Начать уровень" at bounding box center [960, 217] width 412 height 65
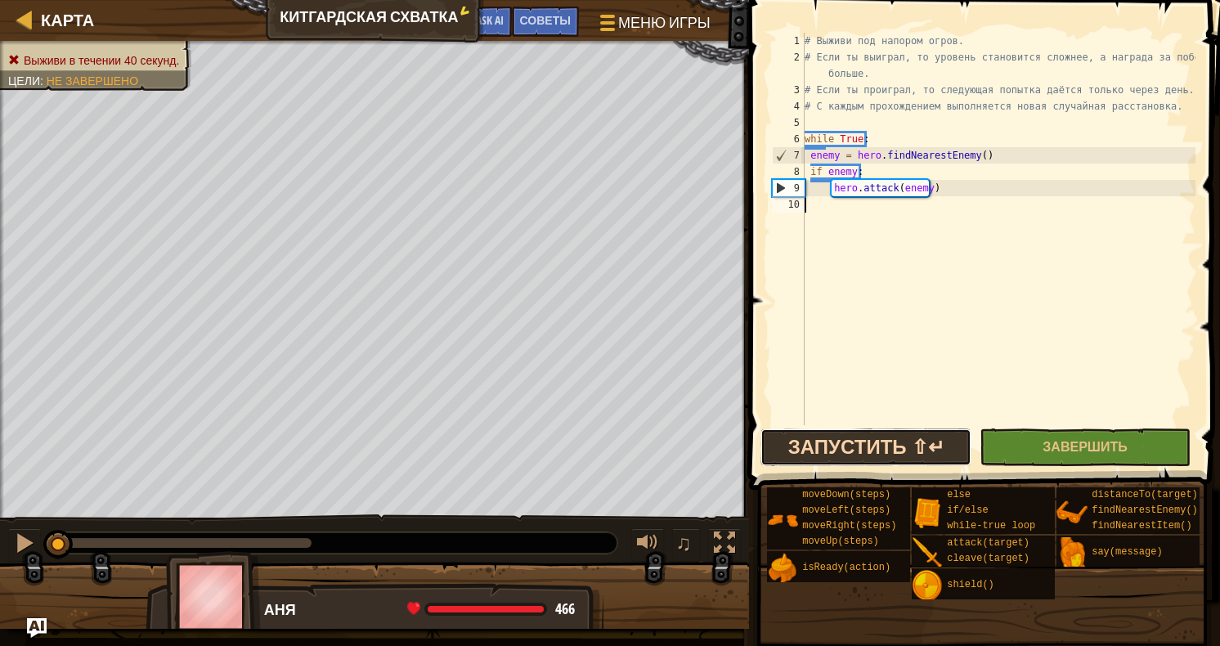
click at [896, 444] on button "Запустить ⇧↵" at bounding box center [866, 448] width 211 height 38
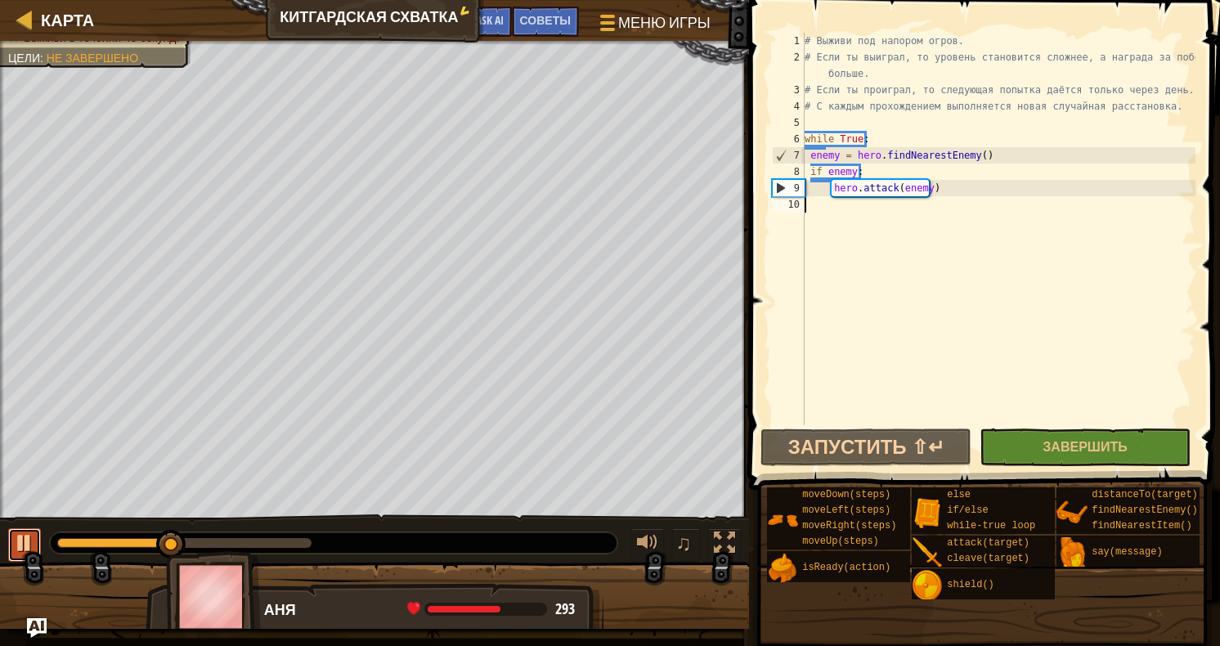
click at [26, 542] on div at bounding box center [24, 542] width 21 height 21
click at [478, 194] on ul "copy 51, 46" at bounding box center [546, 218] width 137 height 49
click at [817, 210] on div "# Выживи под напором огров. # Если ты выиграл, то уровень становится сложнее, а…" at bounding box center [998, 245] width 394 height 425
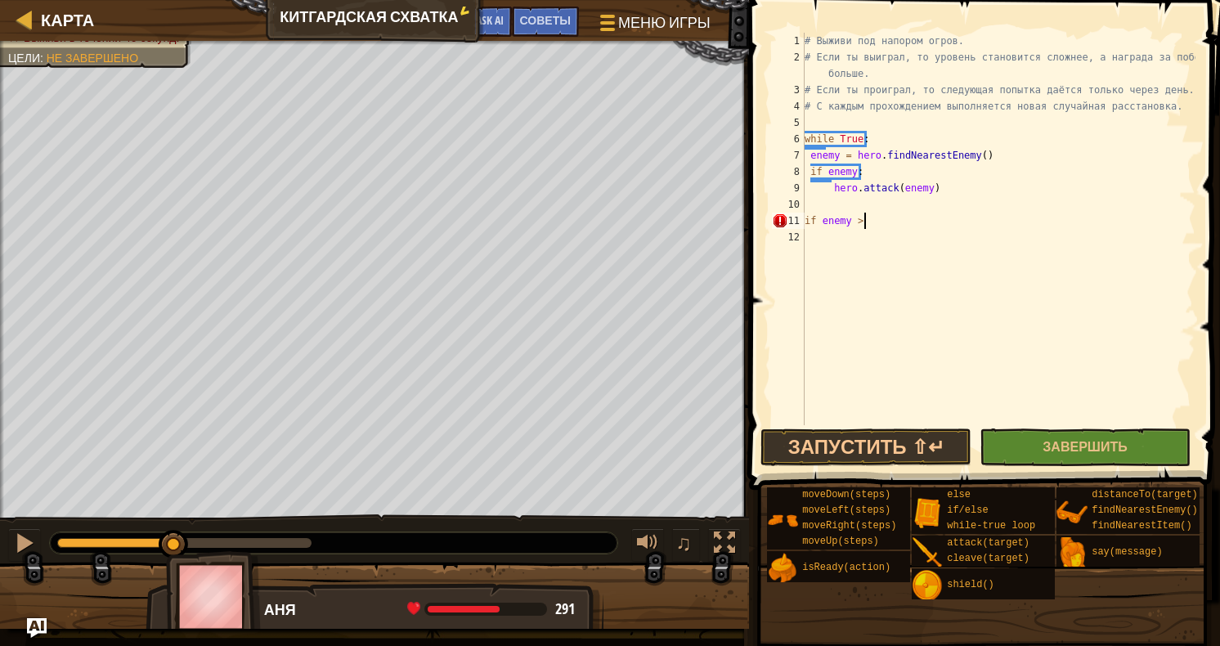
scroll to position [7, 4]
type textarea "if enemy > 5 :"
click at [806, 258] on div "# Выживи под напором огров. # Если ты выиграл, то уровень становится сложнее, а…" at bounding box center [998, 245] width 394 height 425
click at [837, 242] on div "# Выживи под напором огров. # Если ты выиграл, то уровень становится сложнее, а…" at bounding box center [998, 245] width 394 height 425
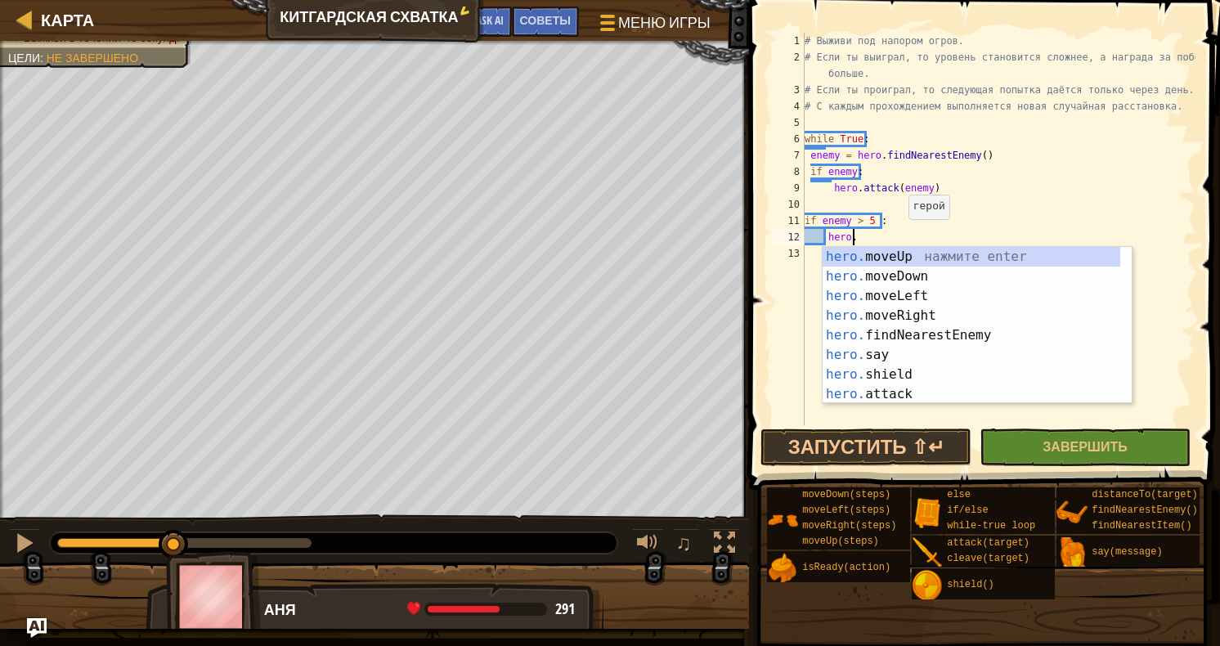
scroll to position [7, 3]
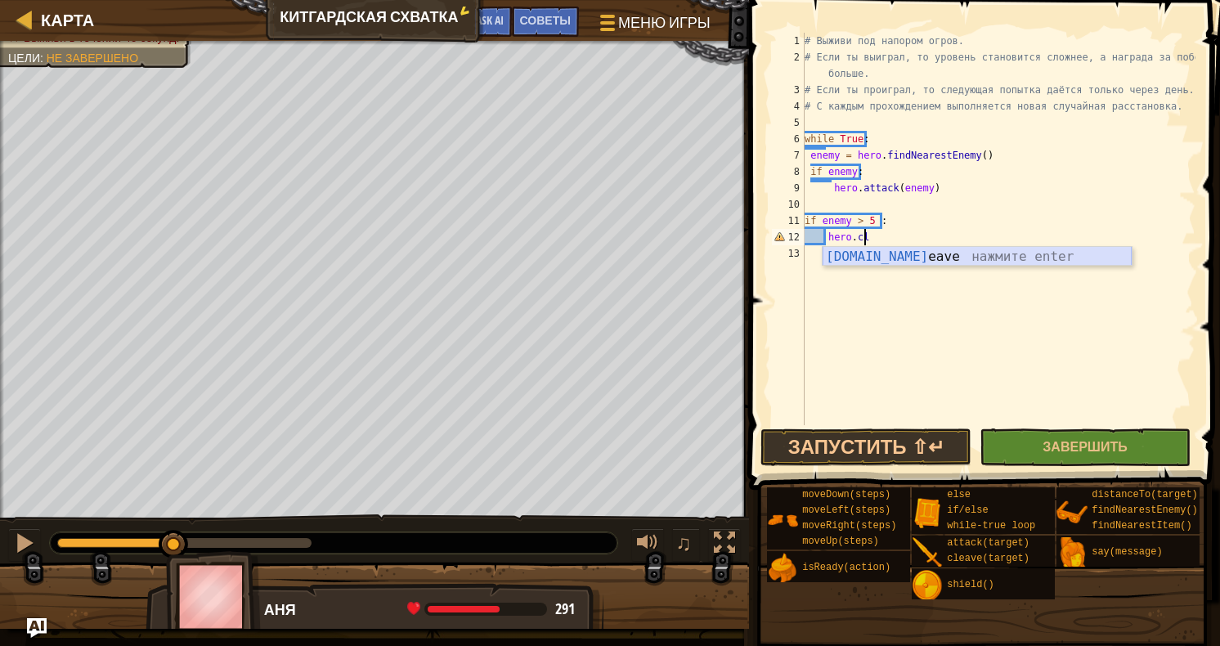
click at [913, 254] on div "[DOMAIN_NAME] eave нажмите enter" at bounding box center [977, 276] width 309 height 59
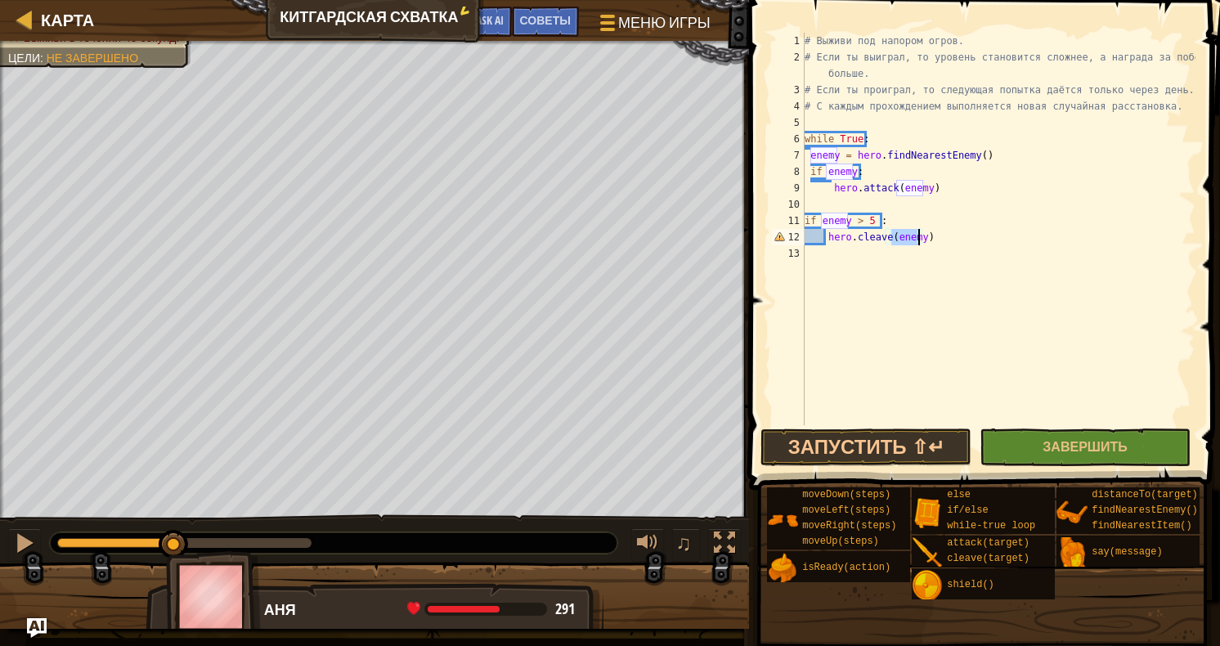
click at [974, 244] on div "# Выживи под напором огров. # Если ты выиграл, то уровень становится сложнее, а…" at bounding box center [998, 245] width 394 height 425
click at [932, 446] on button "Запустить ⇧↵" at bounding box center [866, 448] width 211 height 38
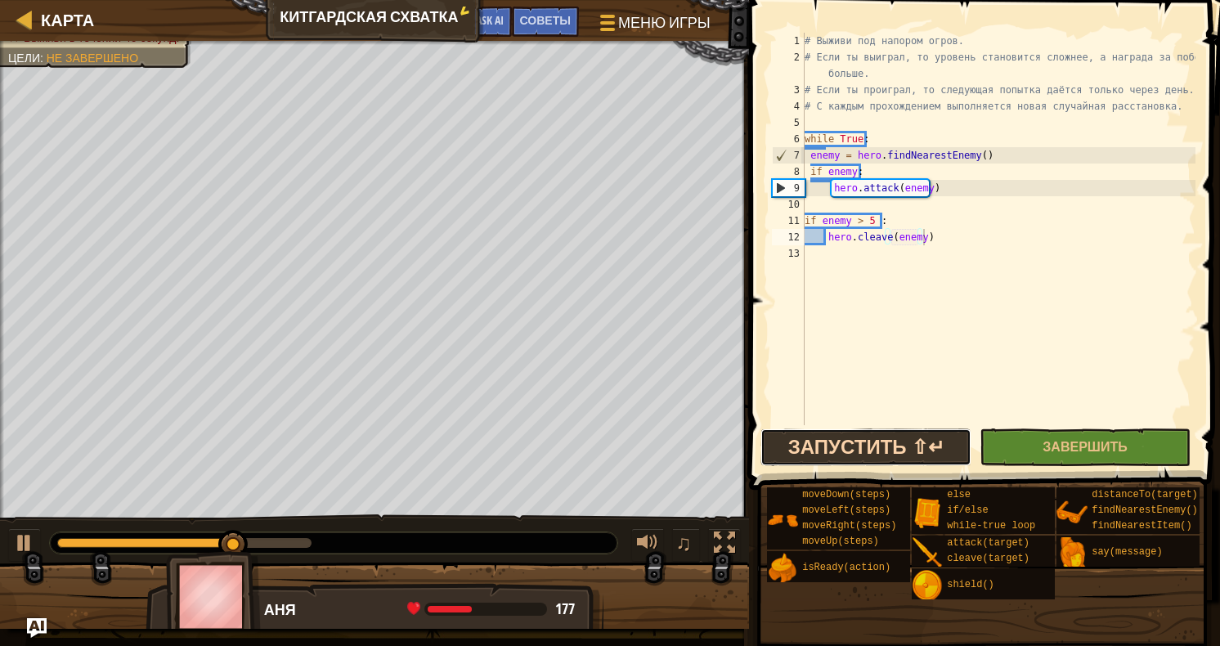
click at [923, 439] on button "Запустить ⇧↵" at bounding box center [866, 448] width 211 height 38
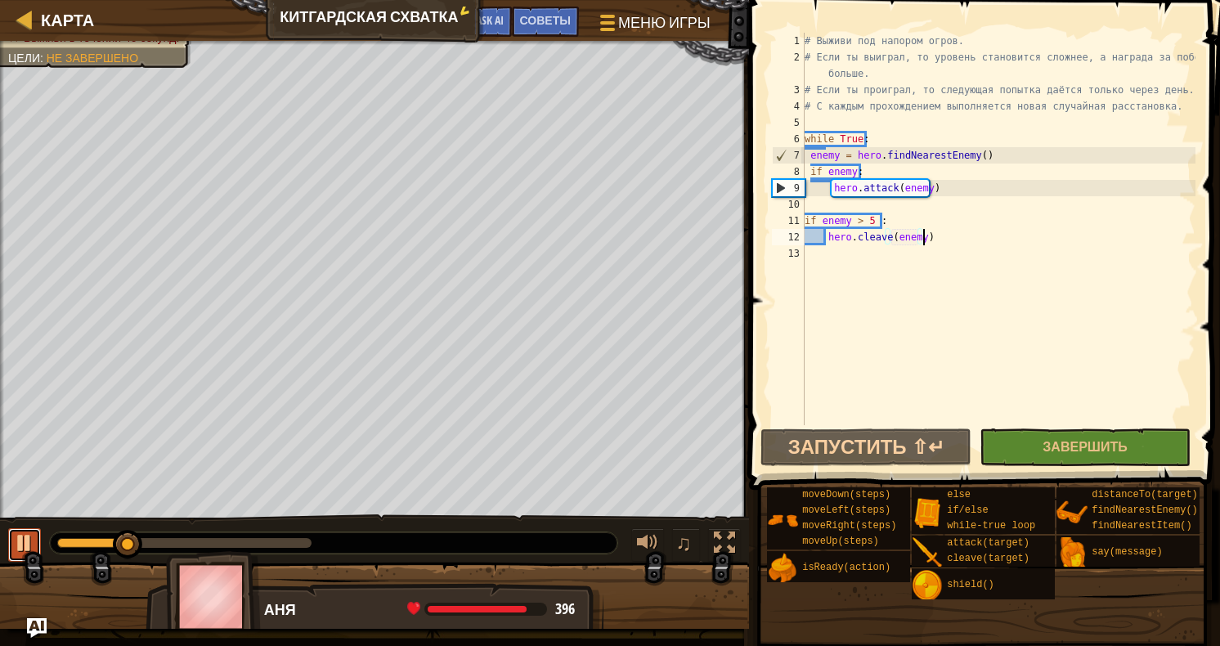
click at [11, 533] on button at bounding box center [24, 545] width 33 height 34
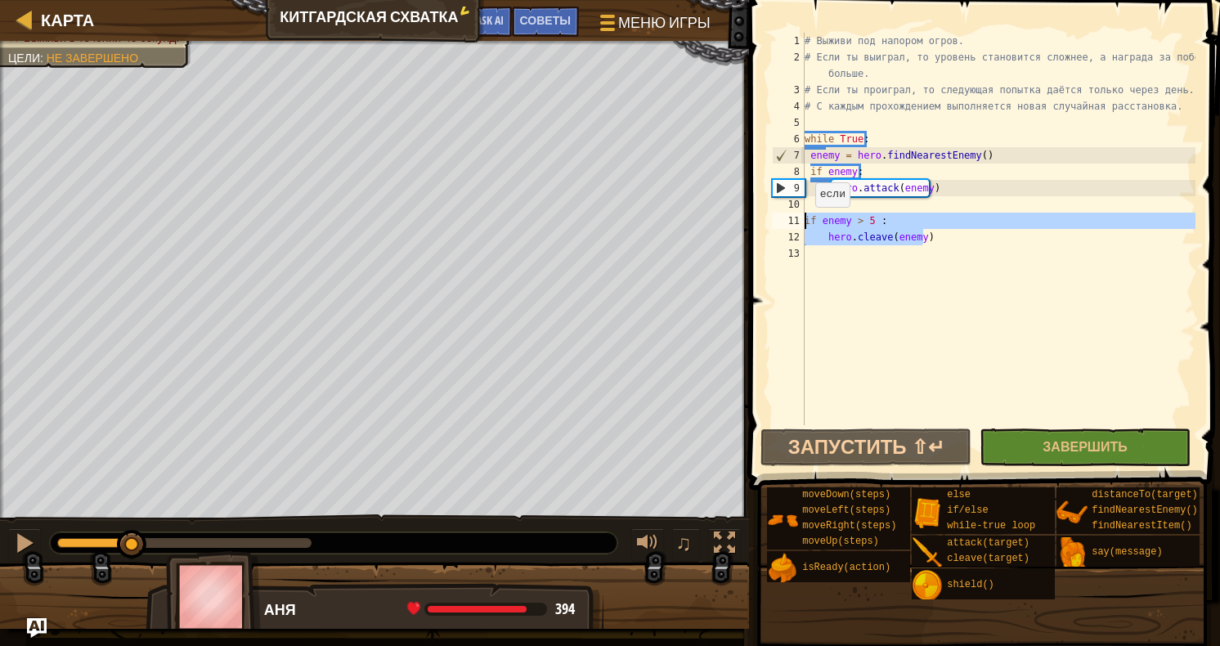
drag, startPoint x: 932, startPoint y: 238, endPoint x: 805, endPoint y: 223, distance: 127.6
click at [805, 223] on div "# Выживи под напором огров. # Если ты выиграл, то уровень становится сложнее, а…" at bounding box center [998, 245] width 394 height 425
click at [1006, 158] on div "# Выживи под напором огров. # Если ты выиграл, то уровень становится сложнее, а…" at bounding box center [998, 245] width 394 height 425
type textarea "enemy = hero.findNearestEnemy()"
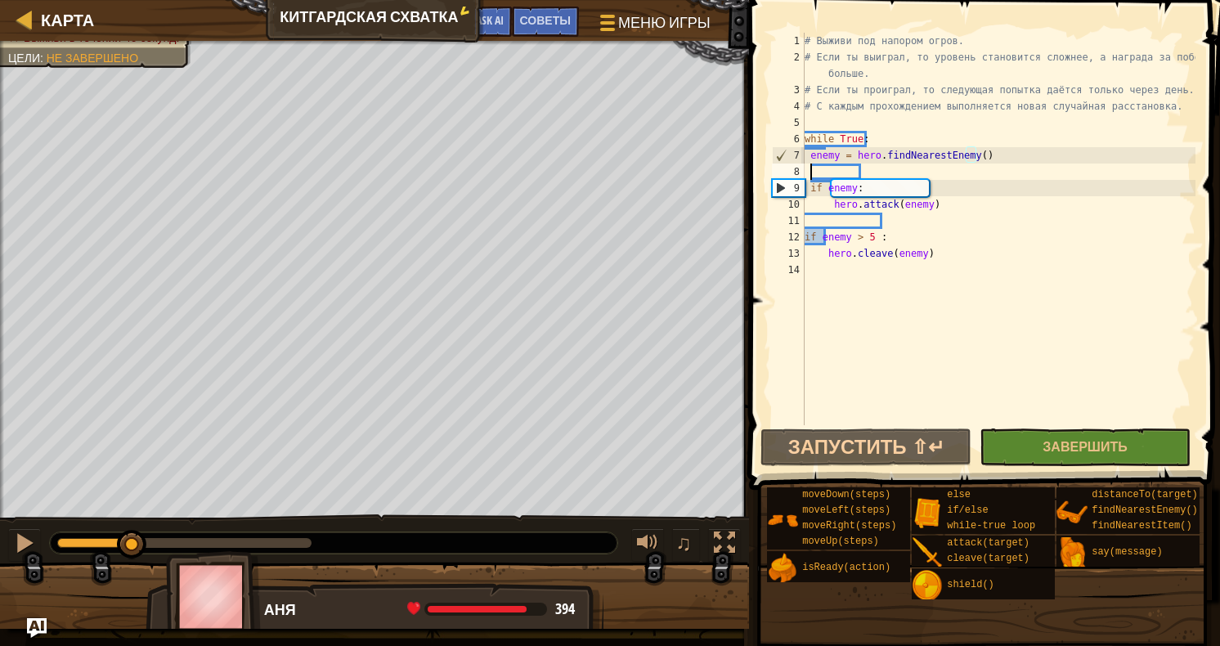
scroll to position [7, 0]
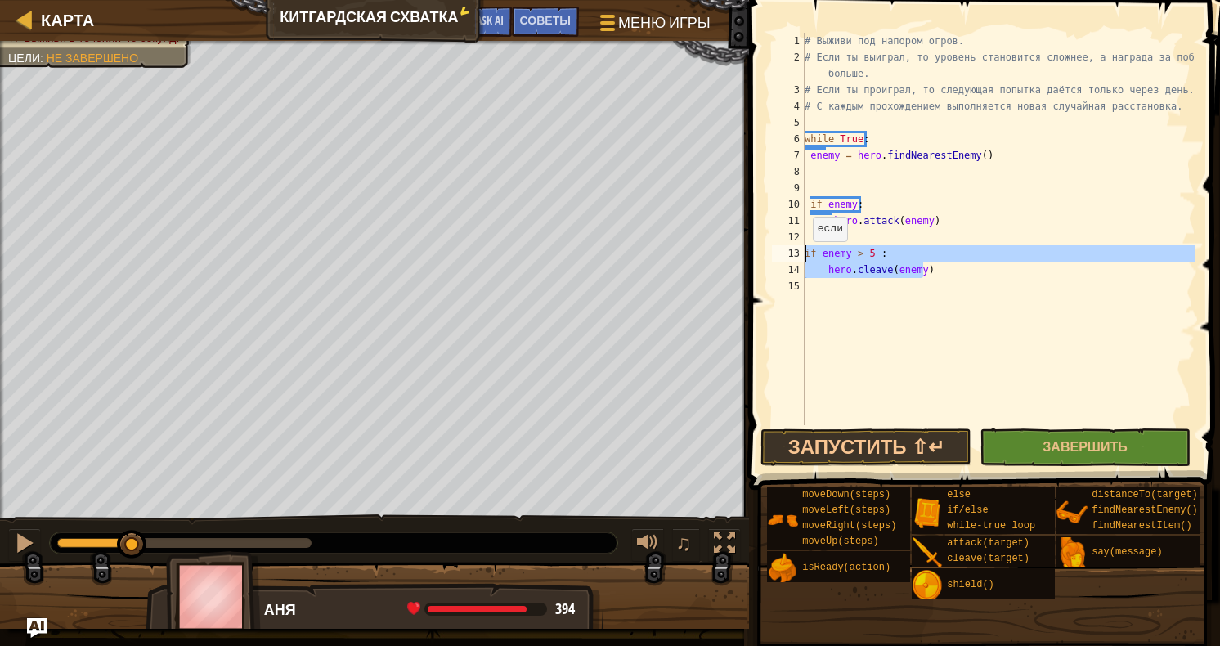
drag, startPoint x: 917, startPoint y: 275, endPoint x: 799, endPoint y: 250, distance: 120.3
click at [799, 250] on div "1 2 3 4 5 6 7 8 9 10 11 12 13 14 15 # Выживи под напором огров. # Если ты выигр…" at bounding box center [982, 229] width 427 height 393
type textarea "if enemy > 5 : hero.cleave(enemy)"
type textarea "if enemy:"
type textarea "if enemy > 5 : hero.cleave(enemy)"
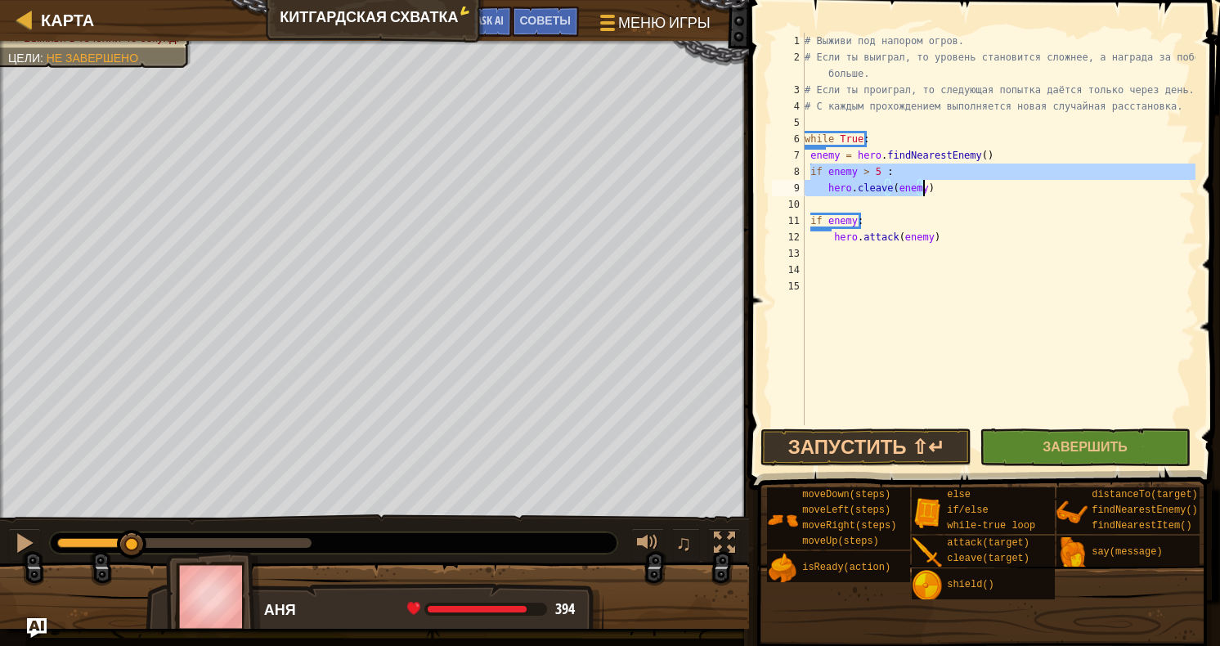
click at [981, 212] on div "# Выживи под напором огров. # Если ты выиграл, то уровень становится сложнее, а…" at bounding box center [998, 245] width 394 height 425
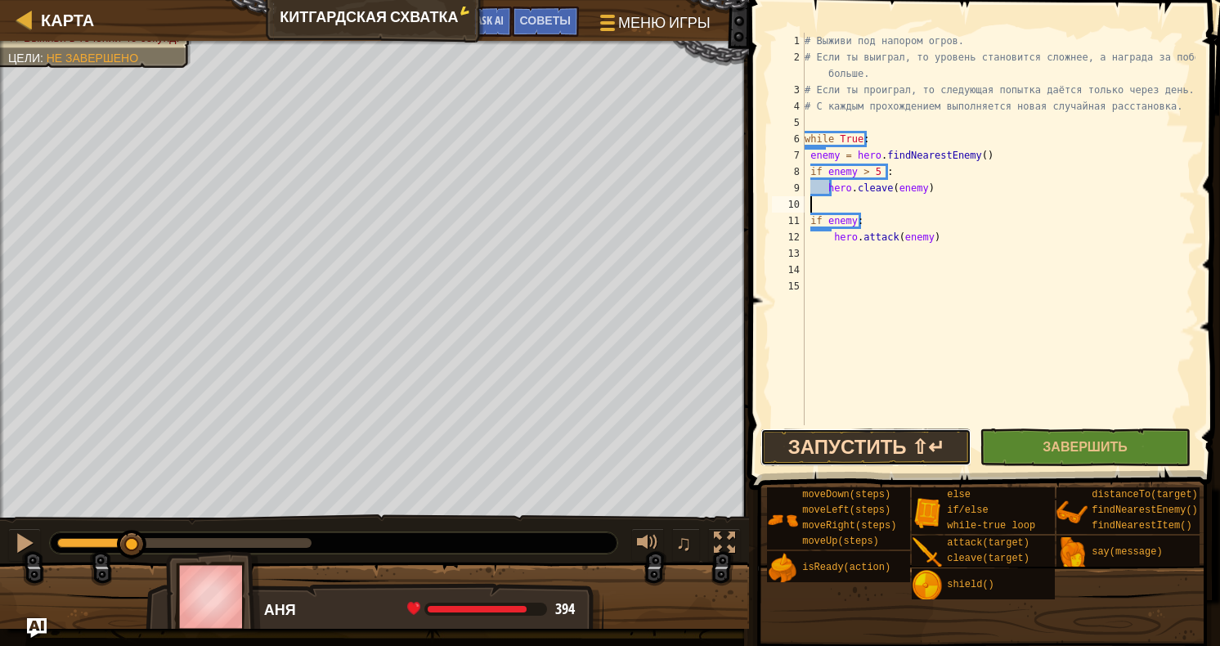
click at [904, 446] on button "Запустить ⇧↵" at bounding box center [866, 448] width 211 height 38
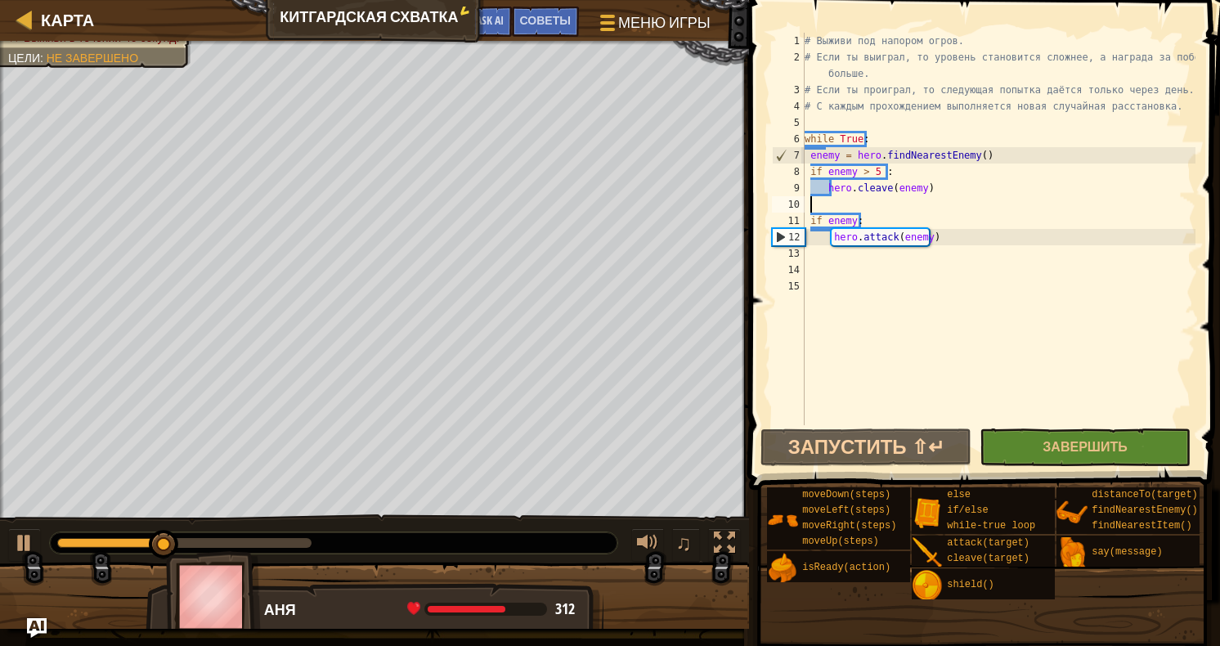
click at [943, 236] on div "# Выживи под напором огров. # Если ты выиграл, то уровень становится сложнее, а…" at bounding box center [998, 245] width 394 height 425
type textarea "hero.attack(enemy)"
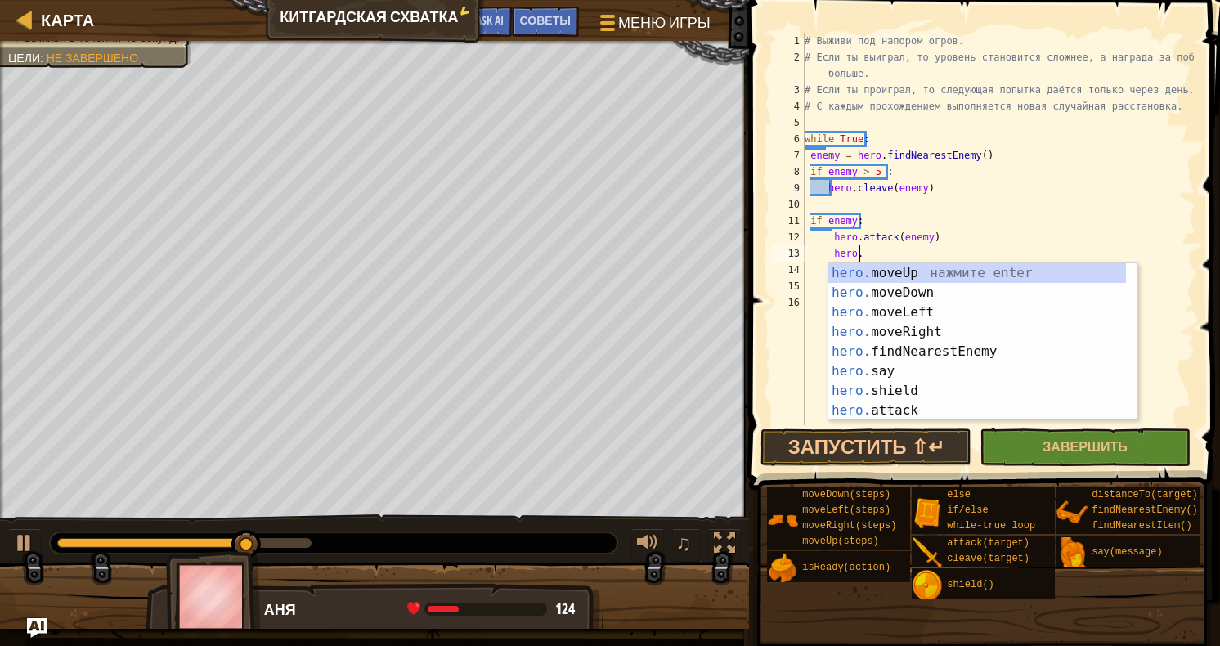
scroll to position [7, 4]
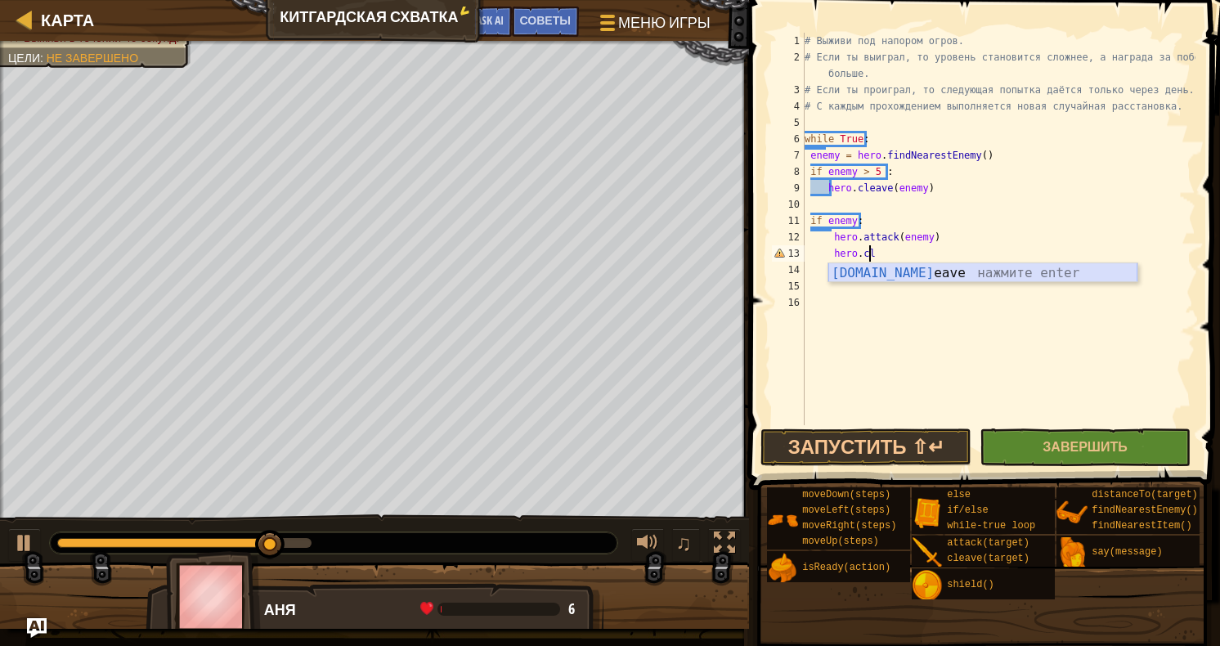
click at [946, 273] on div "[DOMAIN_NAME] eave нажмите enter" at bounding box center [982, 292] width 309 height 59
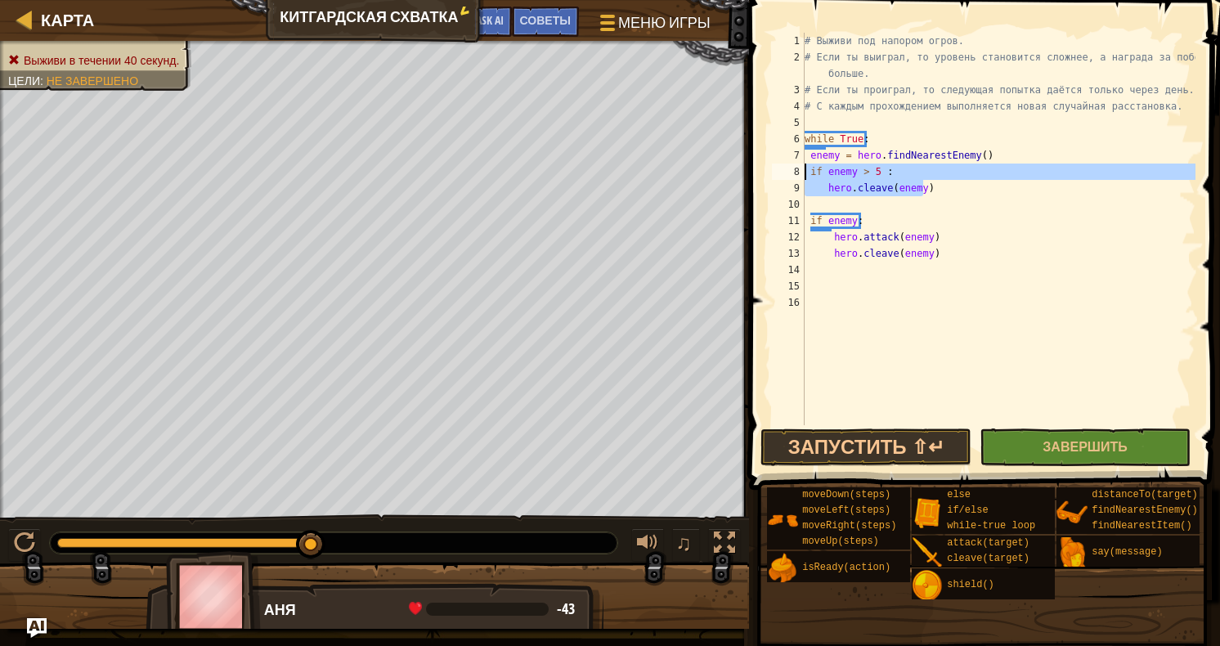
drag, startPoint x: 942, startPoint y: 195, endPoint x: 802, endPoint y: 174, distance: 141.3
click at [802, 174] on div "hero.cleave(enemy) 1 2 3 4 5 6 7 8 9 10 11 12 13 14 15 16 # Выживи под напором …" at bounding box center [982, 229] width 427 height 393
type textarea "if enemy > 5 : hero.cleave(enemy)"
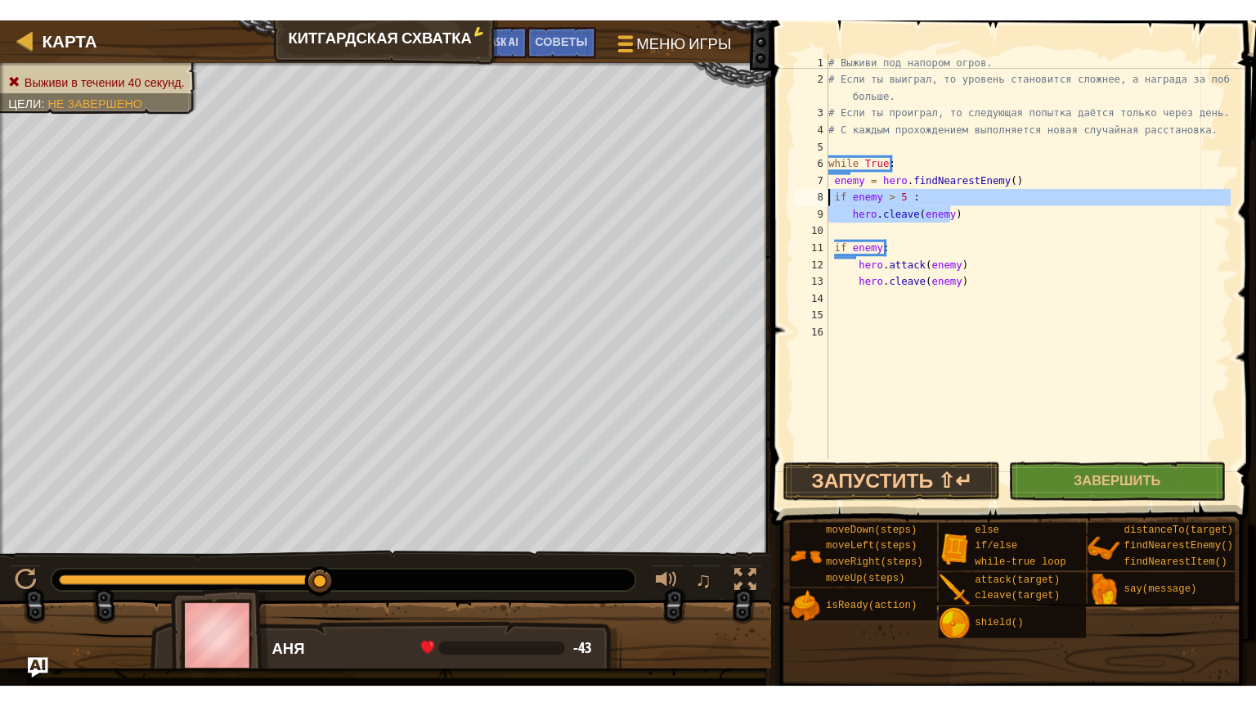
scroll to position [7, 0]
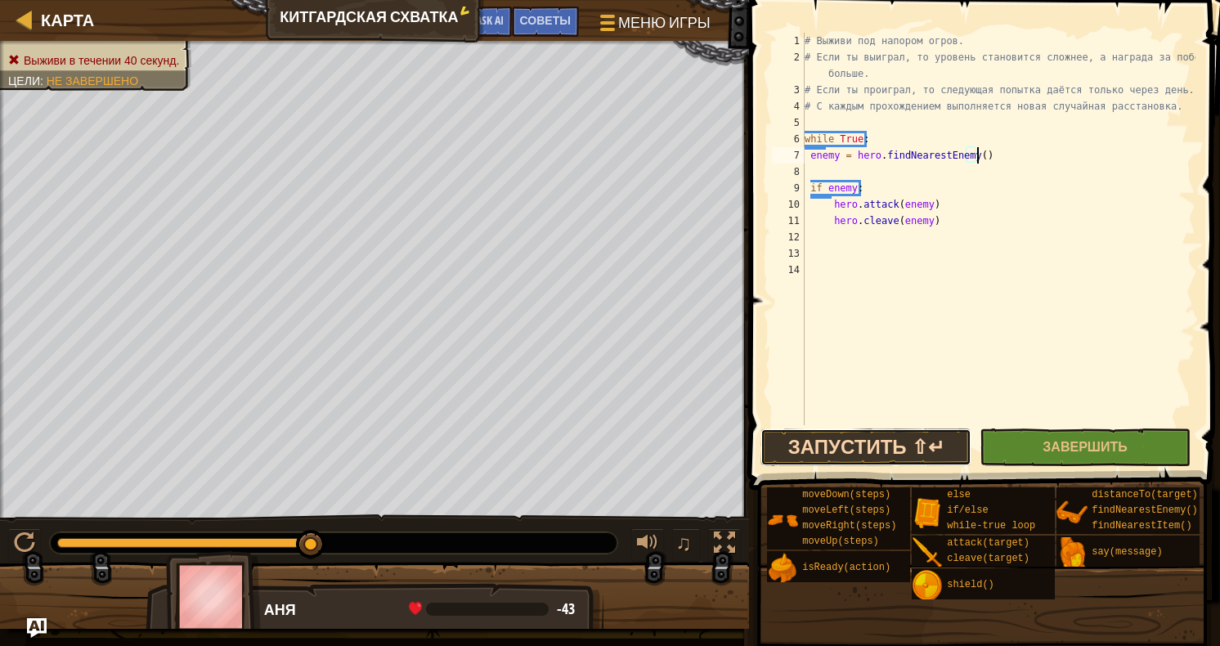
click at [909, 443] on button "Запустить ⇧↵" at bounding box center [866, 448] width 211 height 38
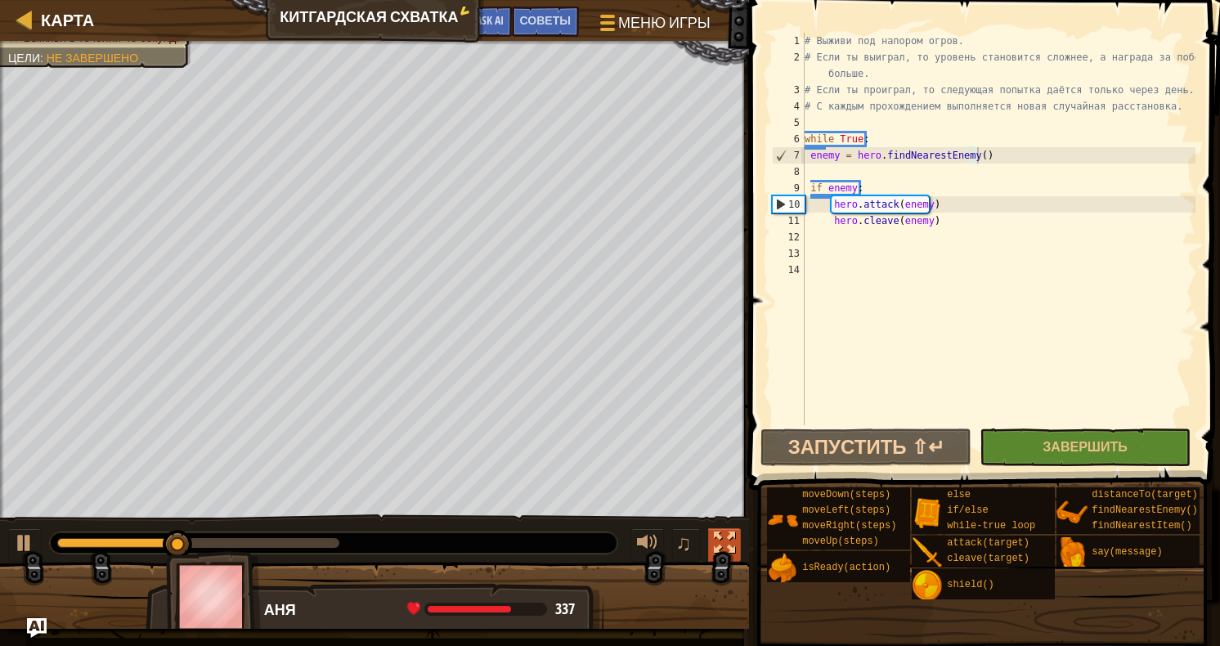
click at [728, 536] on div at bounding box center [724, 542] width 21 height 21
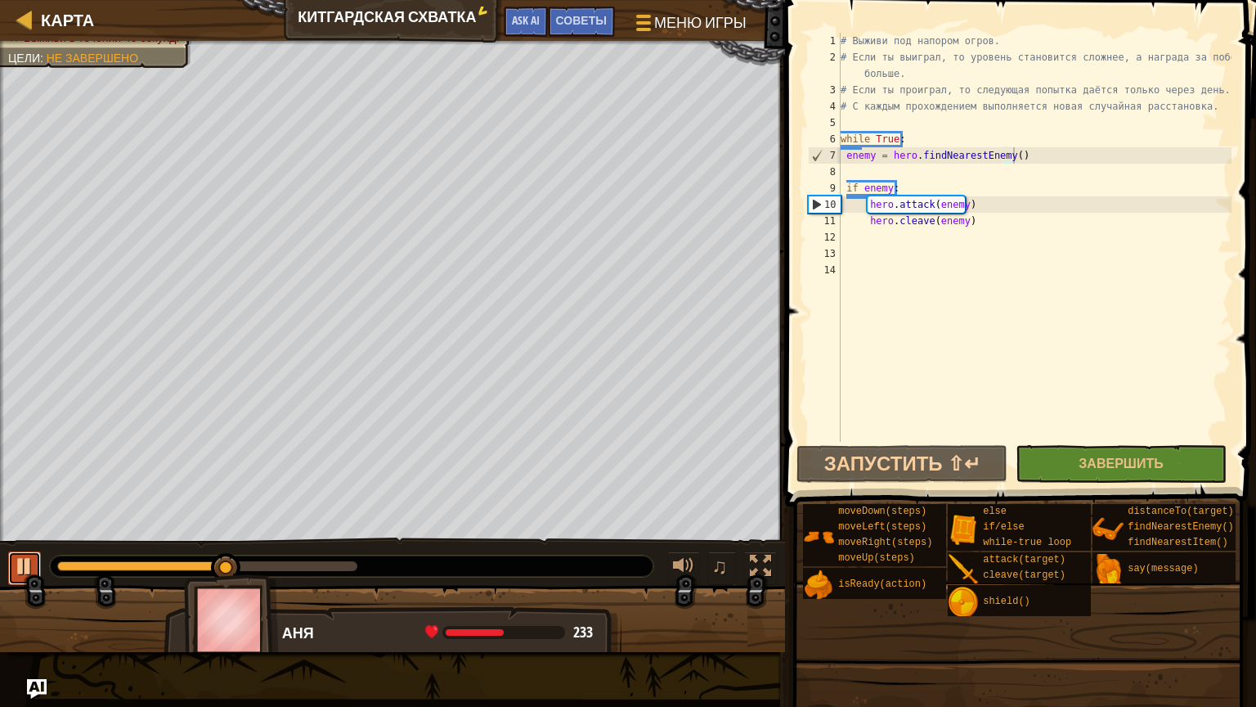
click at [17, 556] on div at bounding box center [24, 565] width 21 height 21
click at [693, 560] on div at bounding box center [683, 565] width 21 height 21
click at [699, 561] on button at bounding box center [683, 568] width 33 height 34
click at [716, 567] on span "♫" at bounding box center [719, 566] width 16 height 25
click at [36, 565] on button at bounding box center [24, 568] width 33 height 34
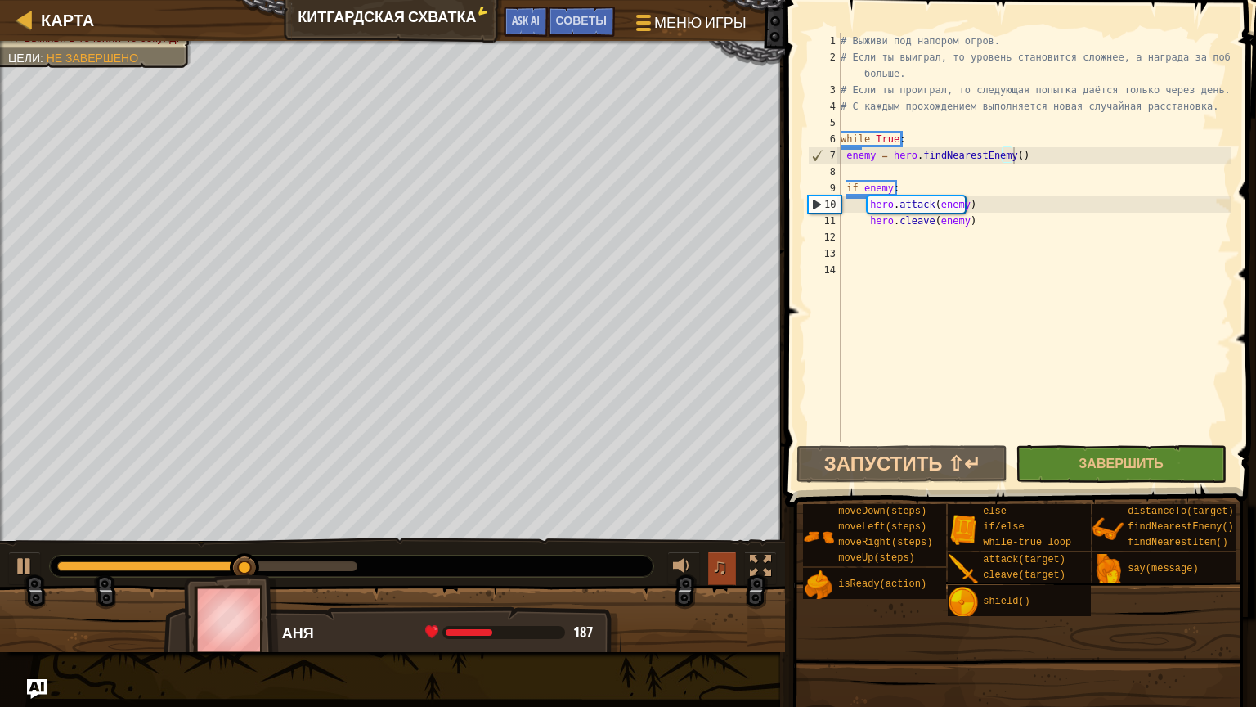
click at [721, 572] on span "♫" at bounding box center [719, 566] width 16 height 25
click at [692, 563] on div at bounding box center [683, 565] width 21 height 21
click at [33, 555] on div at bounding box center [24, 565] width 21 height 21
click at [1003, 208] on div "# Выживи под напором огров. # Если ты выиграл, то уровень становится сложнее, а…" at bounding box center [1034, 254] width 394 height 442
type textarea "hero.attack(enemy)"
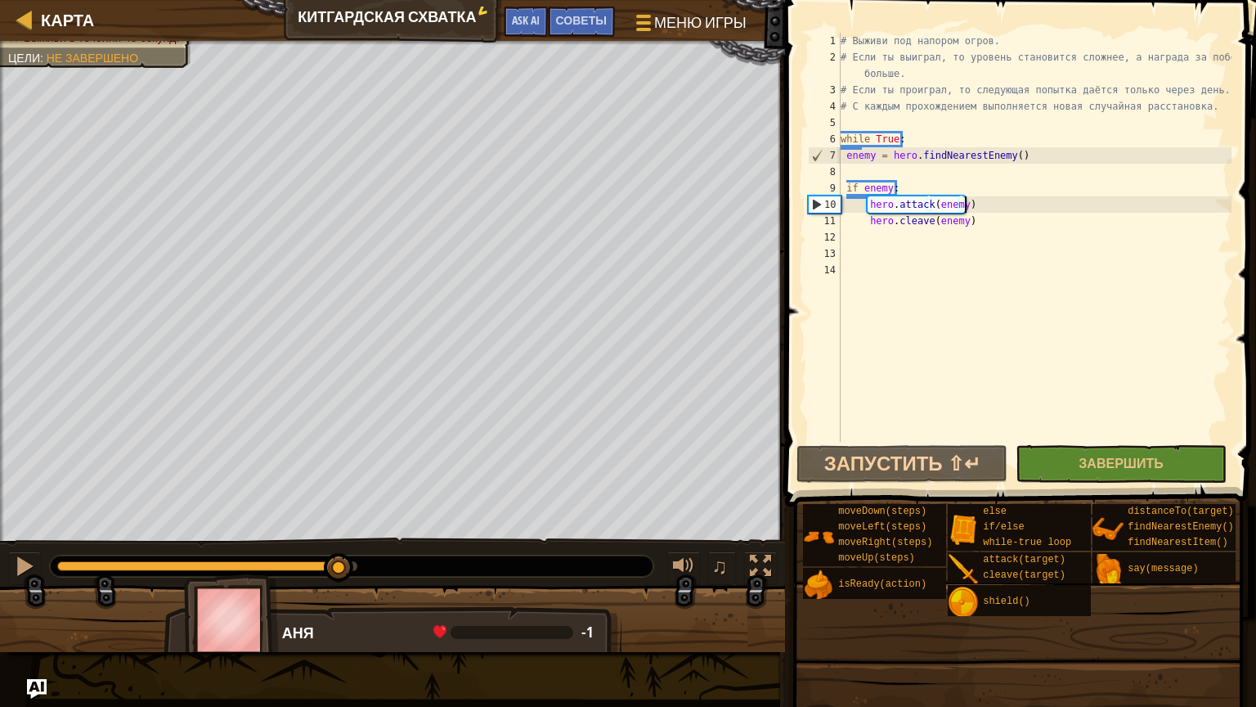
click at [983, 201] on div "# Выживи под напором огров. # Если ты выиграл, то уровень становится сложнее, а…" at bounding box center [1034, 254] width 394 height 442
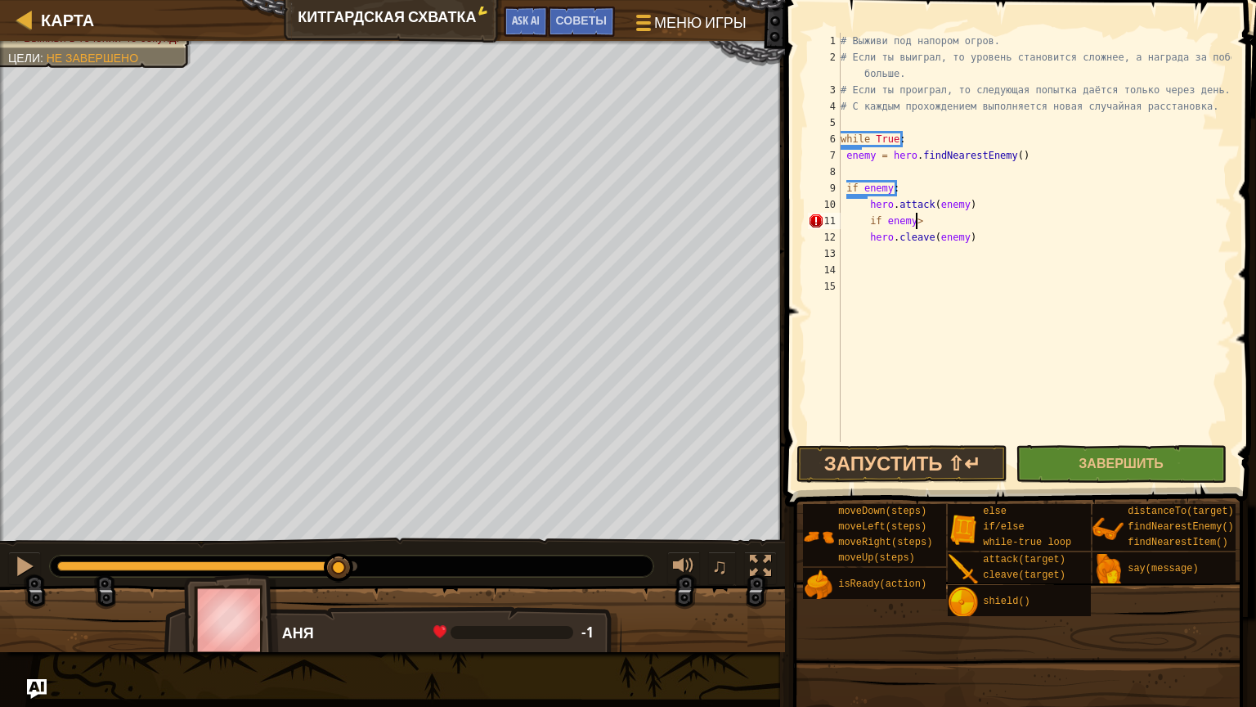
scroll to position [7, 6]
click at [864, 241] on div "# Выживи под напором огров. # Если ты выиграл, то уровень становится сложнее, а…" at bounding box center [1034, 254] width 394 height 442
click at [910, 466] on button "Запустить ⇧↵" at bounding box center [902, 464] width 211 height 38
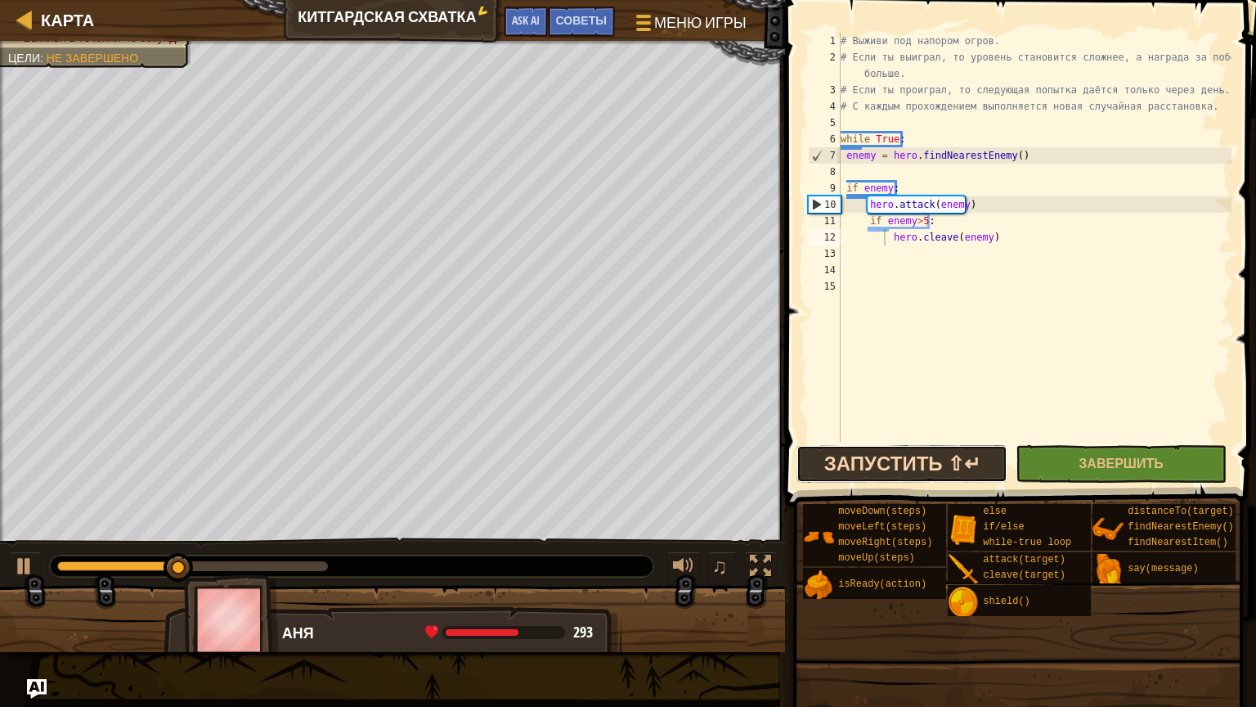
click at [900, 463] on button "Запустить ⇧↵" at bounding box center [902, 464] width 211 height 38
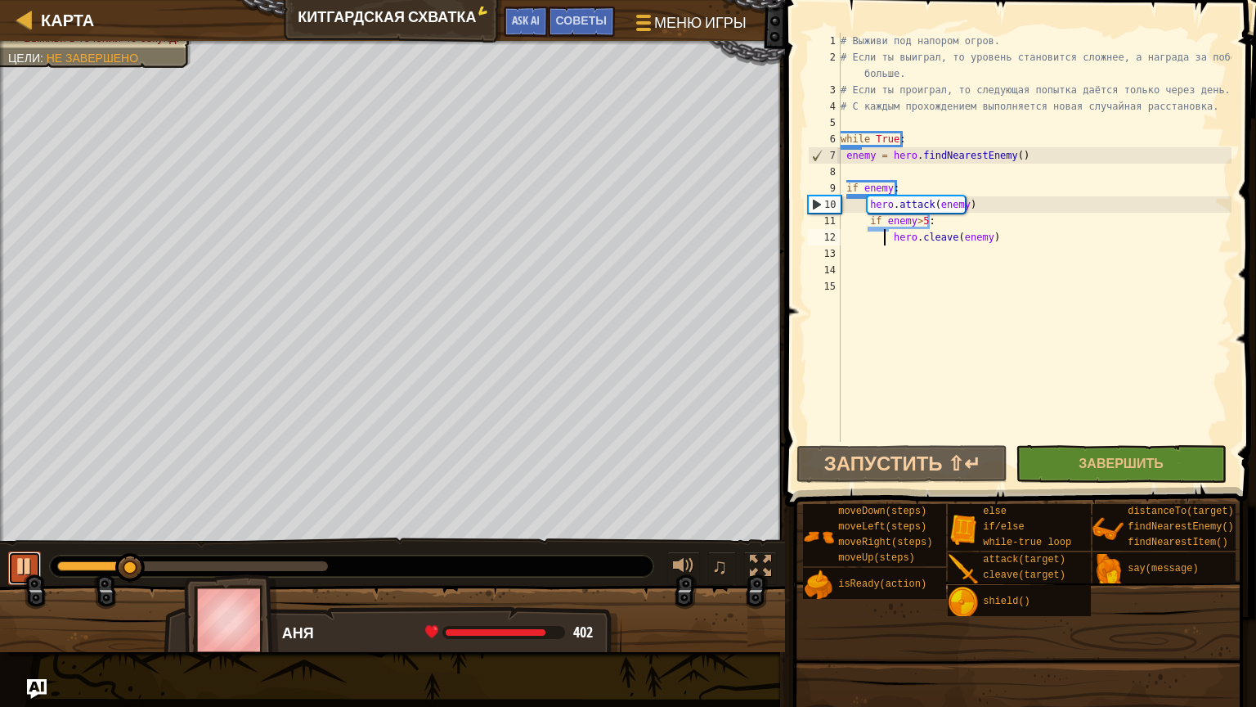
click at [18, 565] on div at bounding box center [24, 565] width 21 height 21
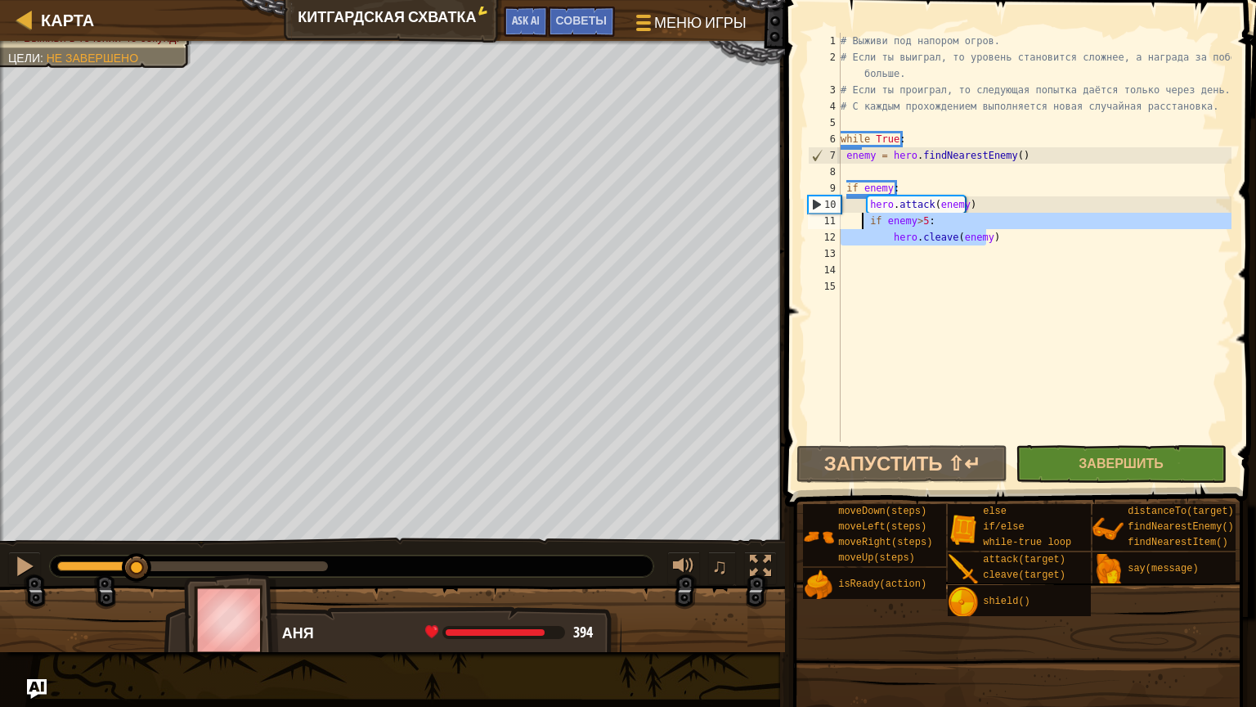
drag, startPoint x: 981, startPoint y: 239, endPoint x: 861, endPoint y: 226, distance: 120.9
click at [861, 226] on div "# Выживи под напором огров. # Если ты выиграл, то уровень становится сложнее, а…" at bounding box center [1034, 254] width 394 height 442
type textarea "if enemy>5: hero.cleave(enemy)"
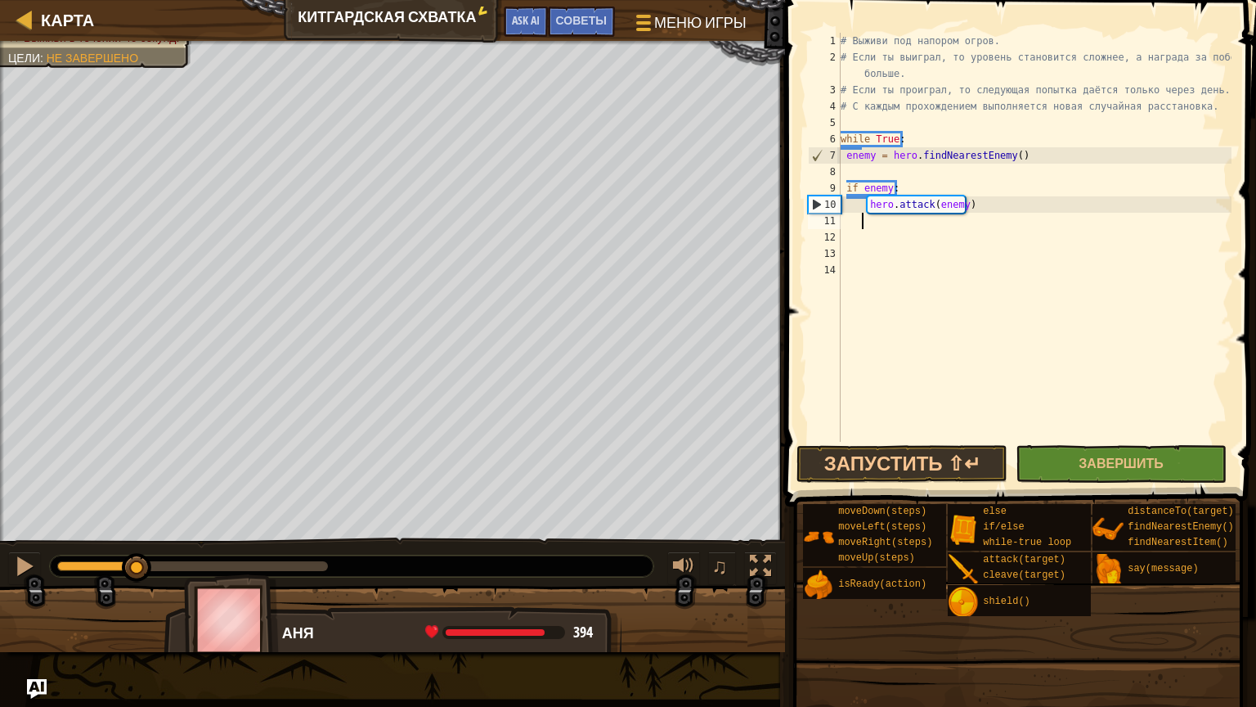
scroll to position [7, 0]
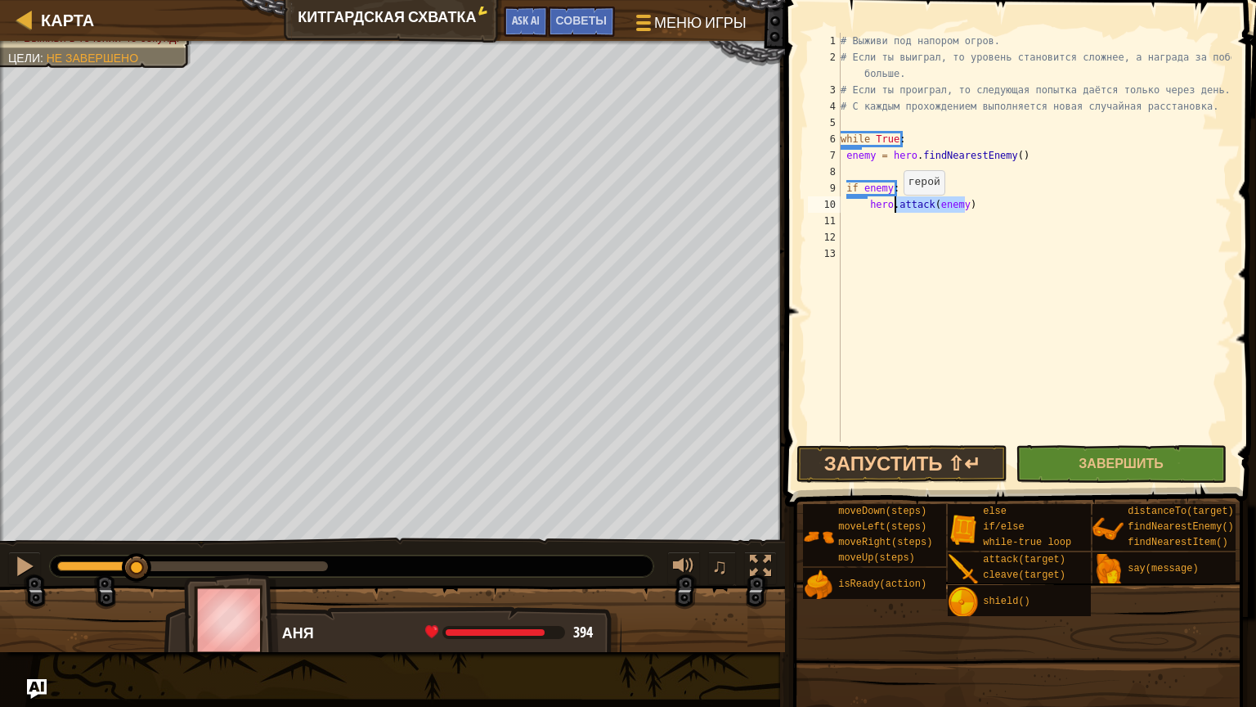
drag, startPoint x: 976, startPoint y: 208, endPoint x: 895, endPoint y: 211, distance: 81.0
click at [895, 211] on div "# Выживи под напором огров. # Если ты выиграл, то уровень становится сложнее, а…" at bounding box center [1034, 254] width 394 height 442
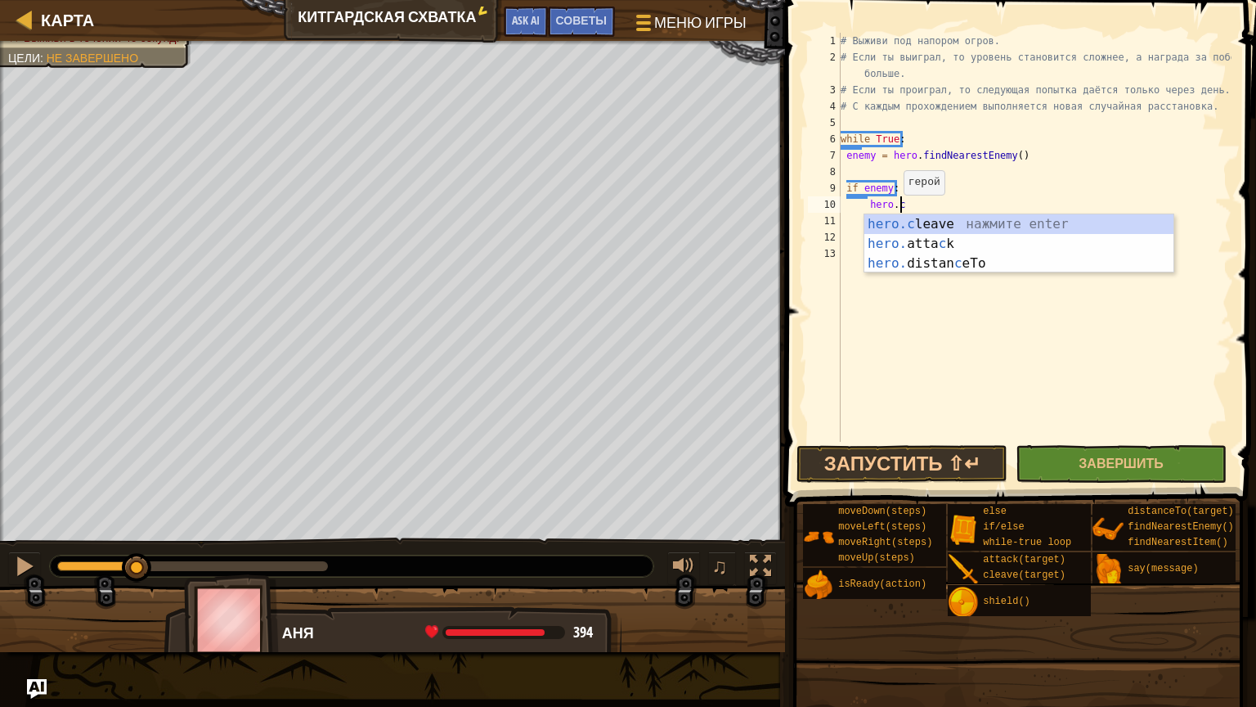
scroll to position [7, 4]
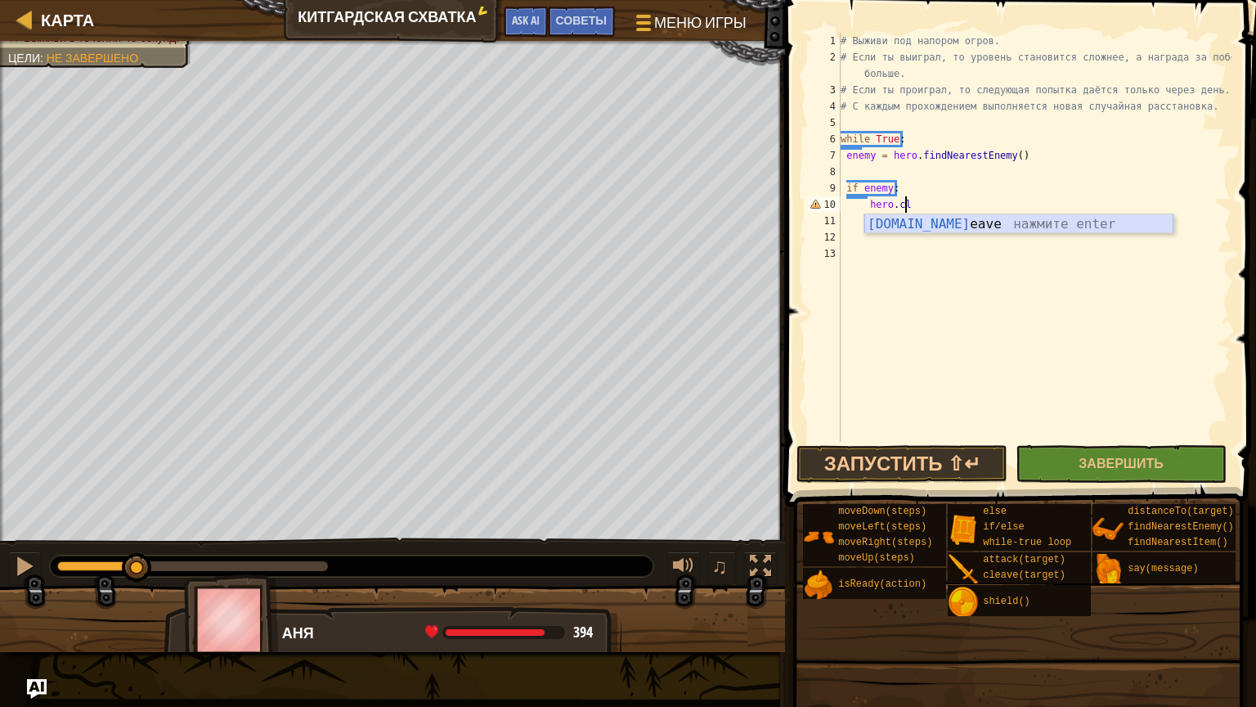
click at [916, 222] on div "[DOMAIN_NAME] eave нажмите enter" at bounding box center [1018, 243] width 309 height 59
type textarea "hero.cleave(enemy)"
type textarea "el"
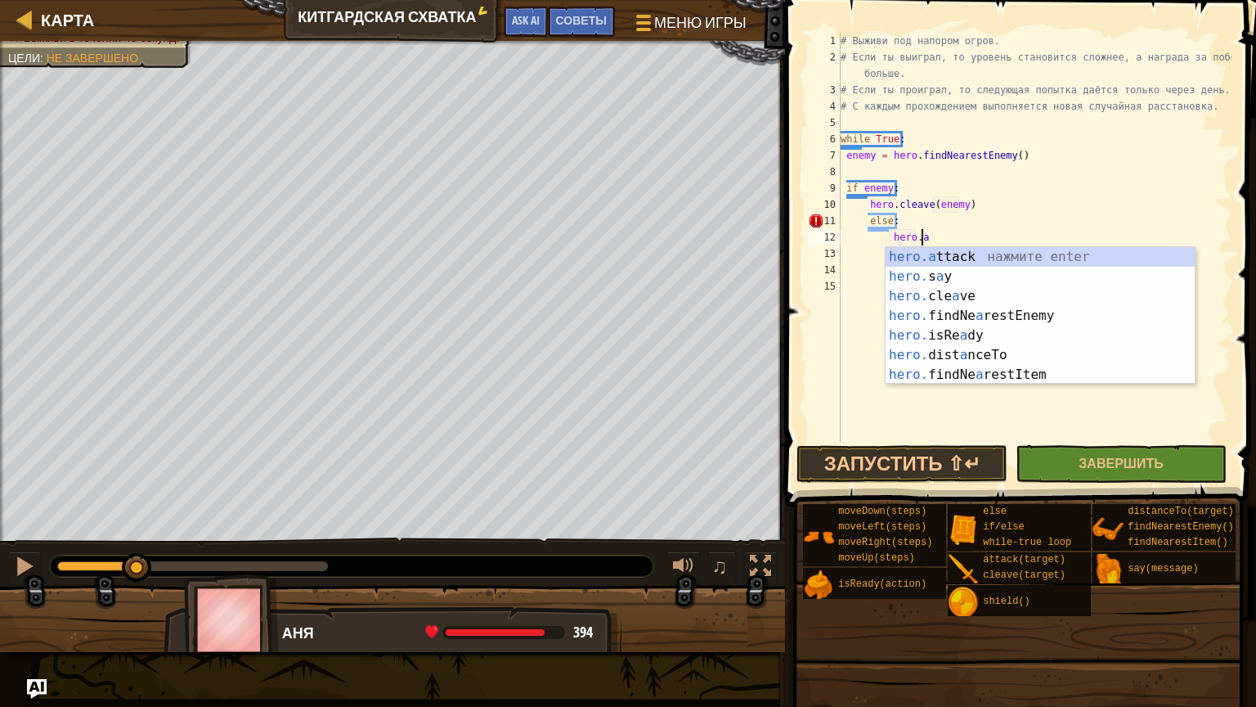
scroll to position [7, 6]
click at [945, 251] on div "hero.a ttack нажмите enter hero. s a y нажмите enter hero. cle a ve нажмите ent…" at bounding box center [1040, 335] width 309 height 177
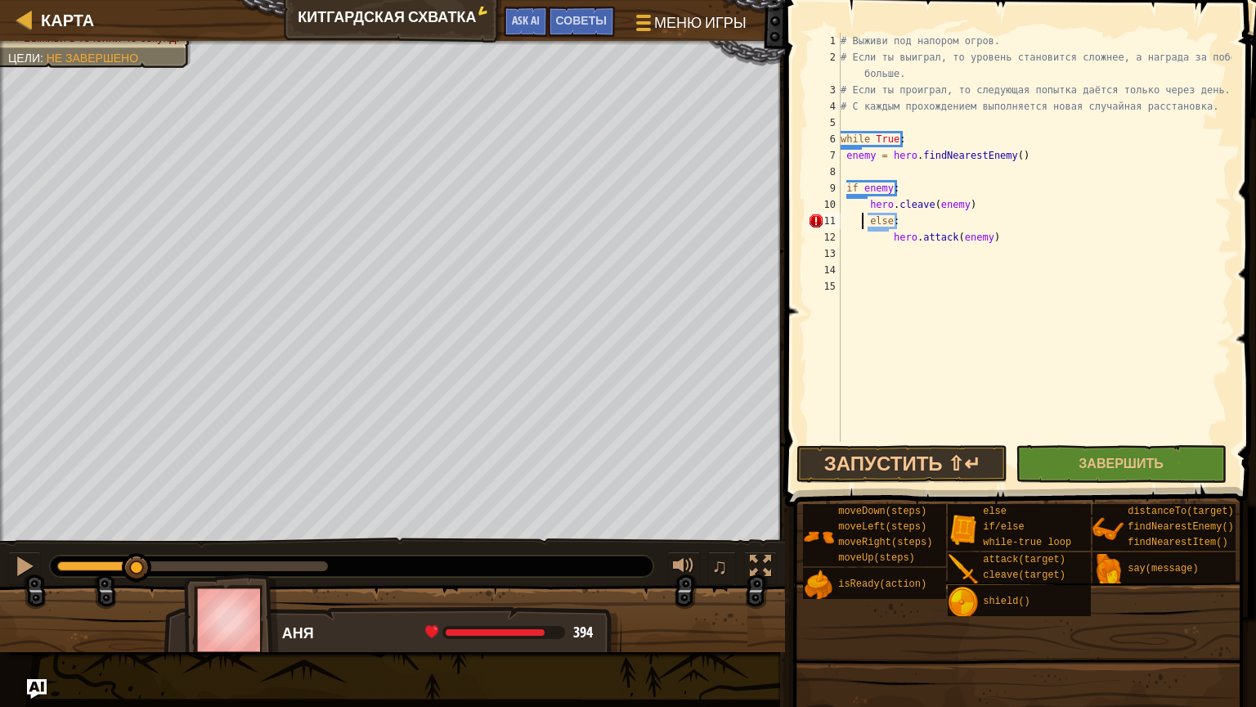
click at [864, 223] on div "# Выживи под напором огров. # Если ты выиграл, то уровень становится сложнее, а…" at bounding box center [1034, 254] width 394 height 442
click at [891, 240] on div "# Выживи под напором огров. # Если ты выиграл, то уровень становится сложнее, а…" at bounding box center [1034, 254] width 394 height 442
type textarea "hero.attack(enemy)"
click at [941, 293] on div "# Выживи под напором огров. # Если ты выиграл, то уровень становится сложнее, а…" at bounding box center [1034, 254] width 394 height 442
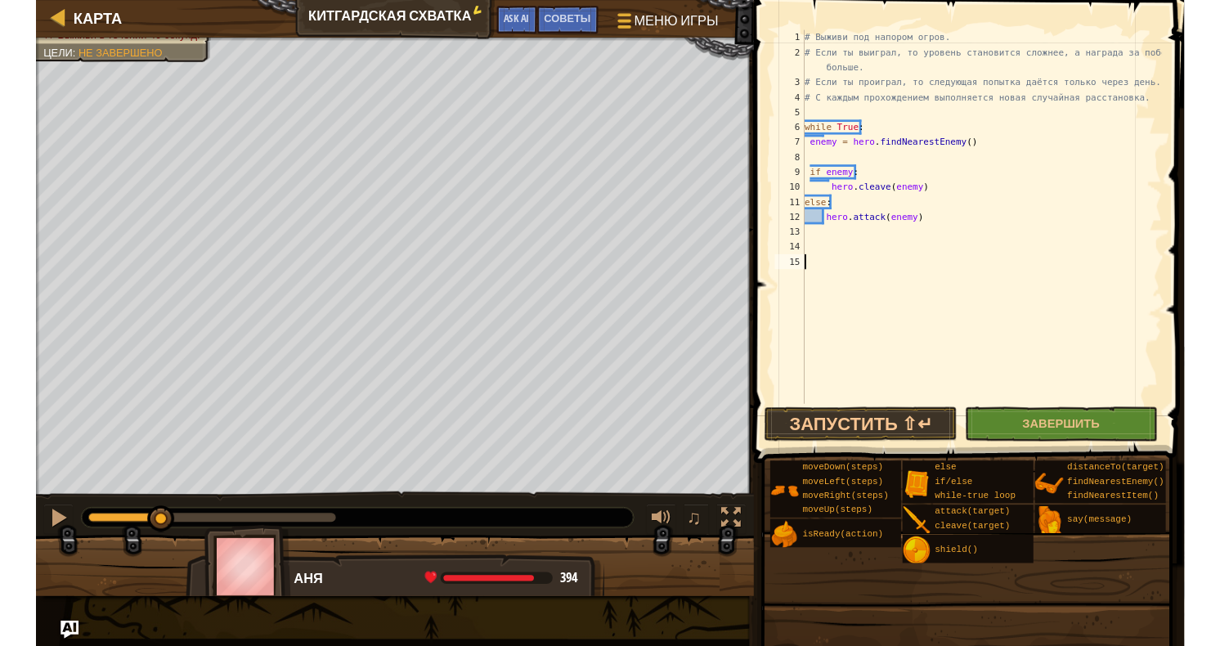
scroll to position [7, 0]
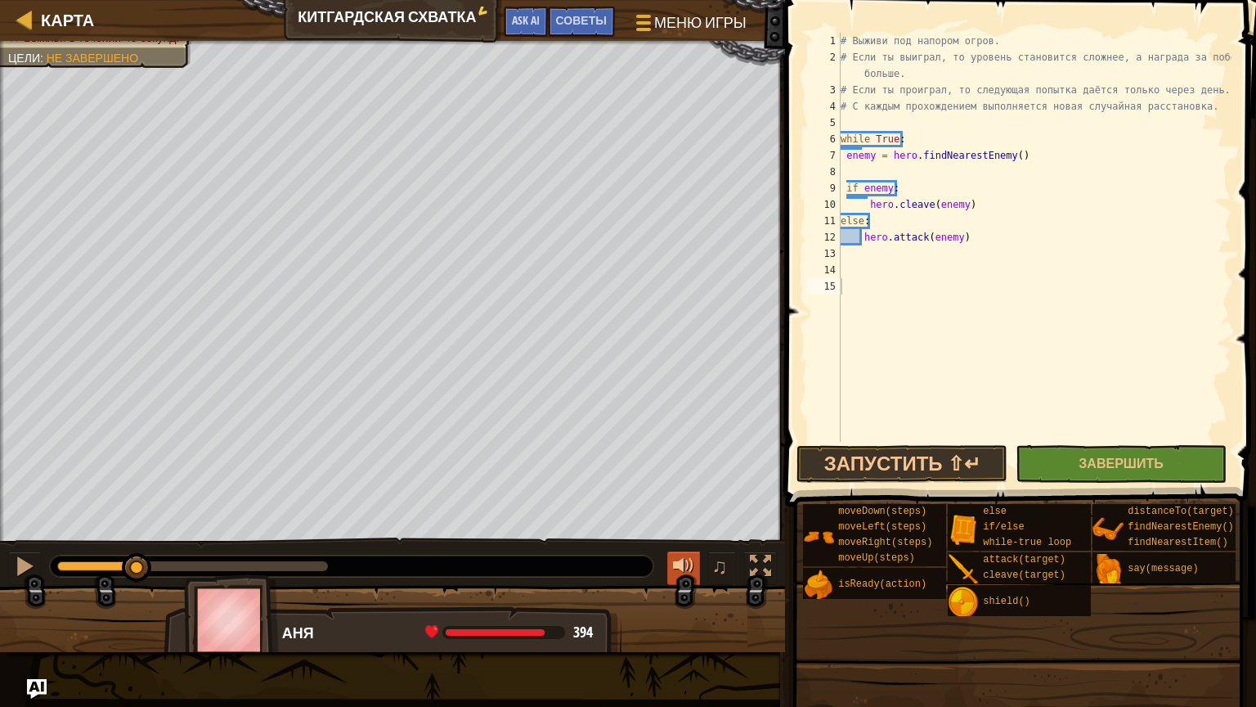
click at [680, 557] on div at bounding box center [683, 565] width 21 height 21
click at [899, 468] on button "Запустить ⇧↵" at bounding box center [902, 464] width 211 height 38
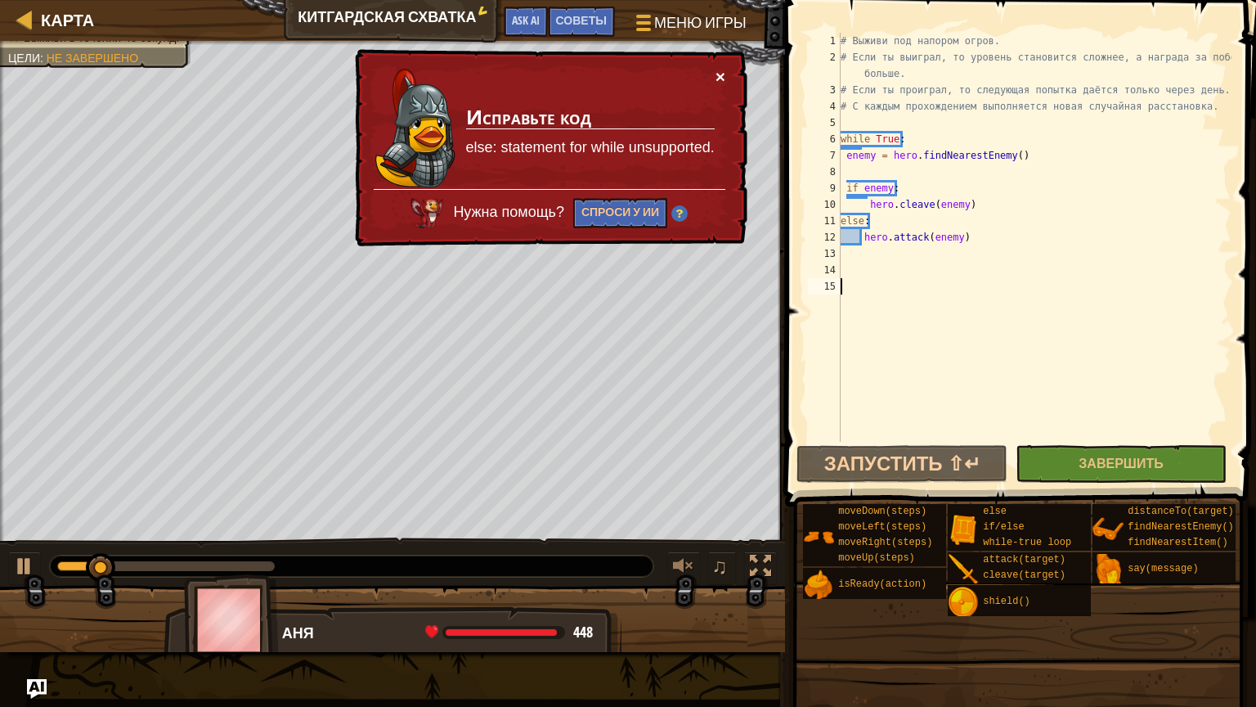
click at [716, 73] on button "×" at bounding box center [721, 76] width 10 height 17
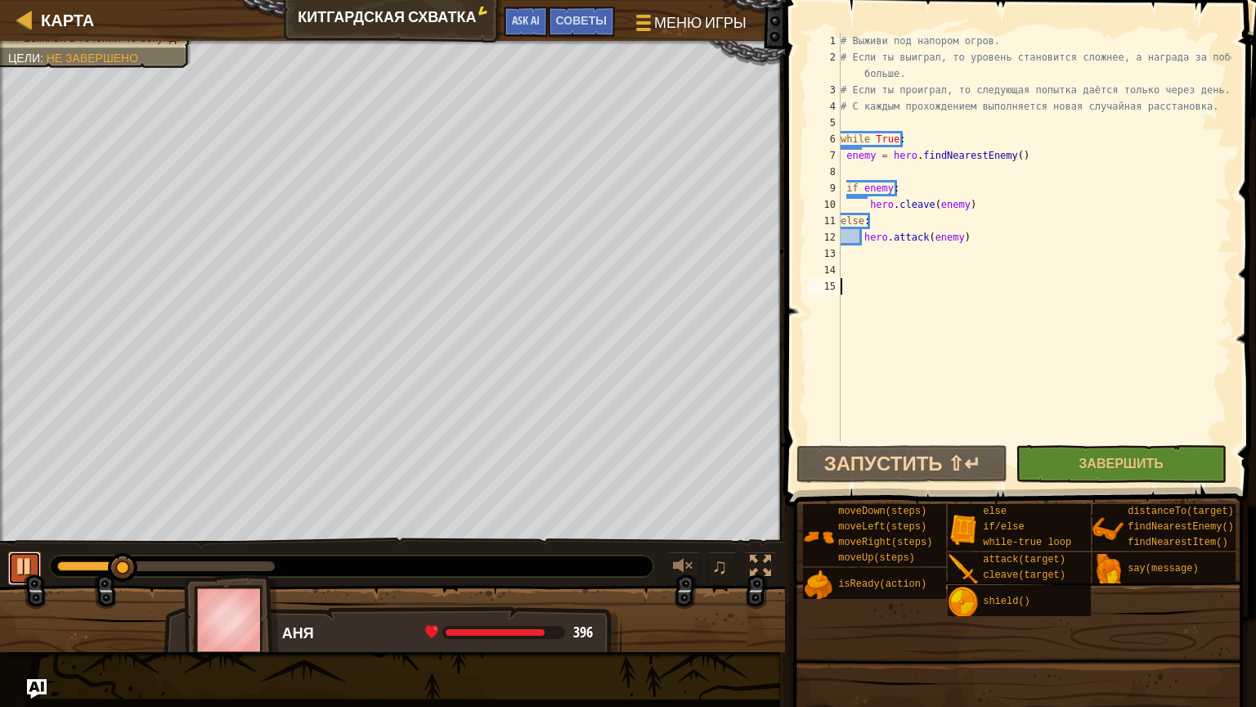
click at [12, 568] on button at bounding box center [24, 568] width 33 height 34
click at [943, 286] on div "# Выживи под напором огров. # Если ты выиграл, то уровень становится сложнее, а…" at bounding box center [1034, 254] width 394 height 442
click at [891, 247] on div "# Выживи под напором огров. # Если ты выиграл, то уровень становится сложнее, а…" at bounding box center [1034, 254] width 394 height 442
click at [53, 17] on span "Карта" at bounding box center [67, 20] width 53 height 22
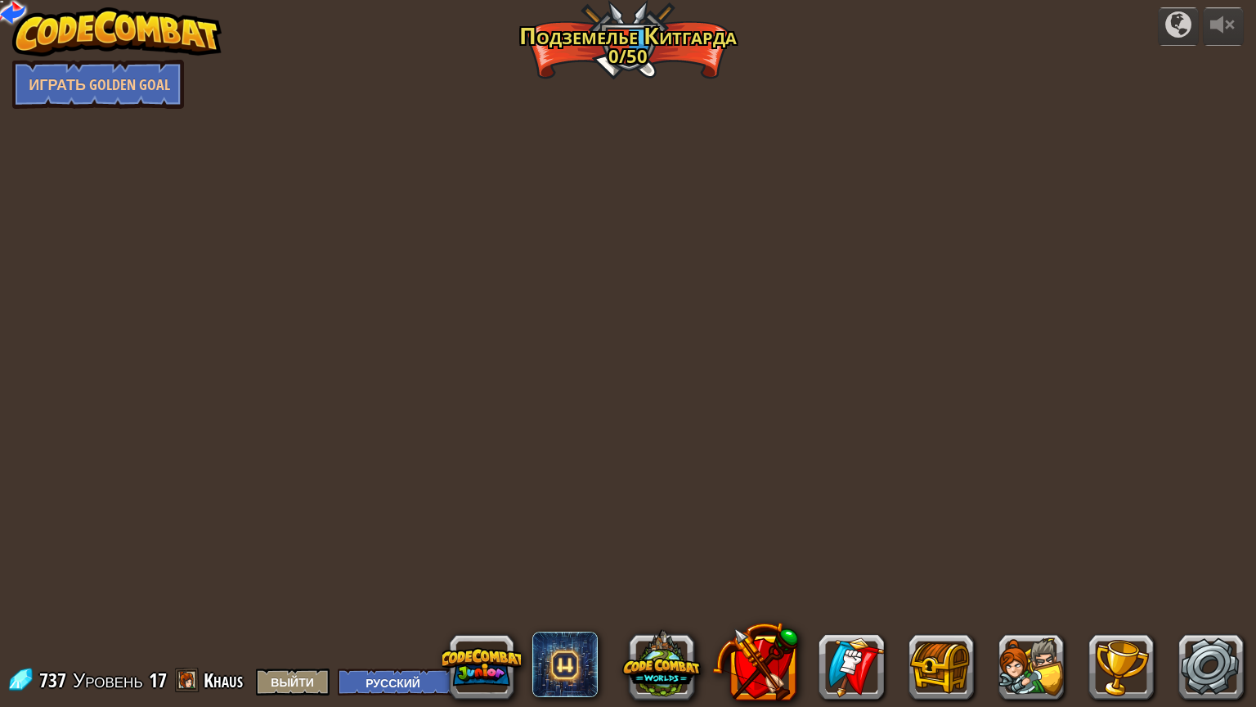
select select "ru"
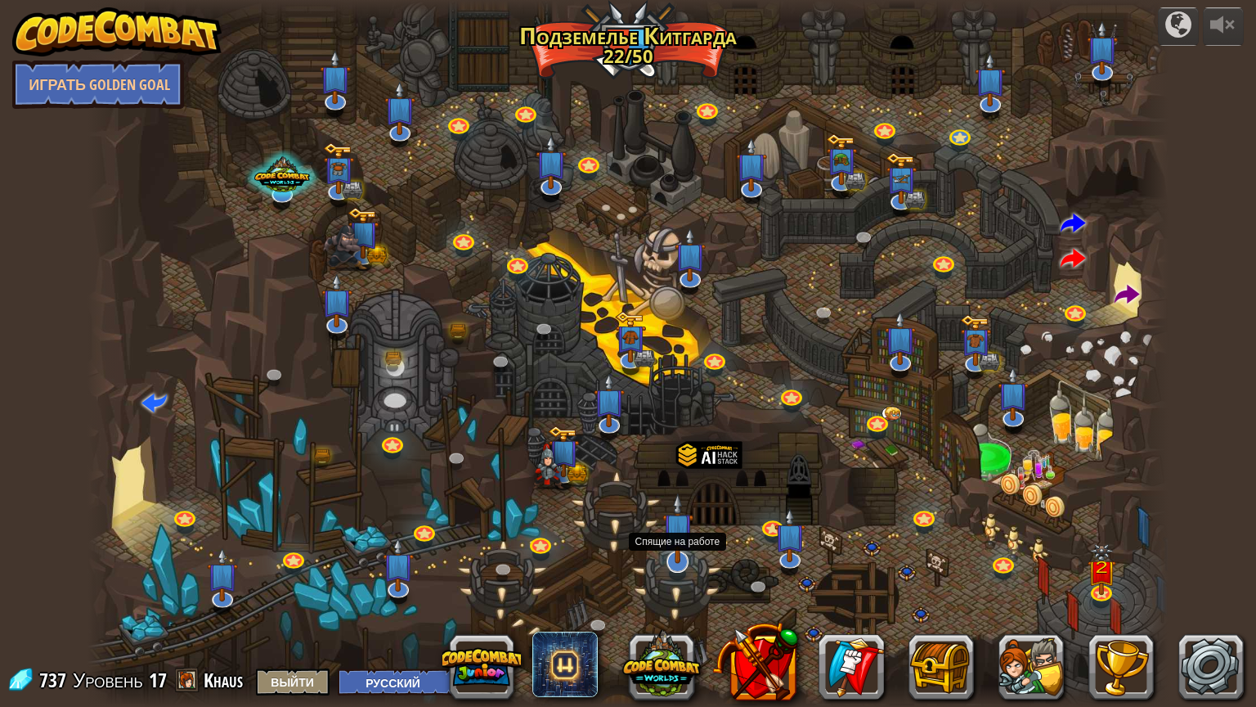
click at [667, 563] on img at bounding box center [677, 528] width 31 height 72
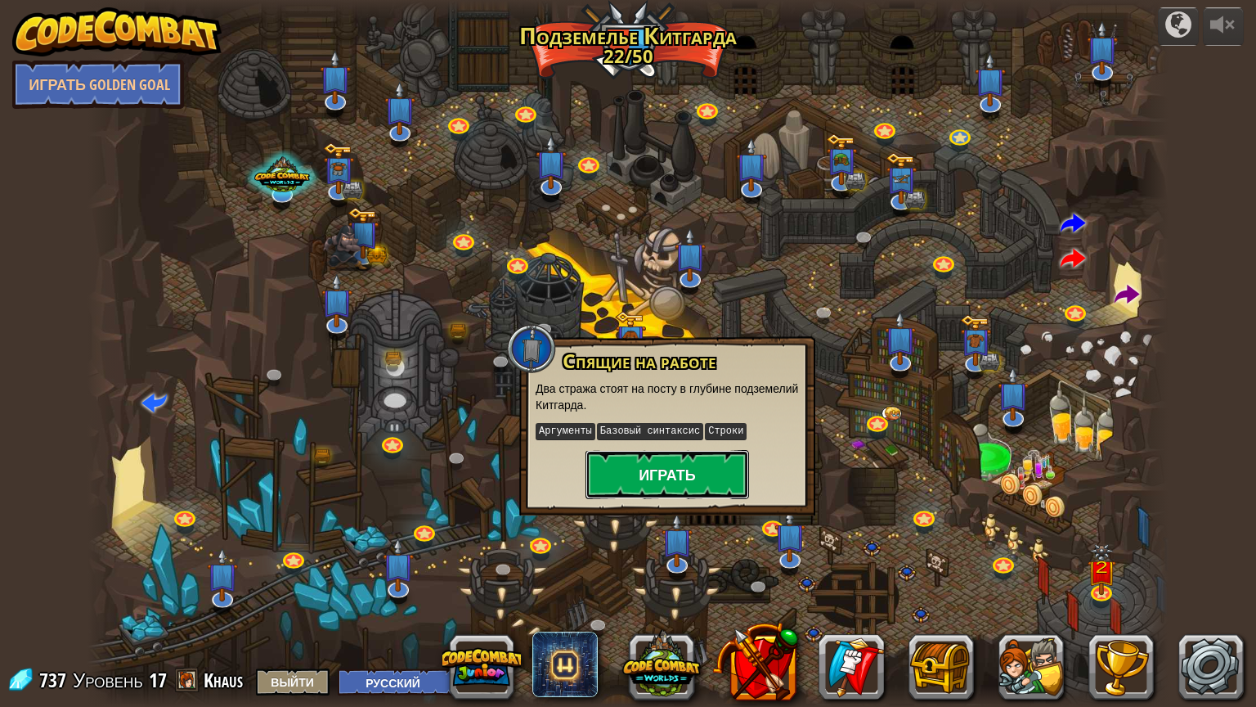
click at [708, 469] on button "Играть" at bounding box center [668, 474] width 164 height 49
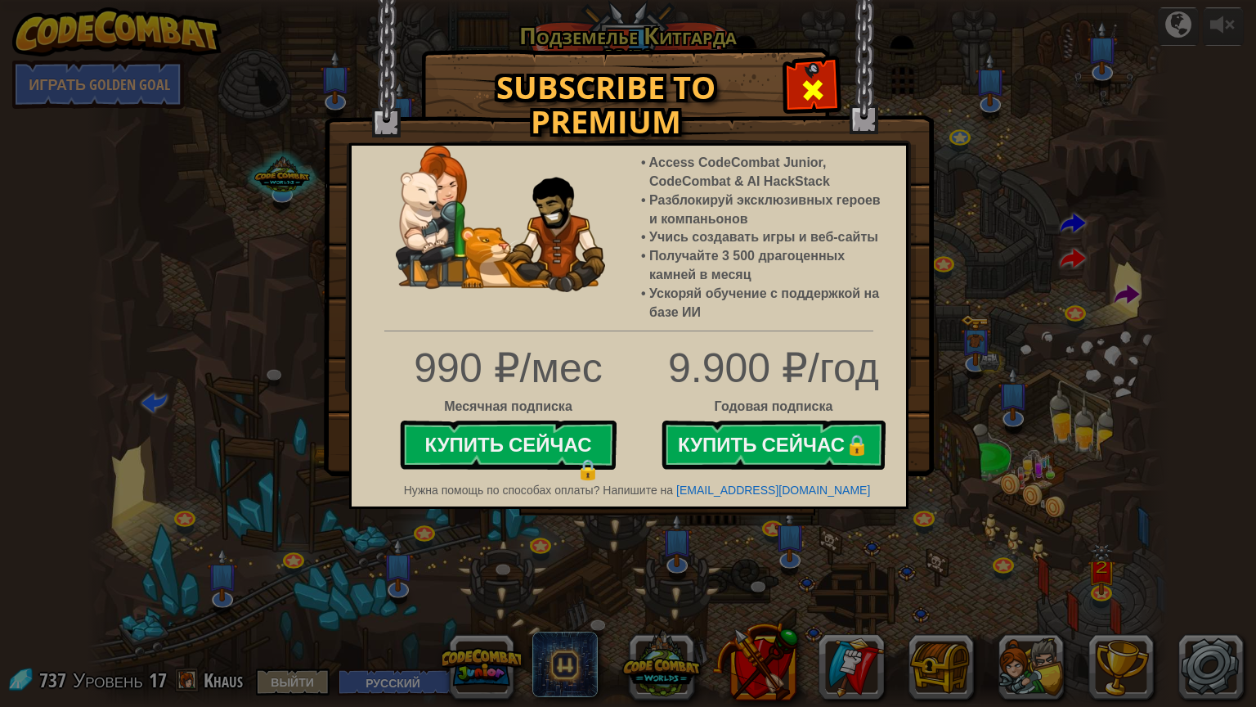
click at [805, 102] on span at bounding box center [813, 90] width 26 height 26
